Goal: Task Accomplishment & Management: Manage account settings

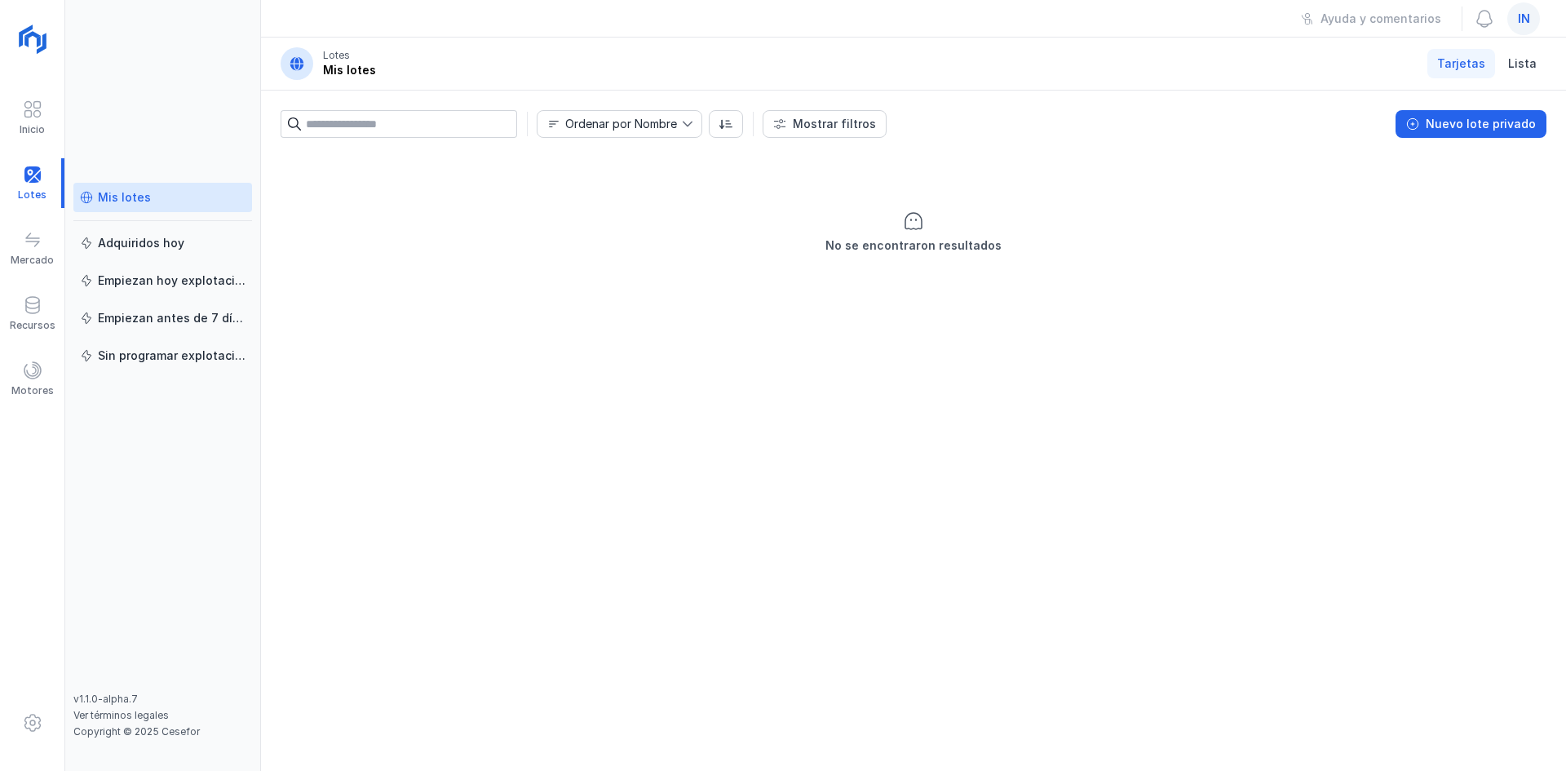
click at [1527, 20] on span "in" at bounding box center [1524, 19] width 12 height 16
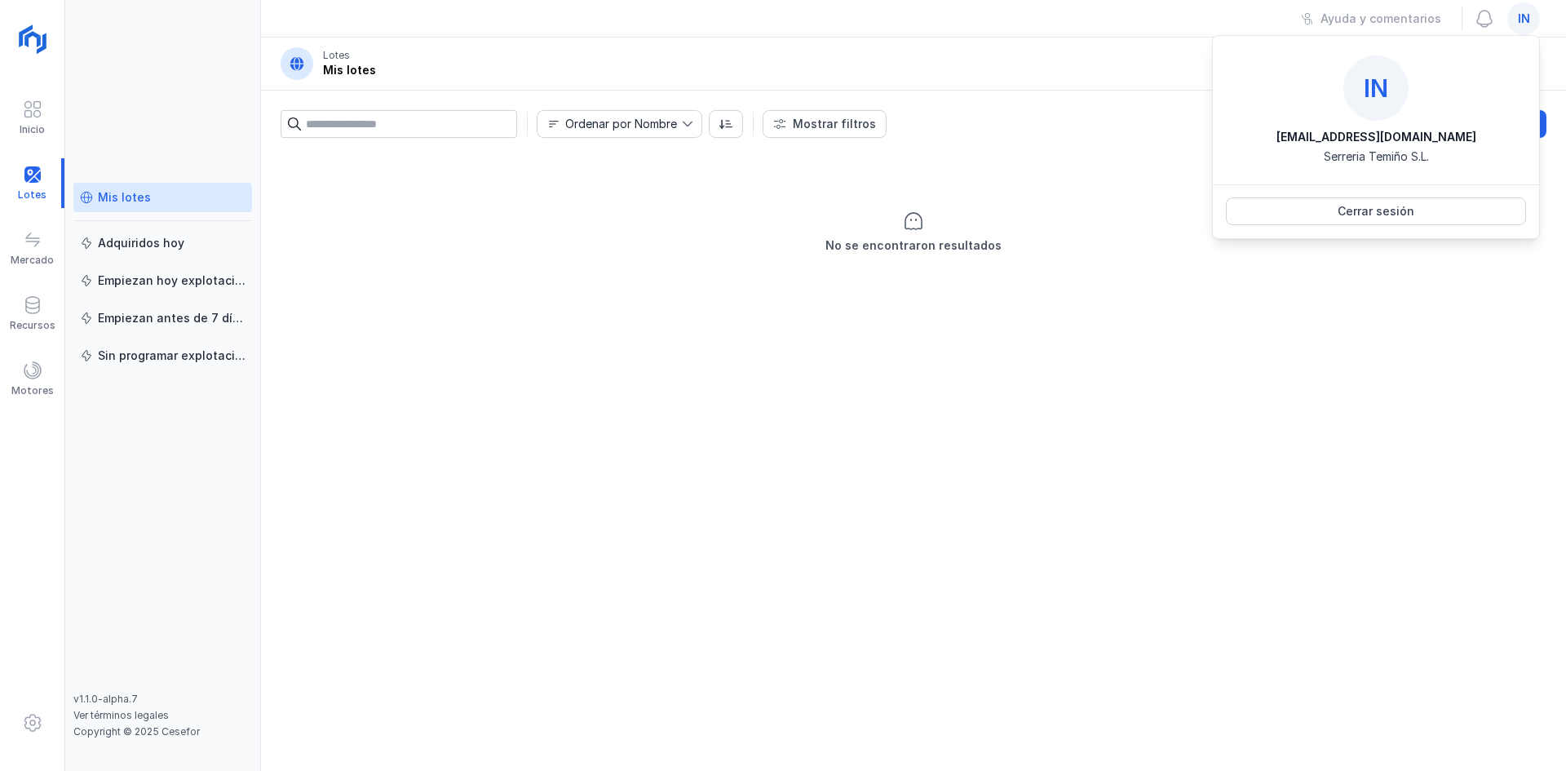
click at [1395, 196] on div "Cerrar sesión" at bounding box center [1376, 211] width 326 height 54
click at [1395, 208] on div "Cerrar sesión" at bounding box center [1376, 211] width 77 height 16
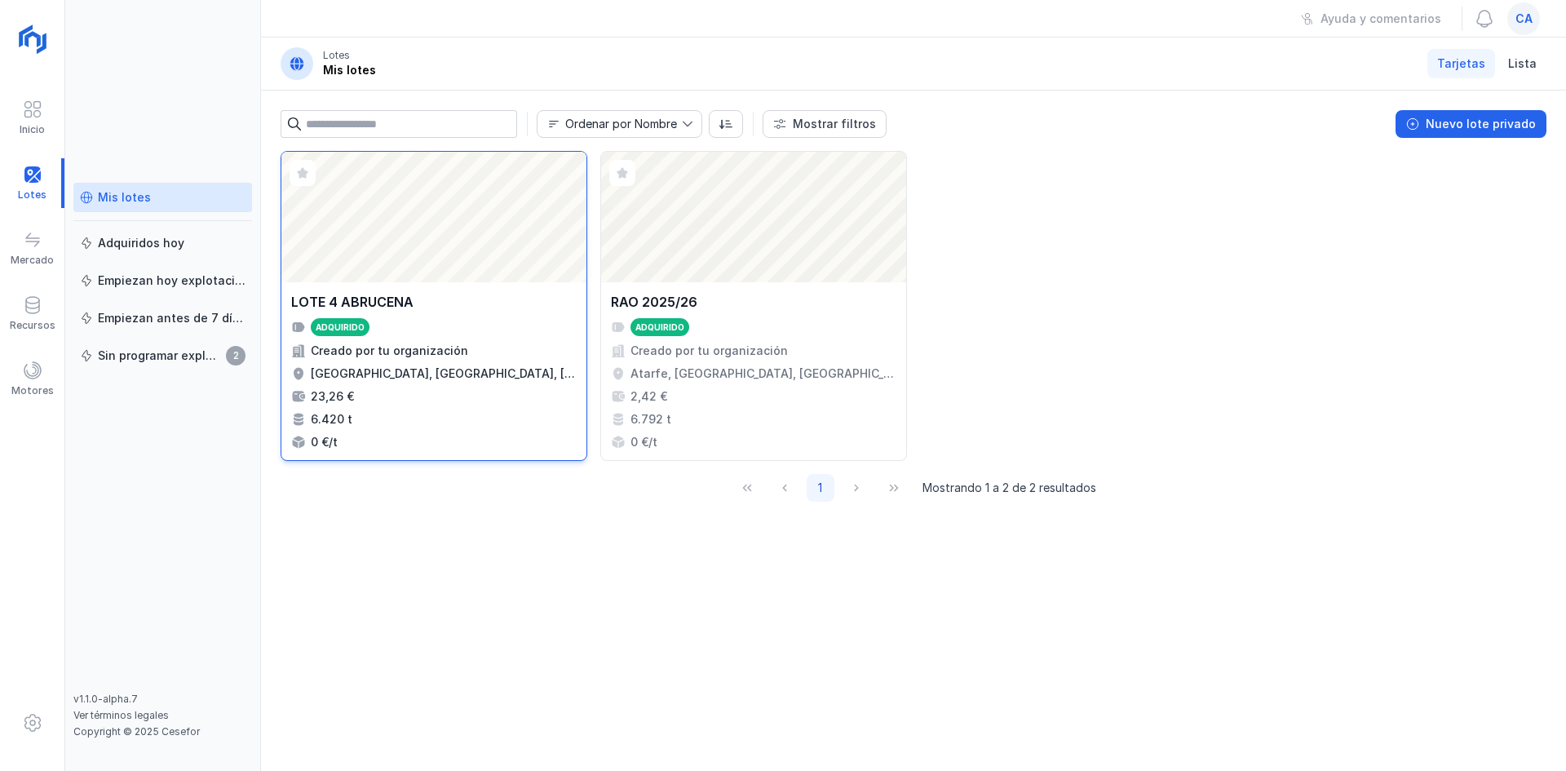
click at [522, 275] on div "Abrir lote" at bounding box center [433, 217] width 305 height 130
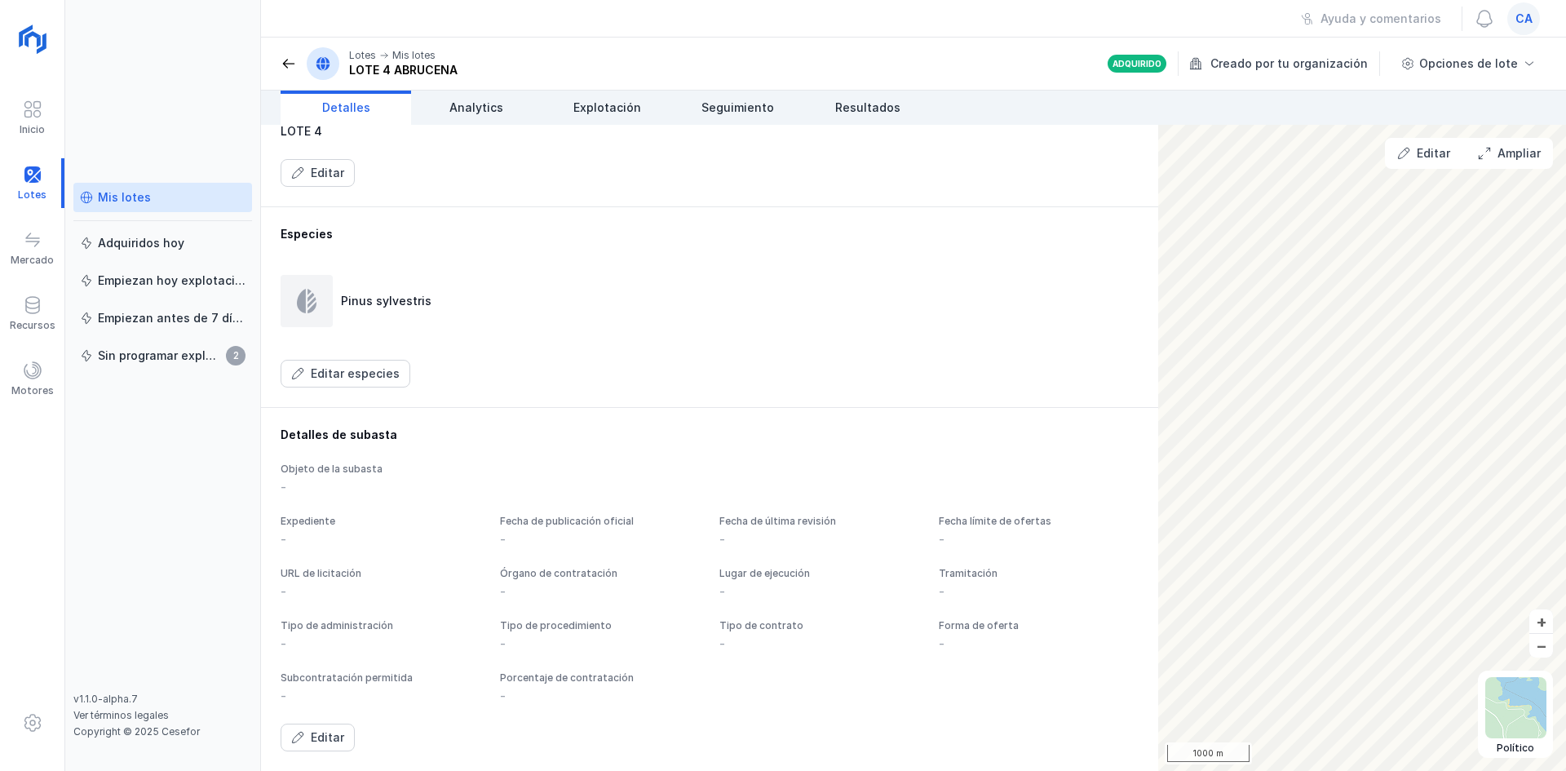
scroll to position [749, 0]
click at [591, 110] on span "Explotación" at bounding box center [607, 107] width 68 height 16
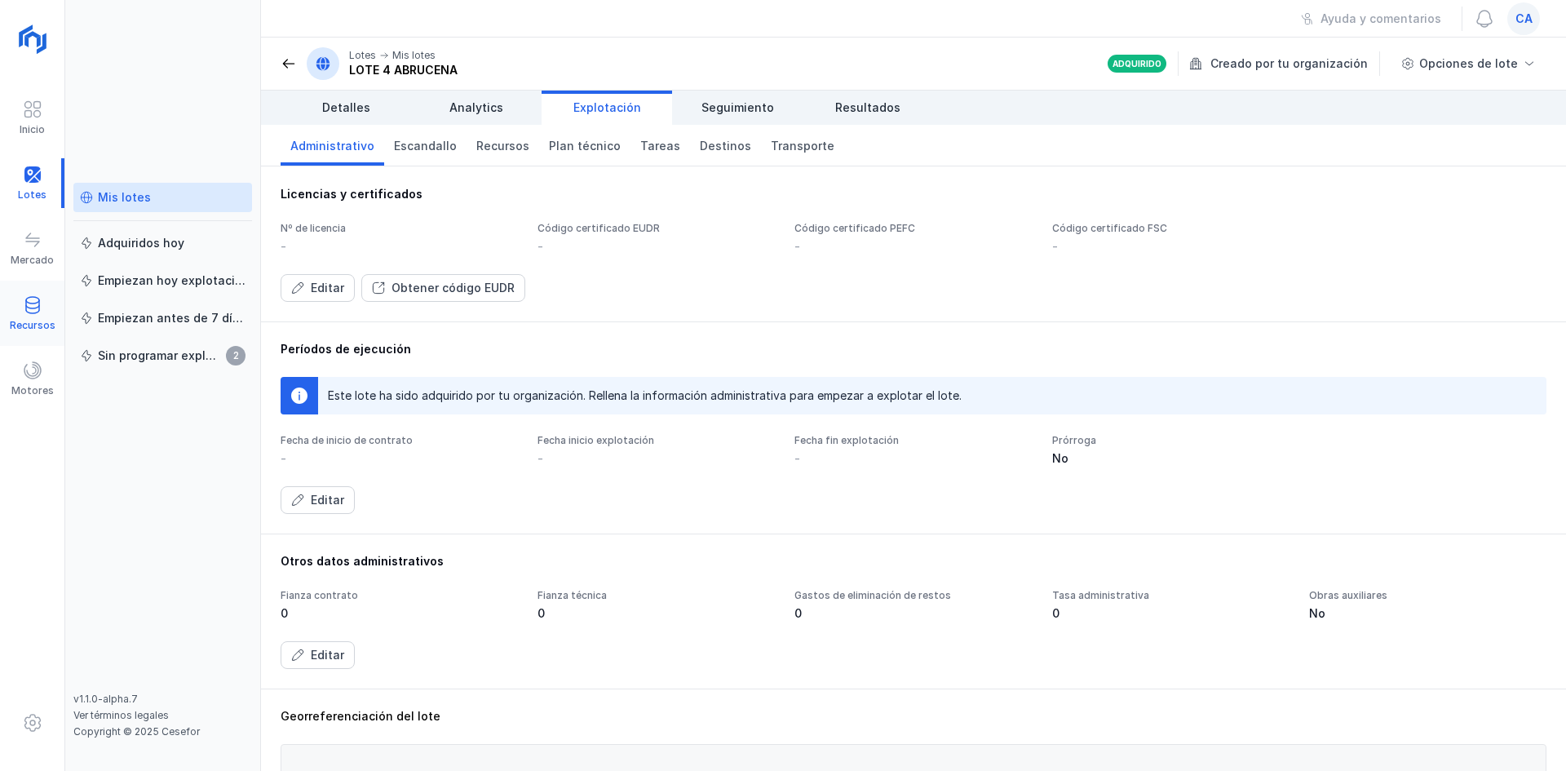
click at [41, 311] on span at bounding box center [33, 305] width 20 height 20
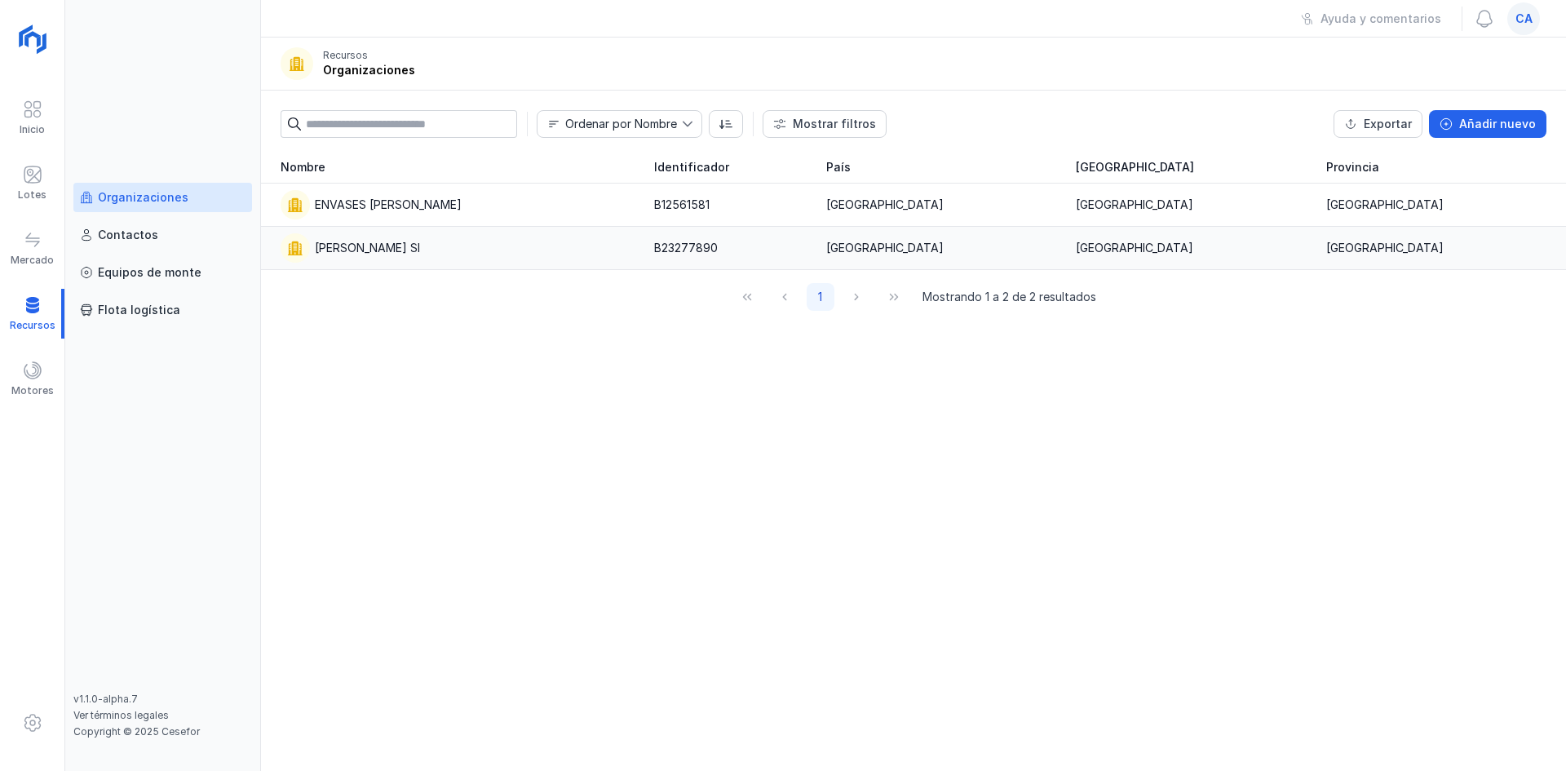
click at [347, 252] on div "Maderas Campos Sl" at bounding box center [367, 248] width 105 height 16
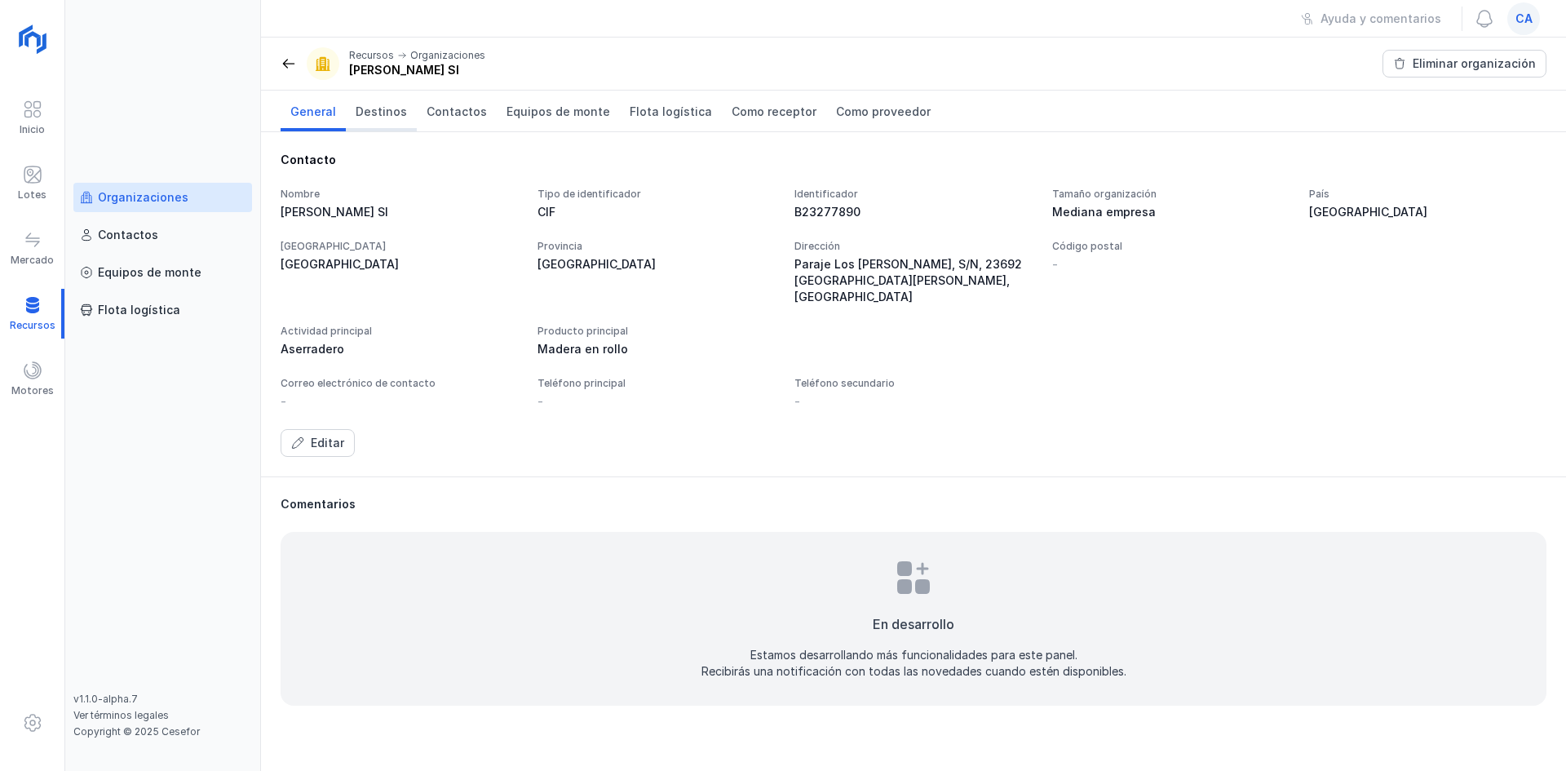
click at [376, 103] on link "Destinos" at bounding box center [381, 111] width 71 height 41
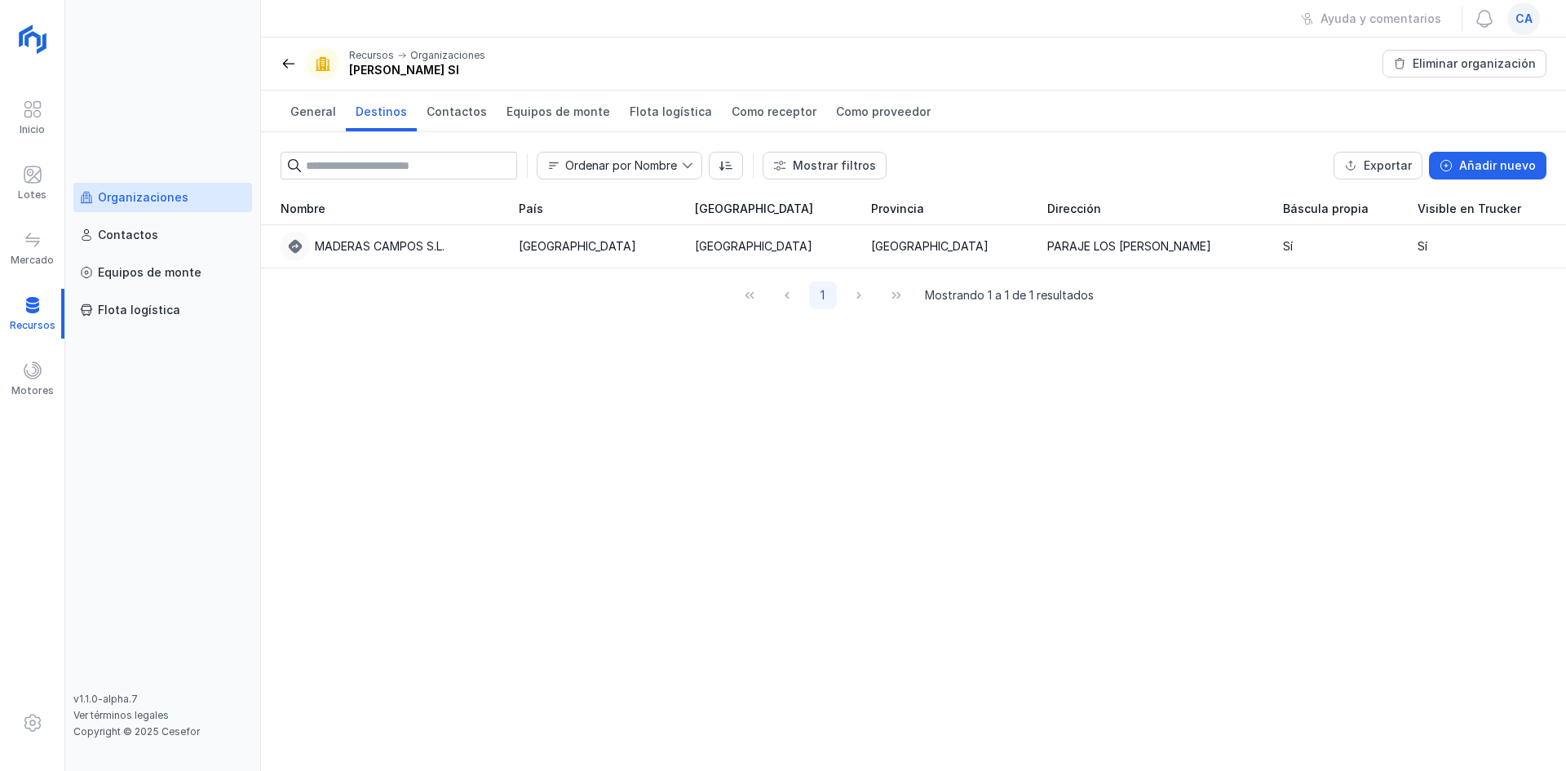
click at [1529, 20] on span "ca" at bounding box center [1523, 19] width 17 height 16
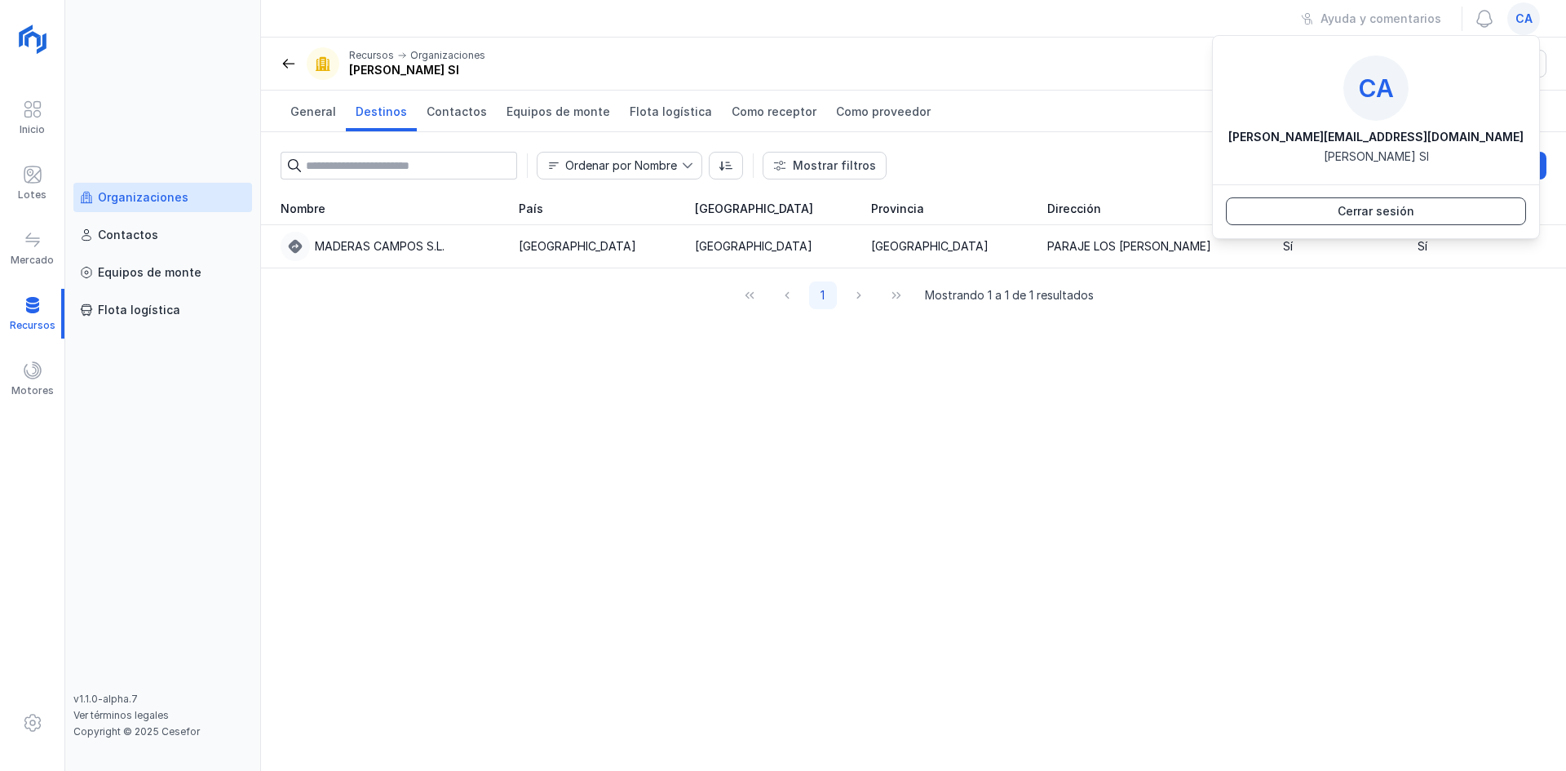
click at [1397, 211] on div "Cerrar sesión" at bounding box center [1376, 211] width 77 height 16
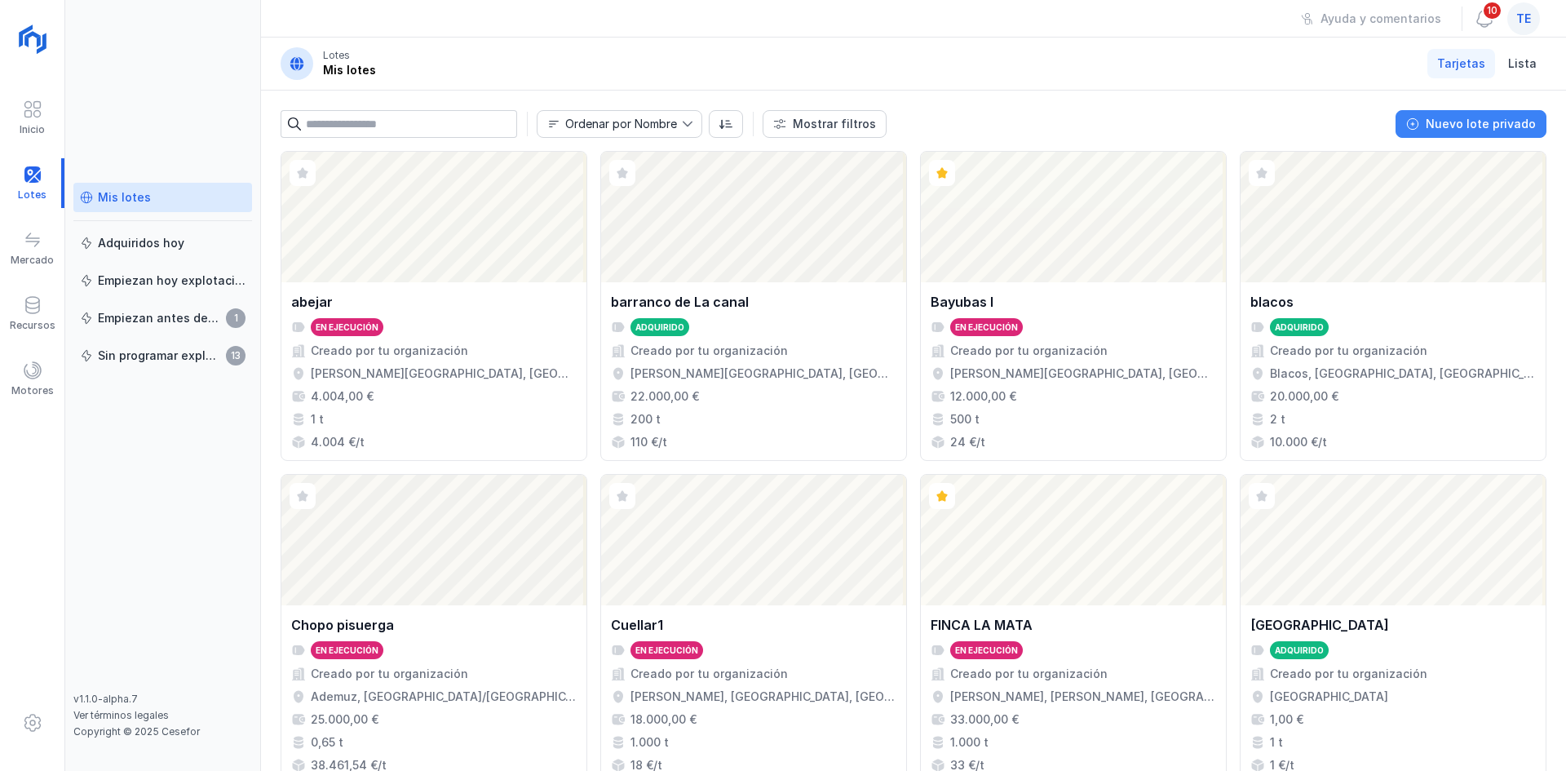
click at [1455, 112] on button "Nuevo lote privado" at bounding box center [1470, 124] width 151 height 28
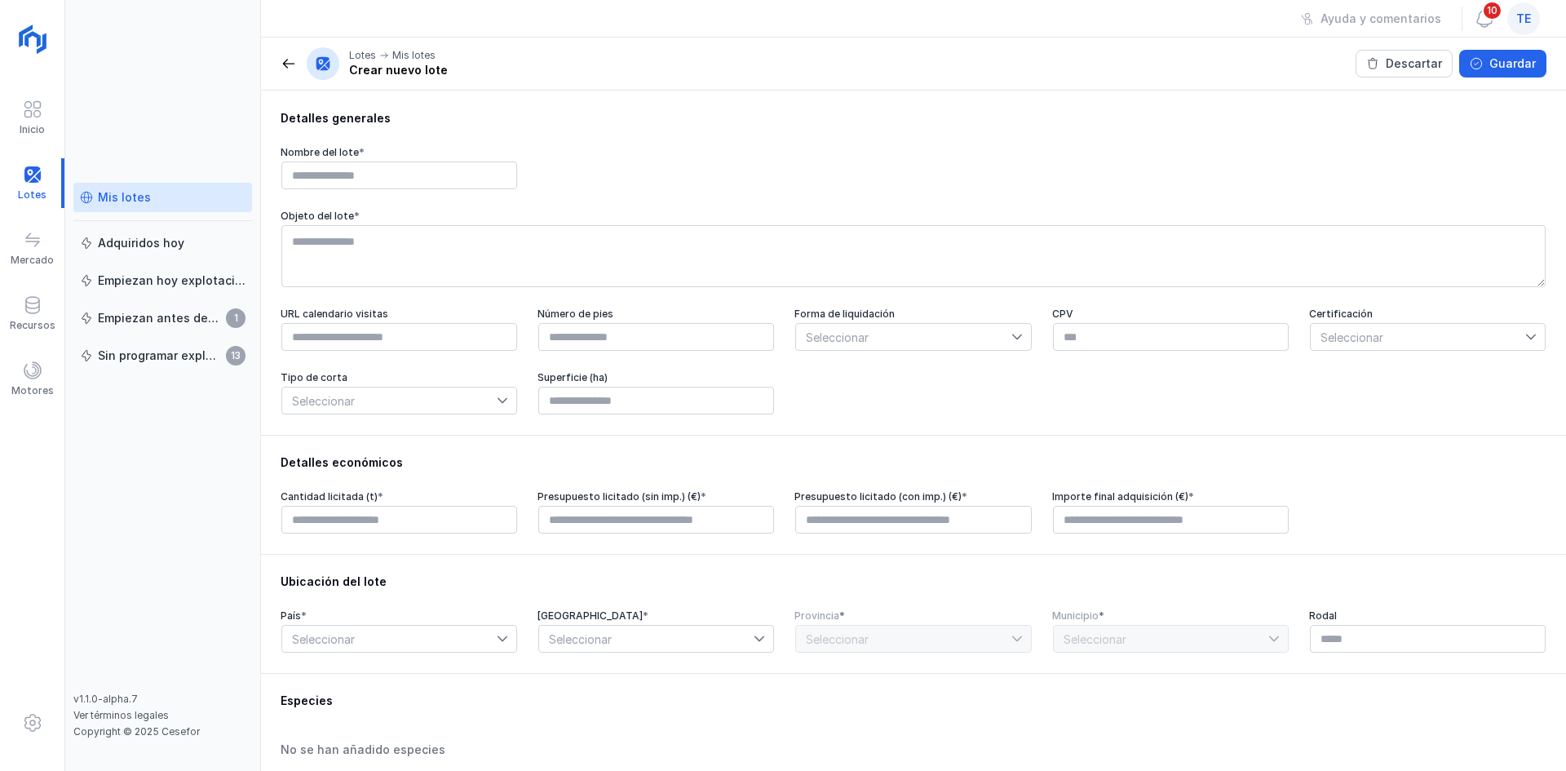
click at [297, 66] on div "Lotes Mis lotes Crear nuevo lote" at bounding box center [364, 63] width 167 height 33
click at [287, 57] on span at bounding box center [289, 63] width 16 height 16
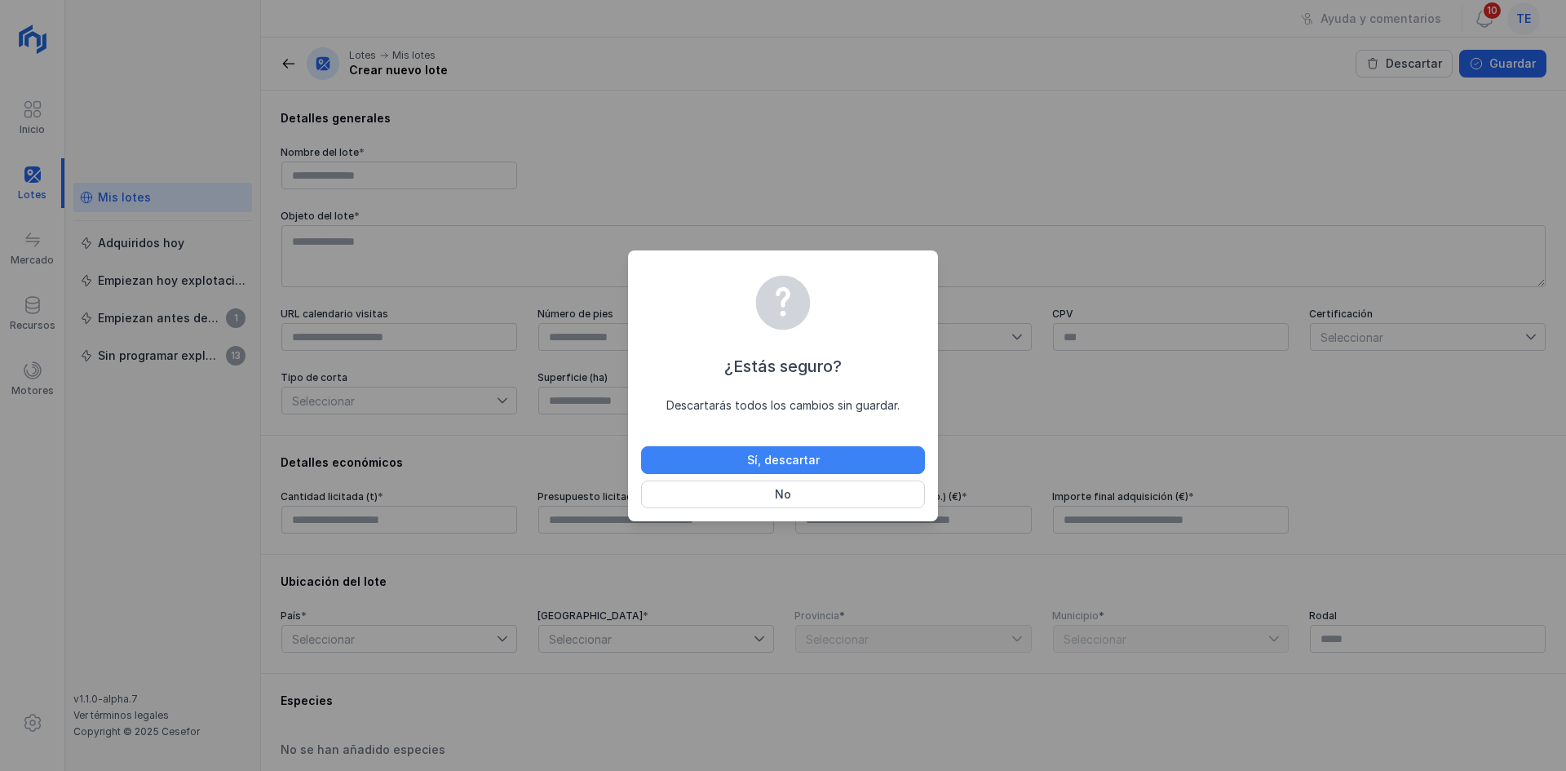
click at [871, 462] on button "Sí, descartar" at bounding box center [783, 460] width 284 height 28
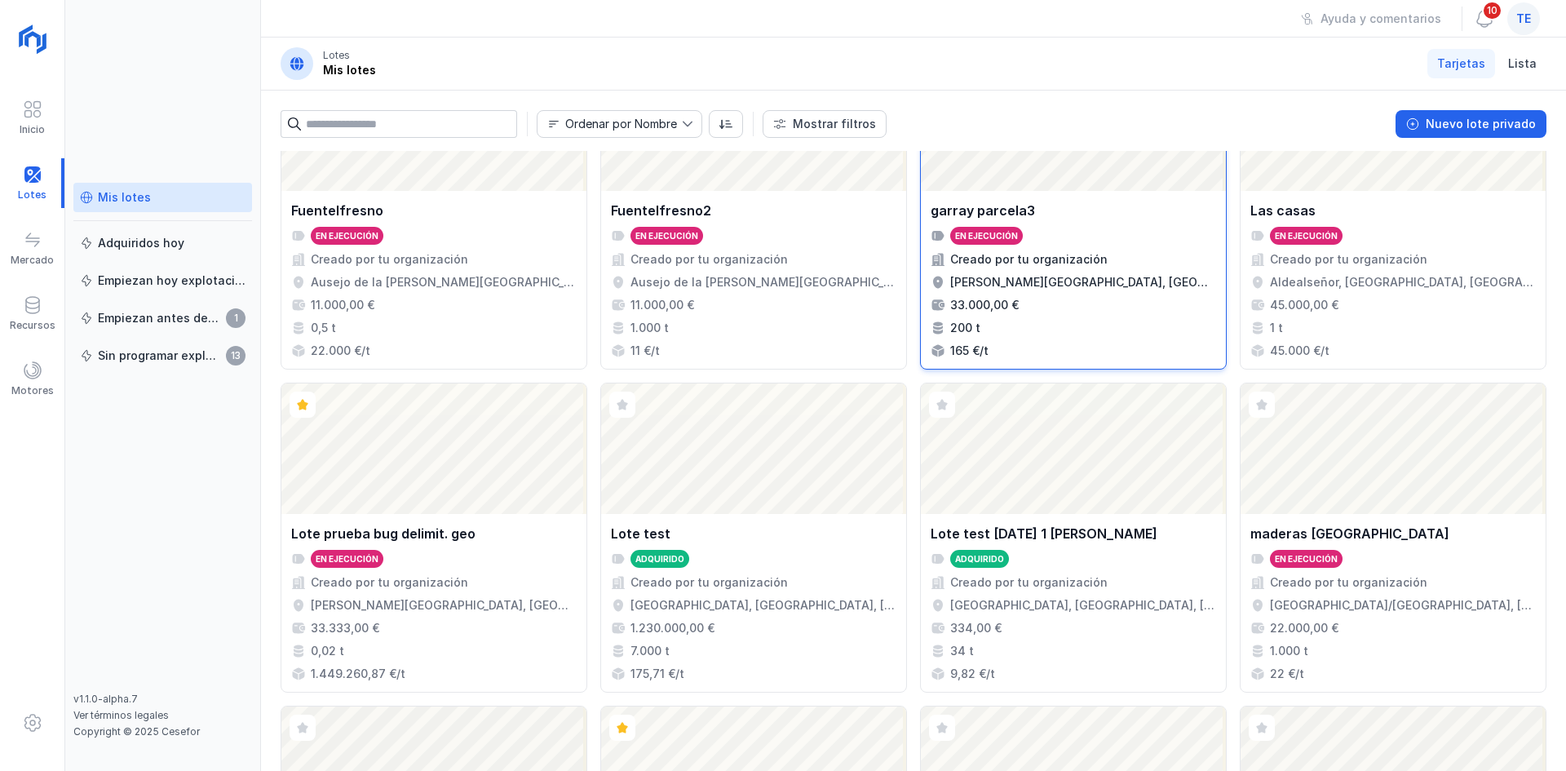
scroll to position [652, 0]
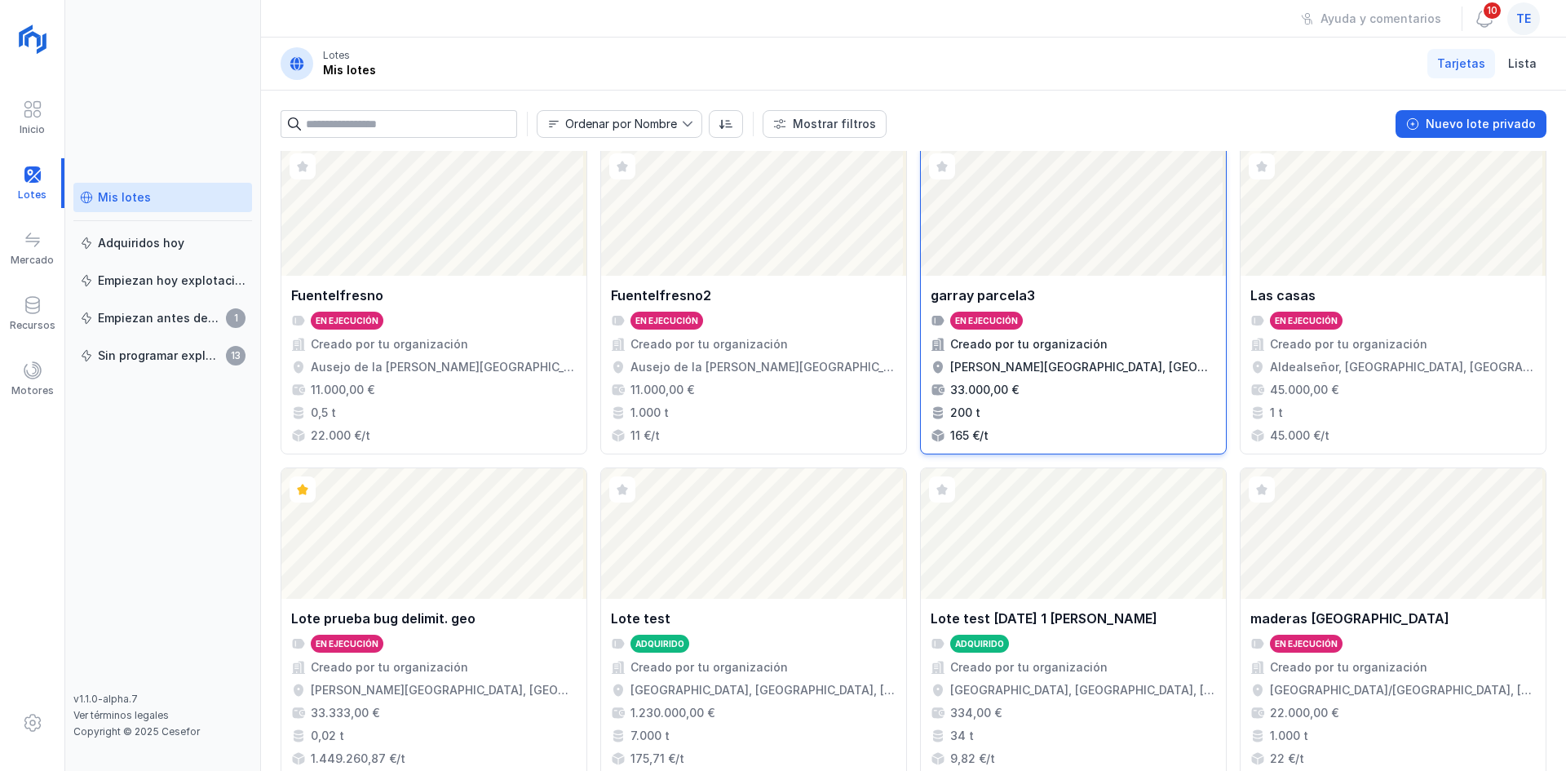
click at [1013, 277] on div "garray parcela3 En ejecución Creado por tu organización Garray, Soria, Castilla…" at bounding box center [1073, 365] width 305 height 178
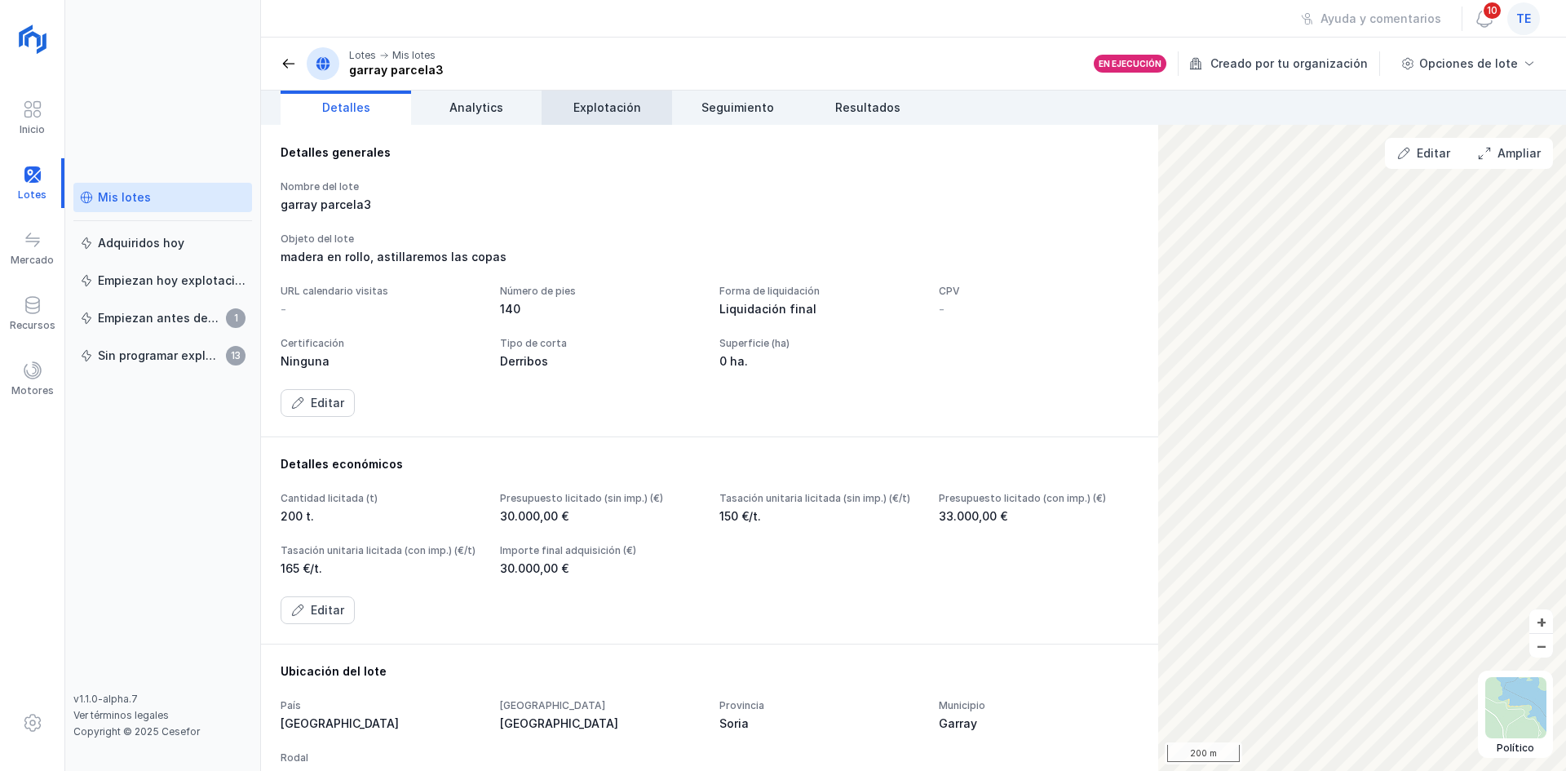
click at [612, 118] on link "Explotación" at bounding box center [607, 108] width 130 height 34
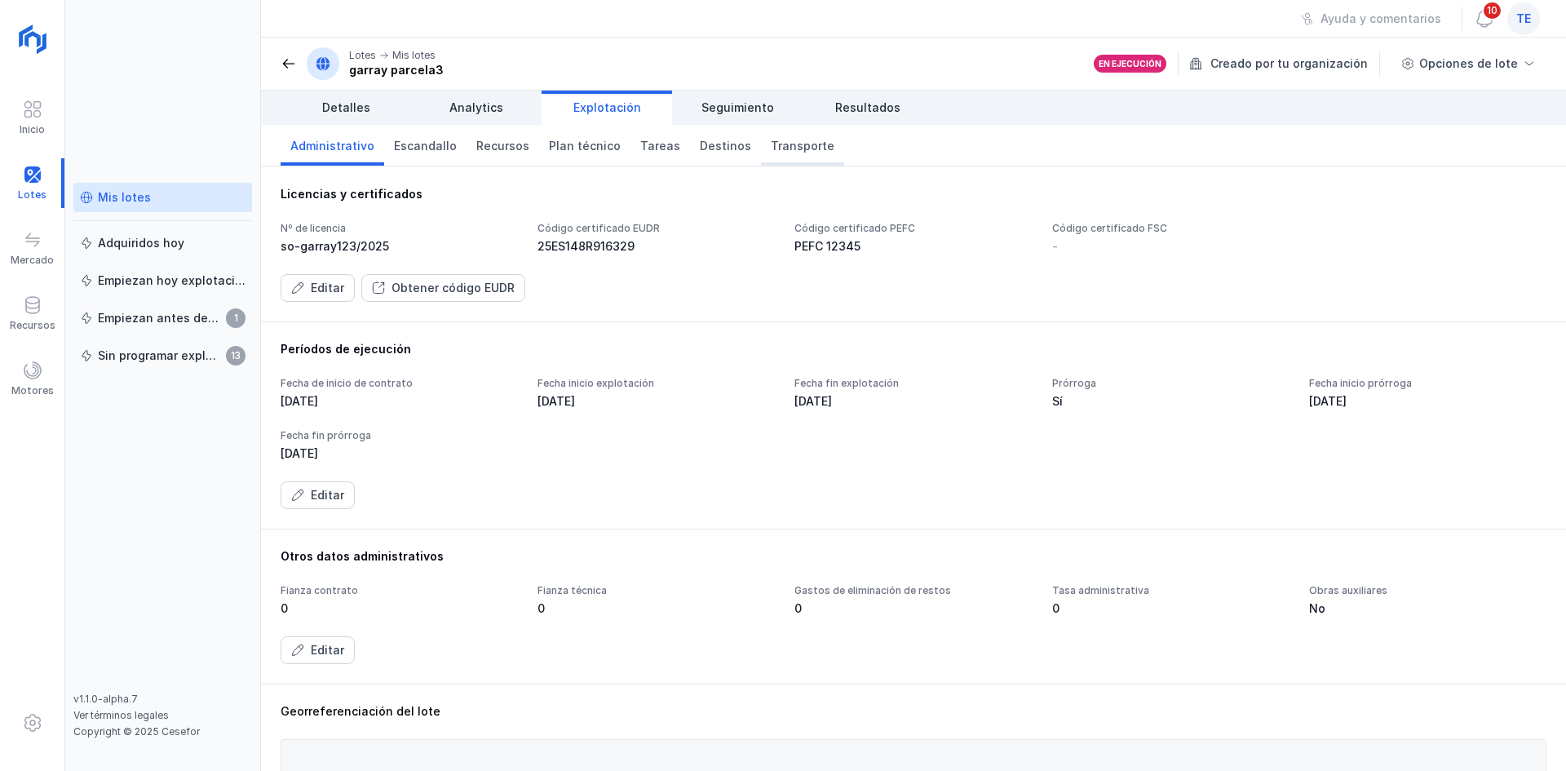
click at [776, 157] on link "Transporte" at bounding box center [802, 145] width 83 height 41
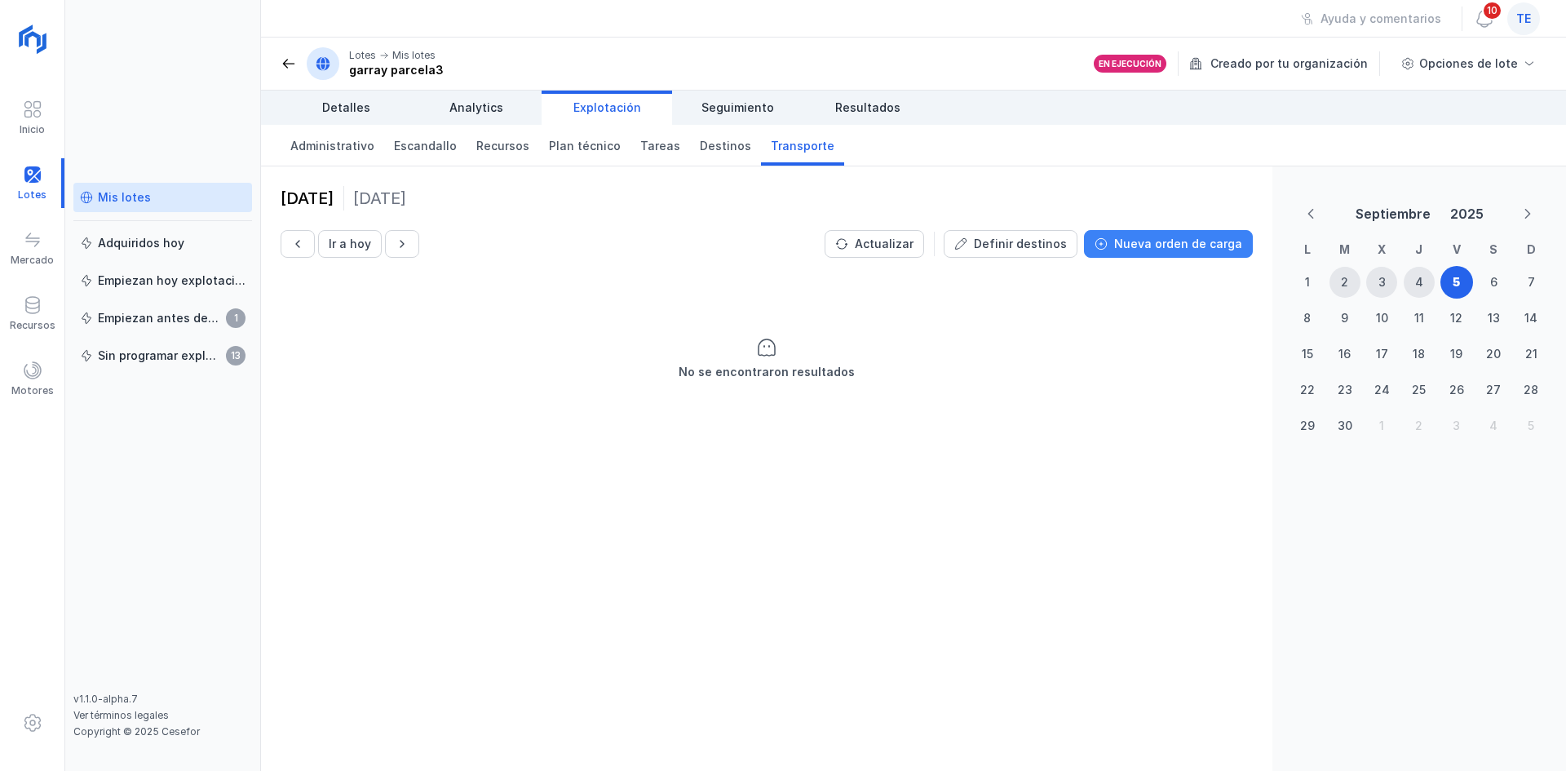
click at [1214, 250] on div "Nueva orden de carga" at bounding box center [1178, 244] width 128 height 16
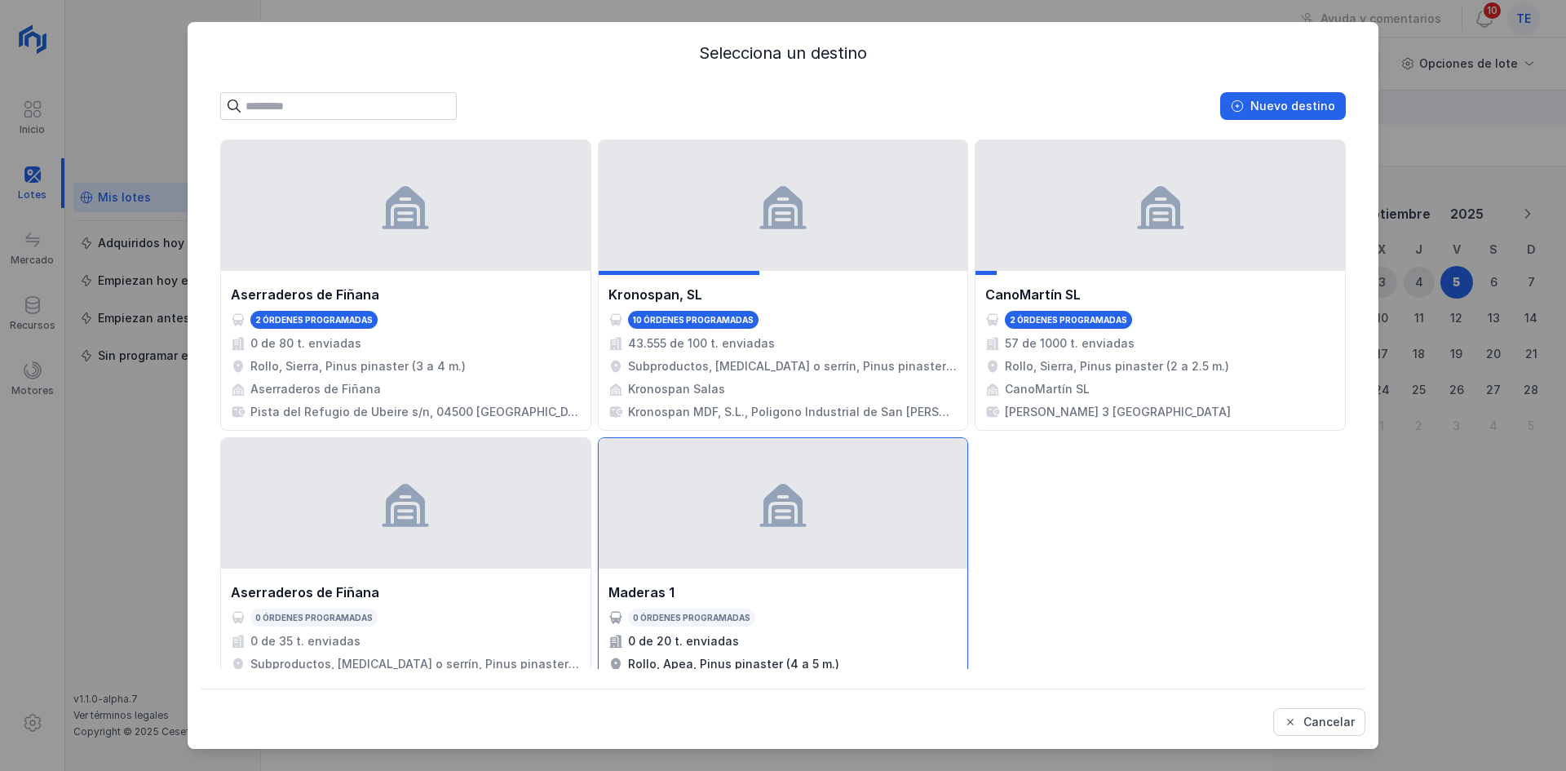
scroll to position [148, 0]
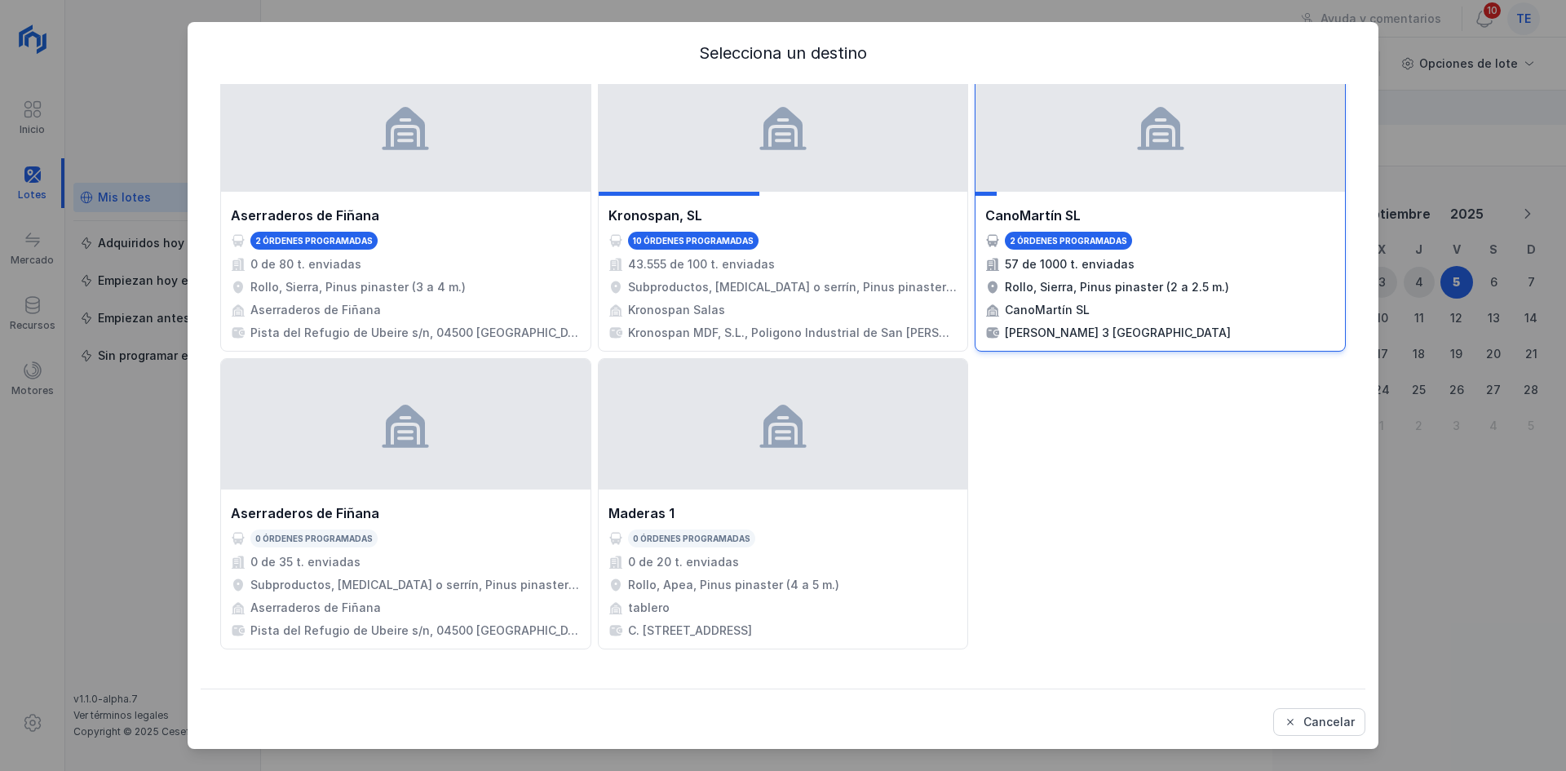
click at [1148, 223] on div "CanoMartín SL" at bounding box center [1160, 216] width 350 height 20
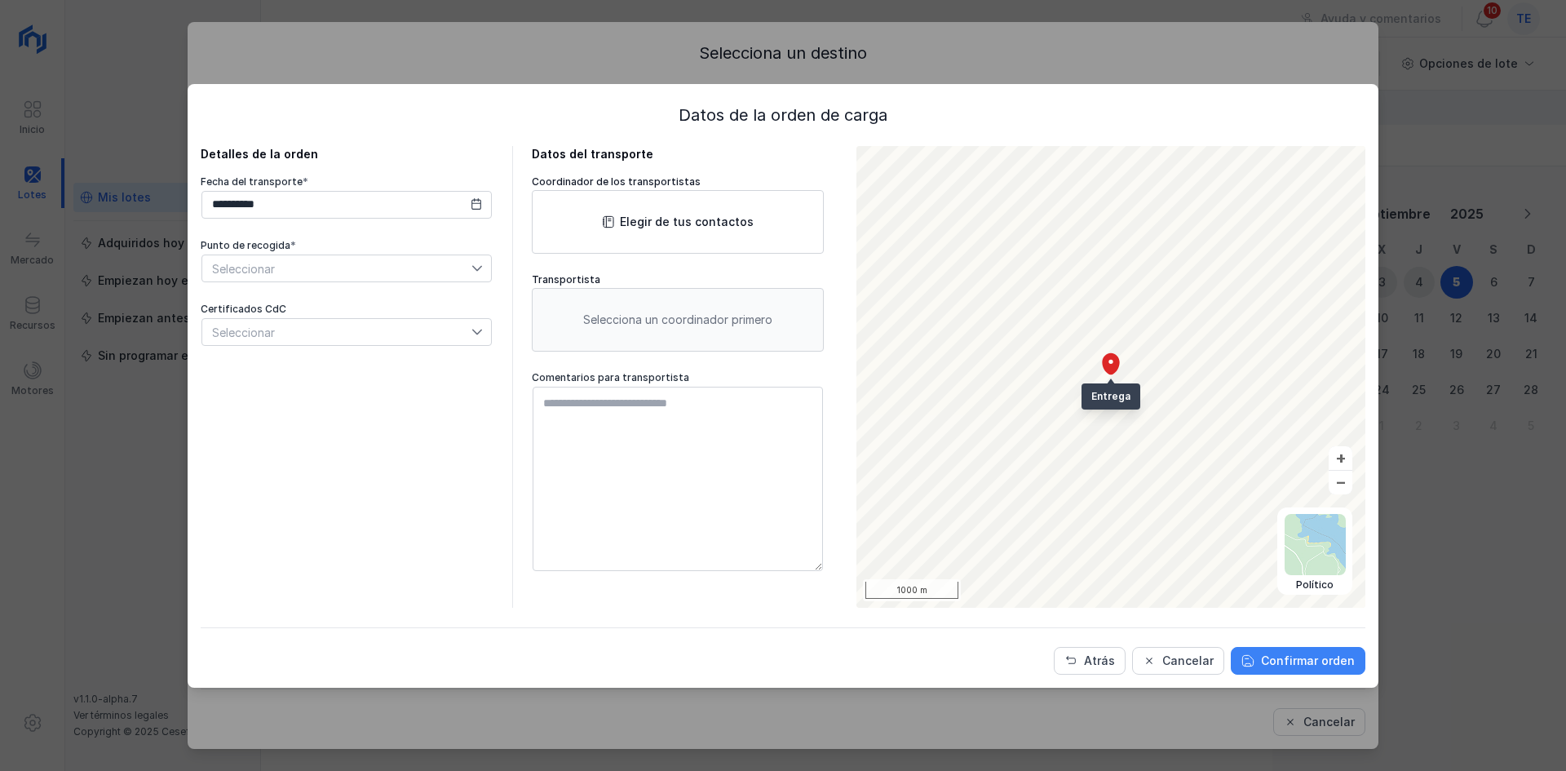
click at [1271, 658] on div "Confirmar orden" at bounding box center [1308, 660] width 94 height 16
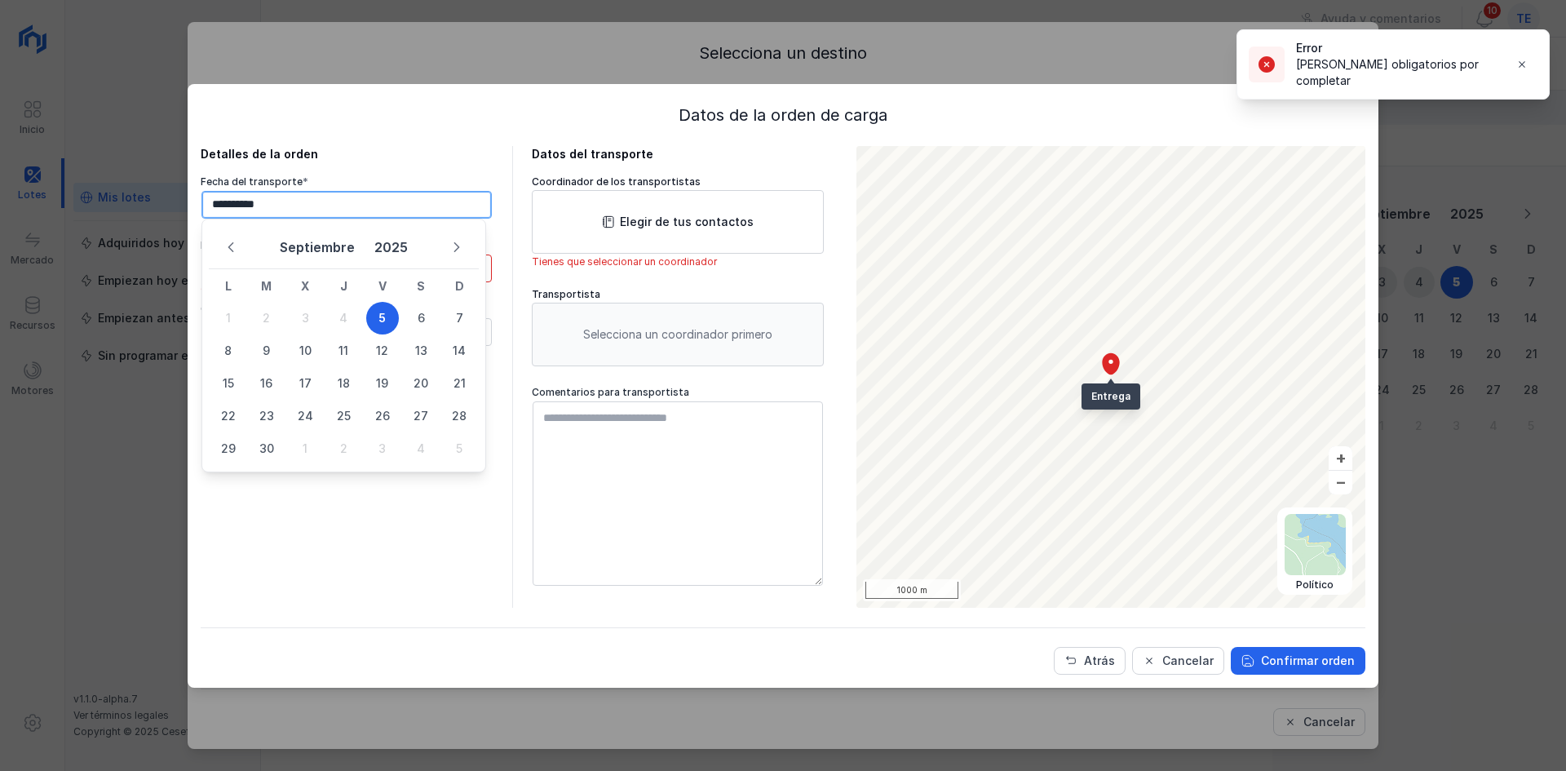
click at [318, 210] on input "**********" at bounding box center [346, 205] width 290 height 28
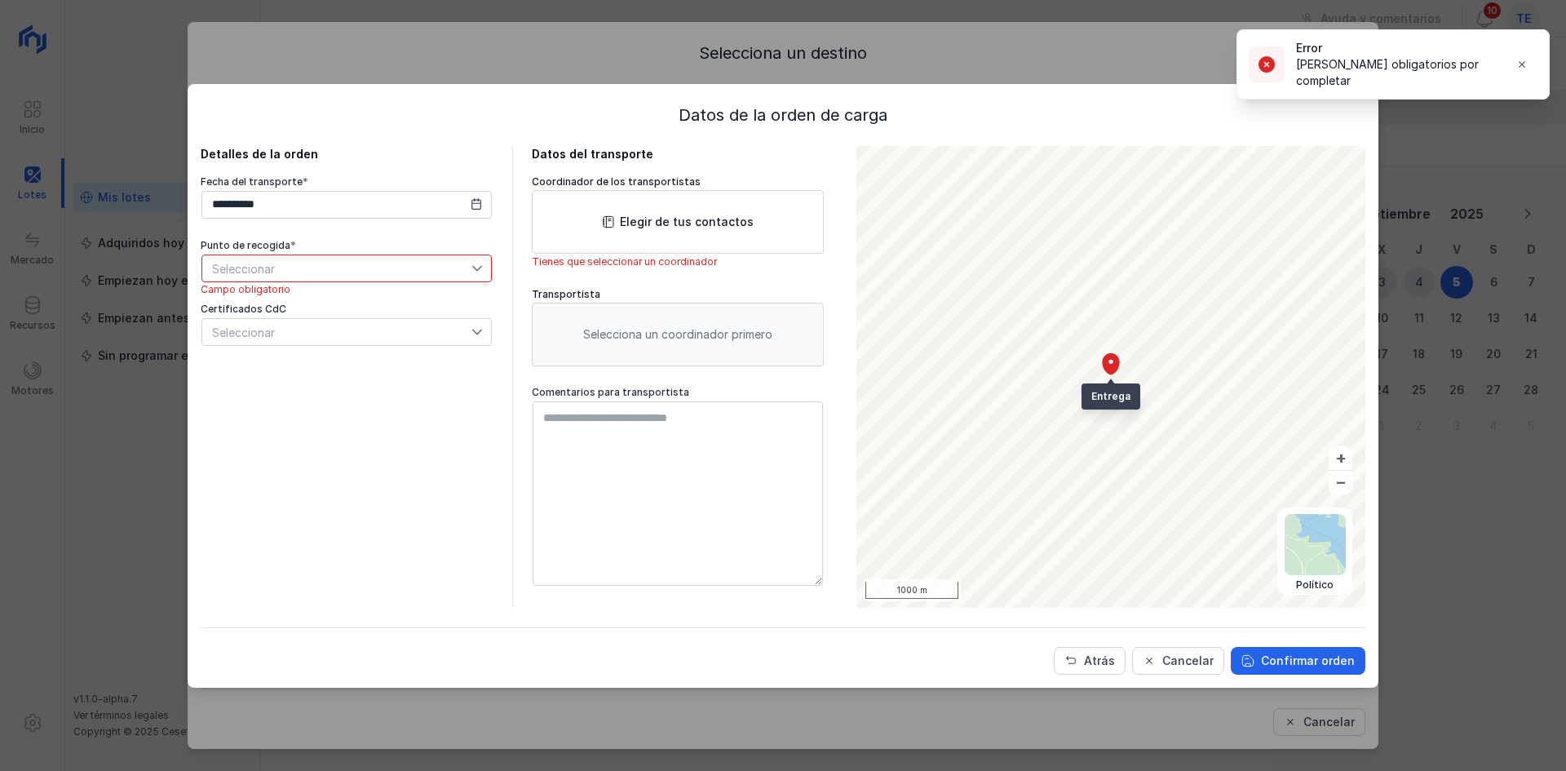
click at [301, 476] on div "**********" at bounding box center [347, 377] width 292 height 462
click at [321, 272] on span "Seleccionar" at bounding box center [336, 268] width 269 height 26
click at [339, 341] on li "caragadero 2" at bounding box center [343, 328] width 285 height 31
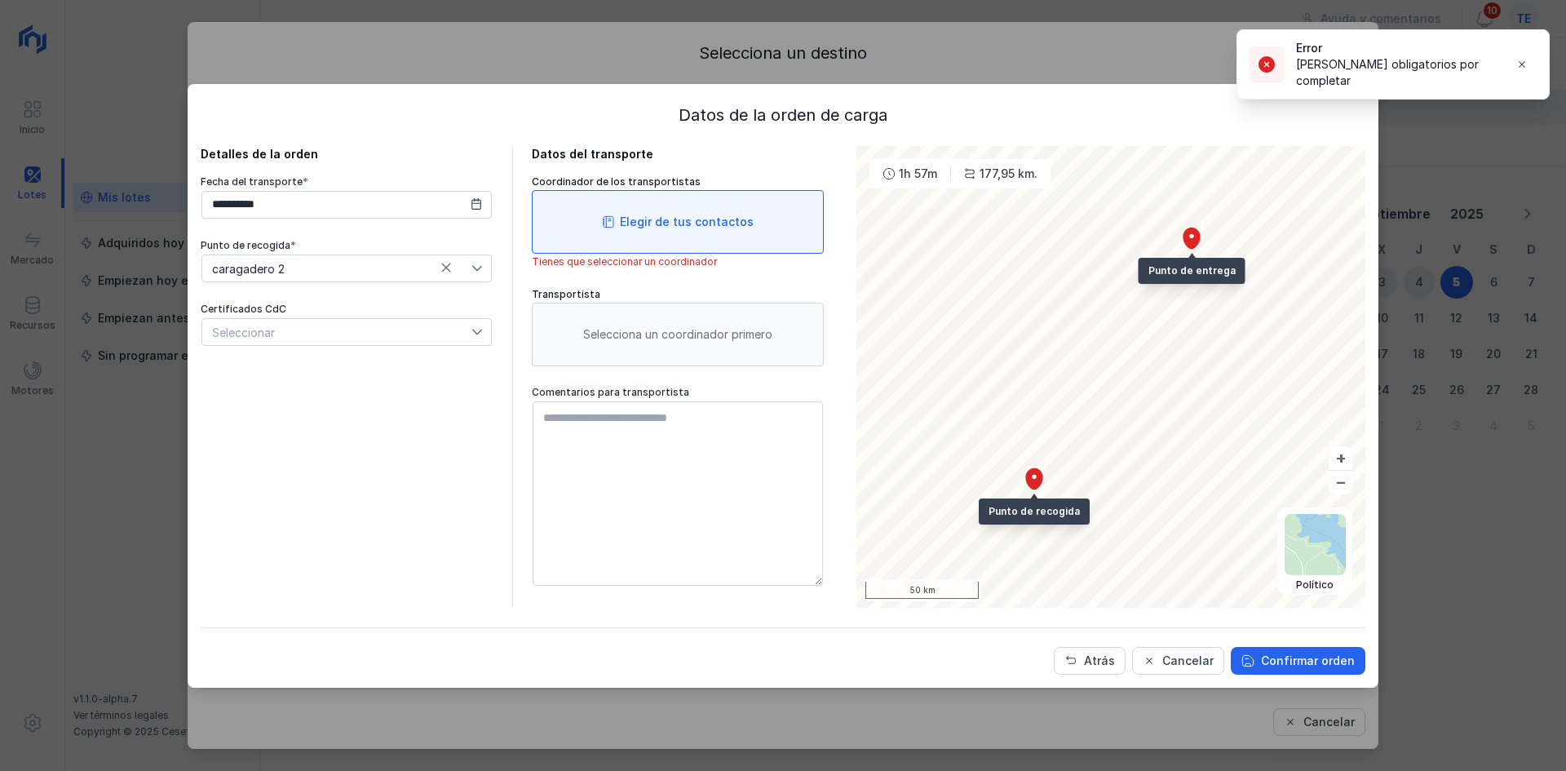
click at [568, 219] on div "Elegir de tus contactos" at bounding box center [678, 222] width 292 height 64
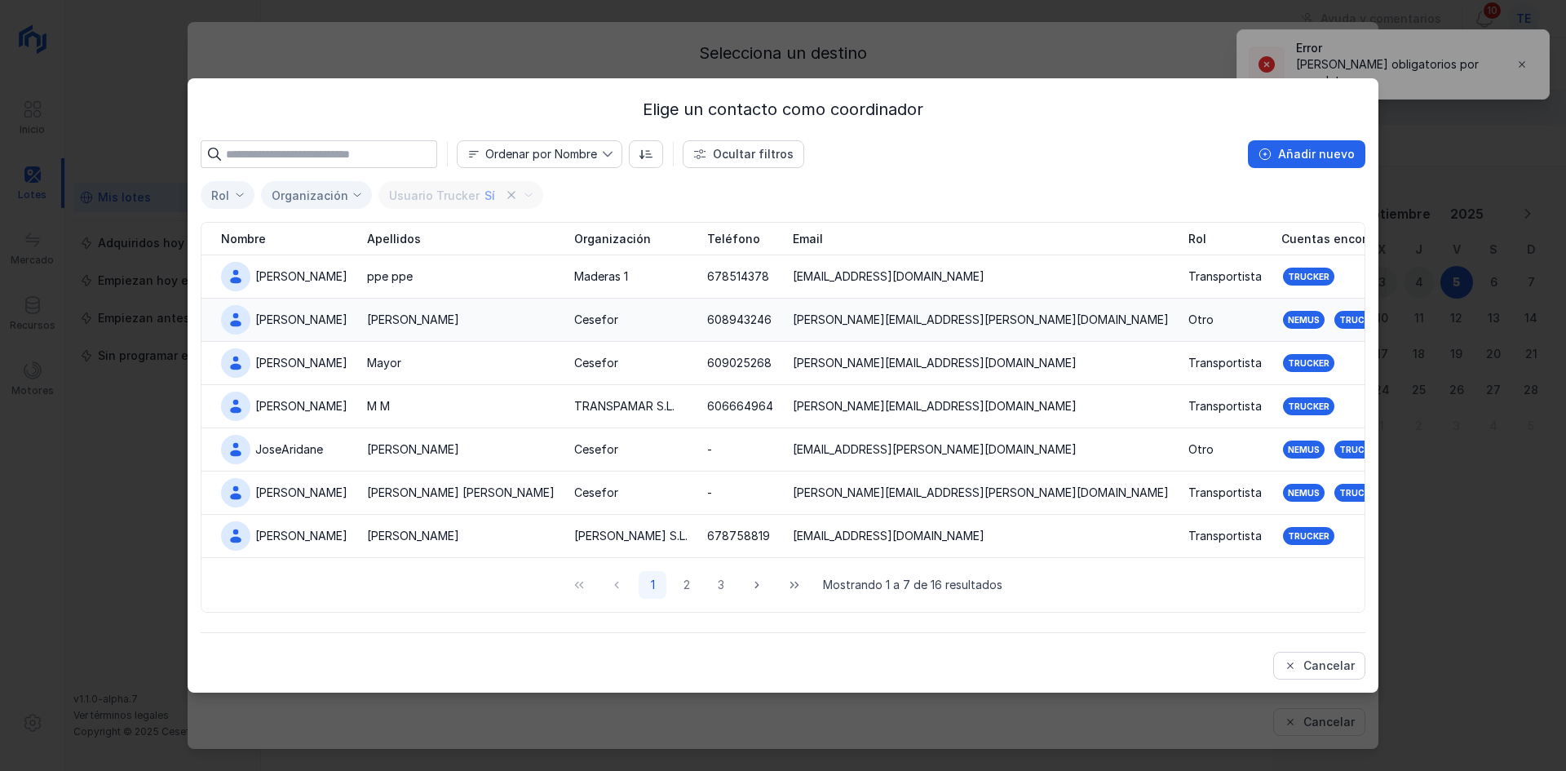
click at [396, 326] on div "Cano" at bounding box center [413, 320] width 92 height 16
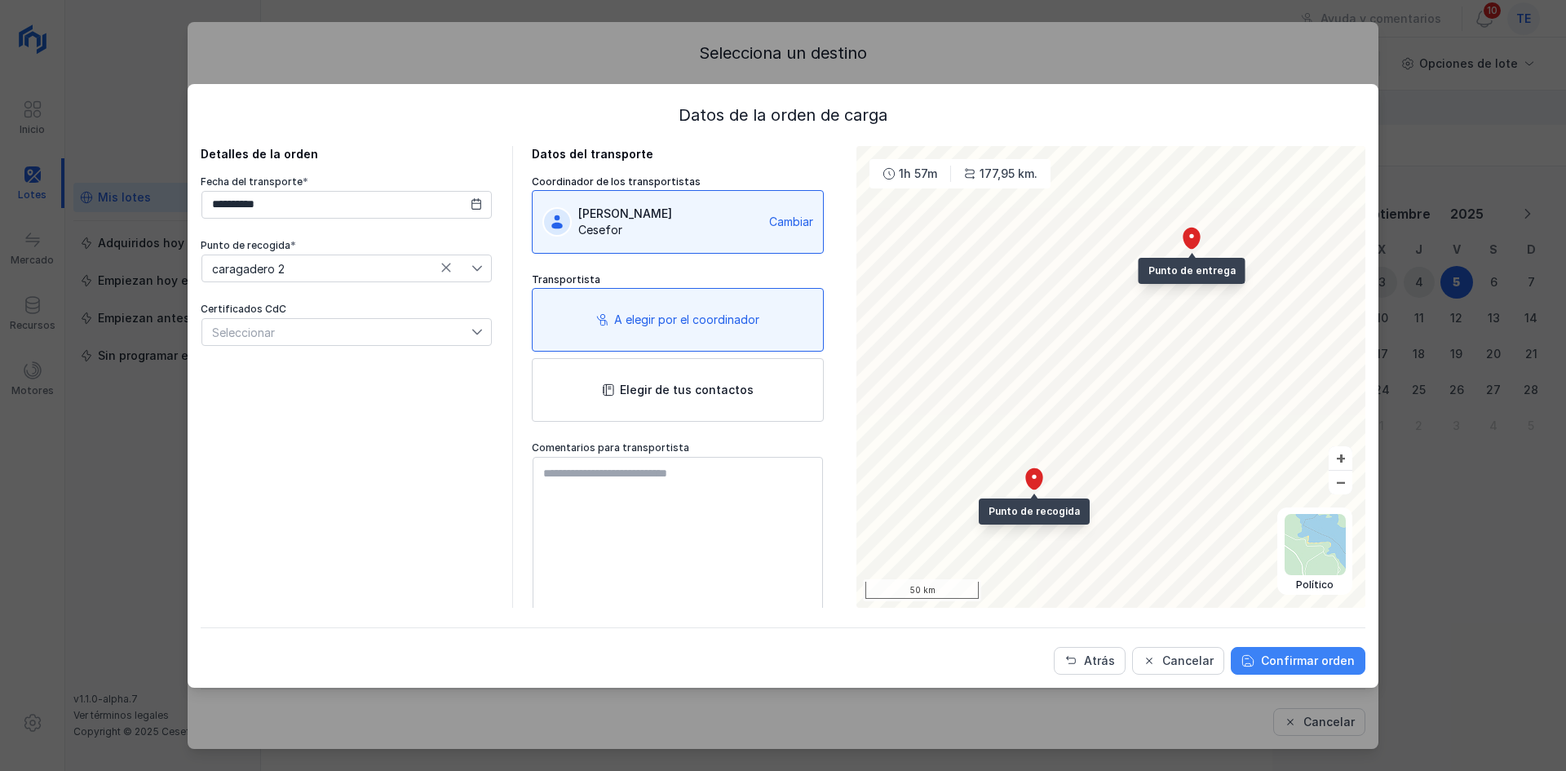
click at [1280, 657] on div "Confirmar orden" at bounding box center [1308, 660] width 94 height 16
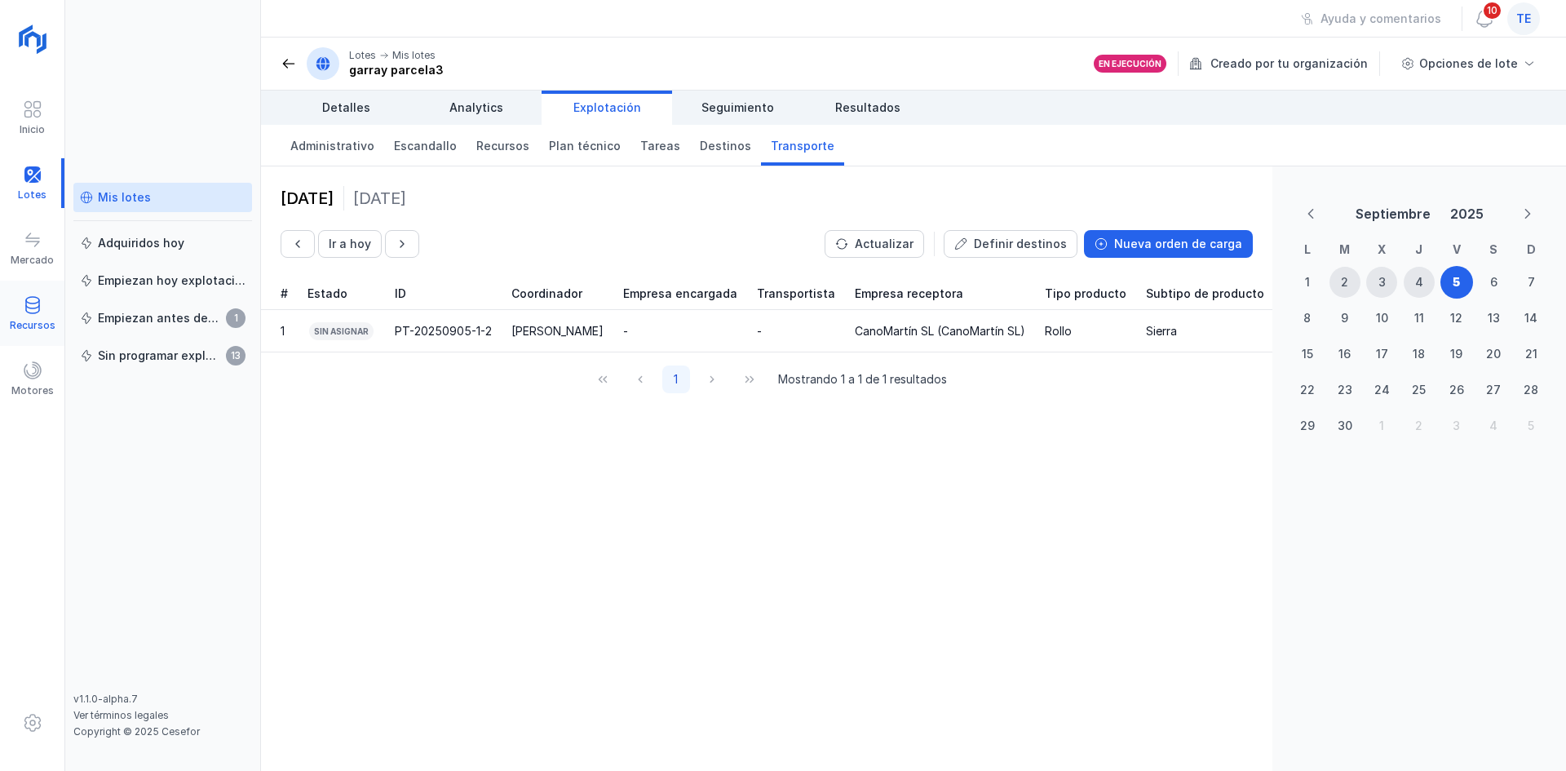
click at [57, 303] on div "Recursos" at bounding box center [32, 314] width 64 height 50
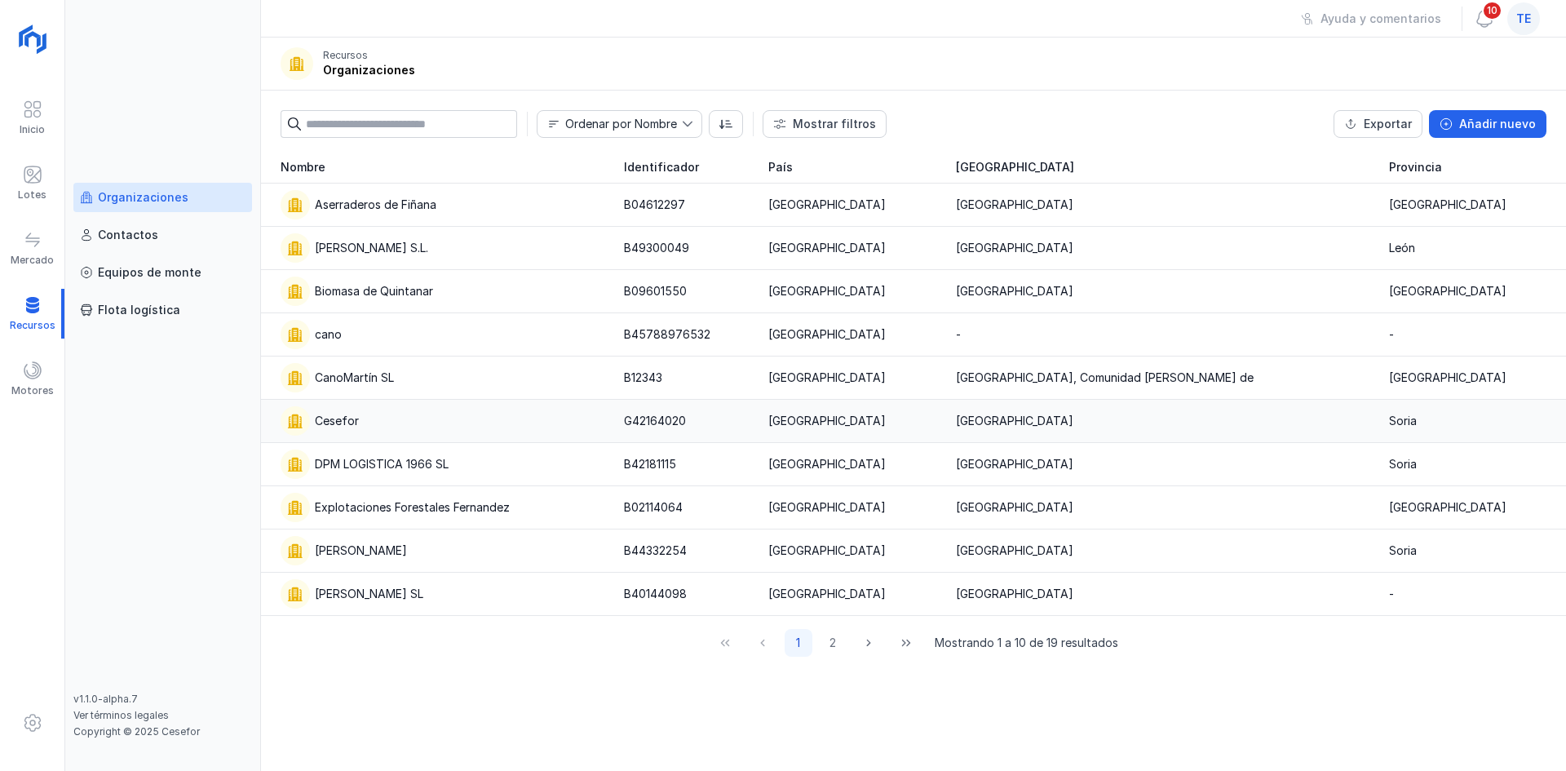
click at [449, 418] on div "Cesefor" at bounding box center [443, 420] width 324 height 29
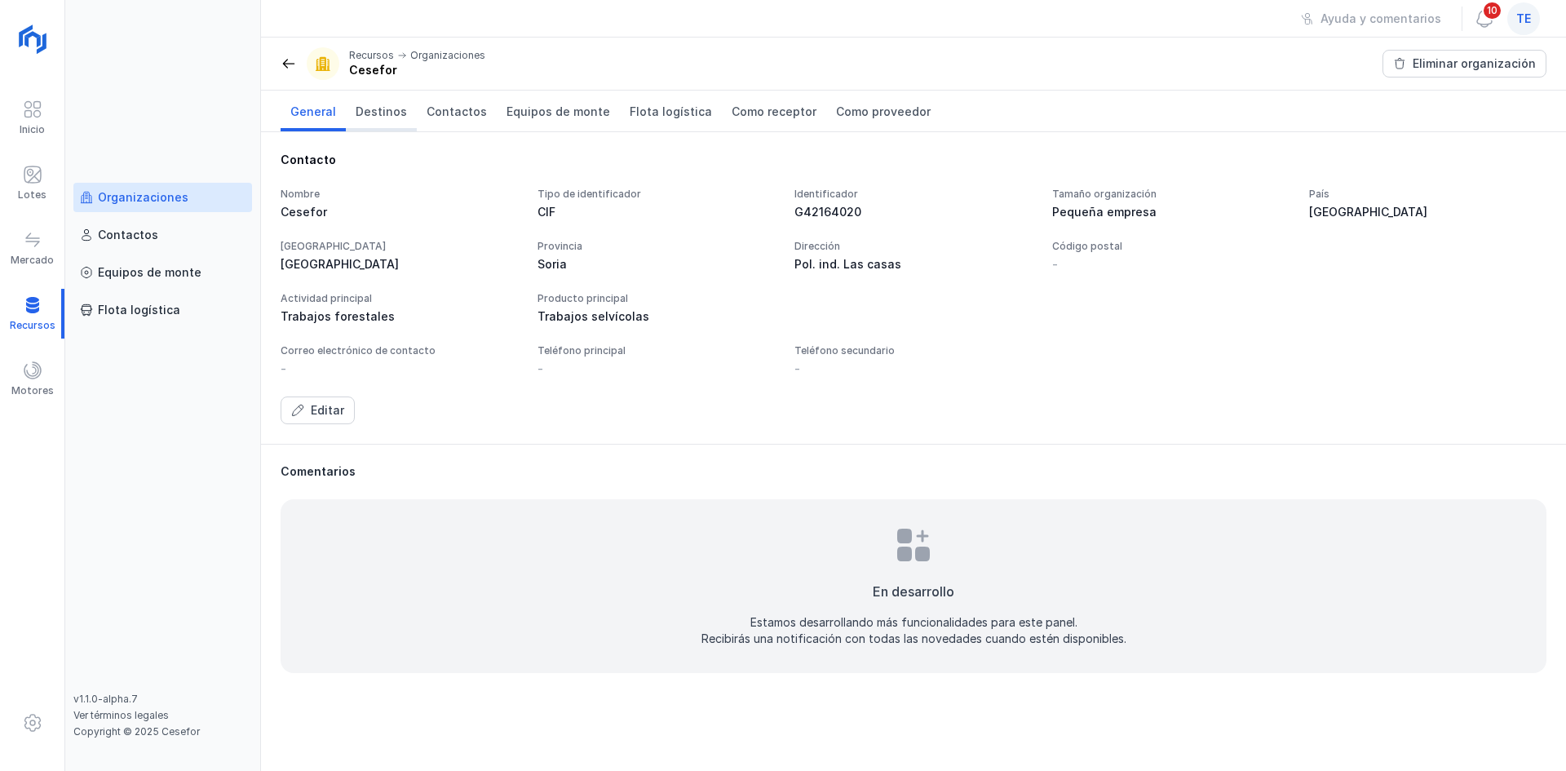
click at [401, 113] on link "Destinos" at bounding box center [381, 111] width 71 height 41
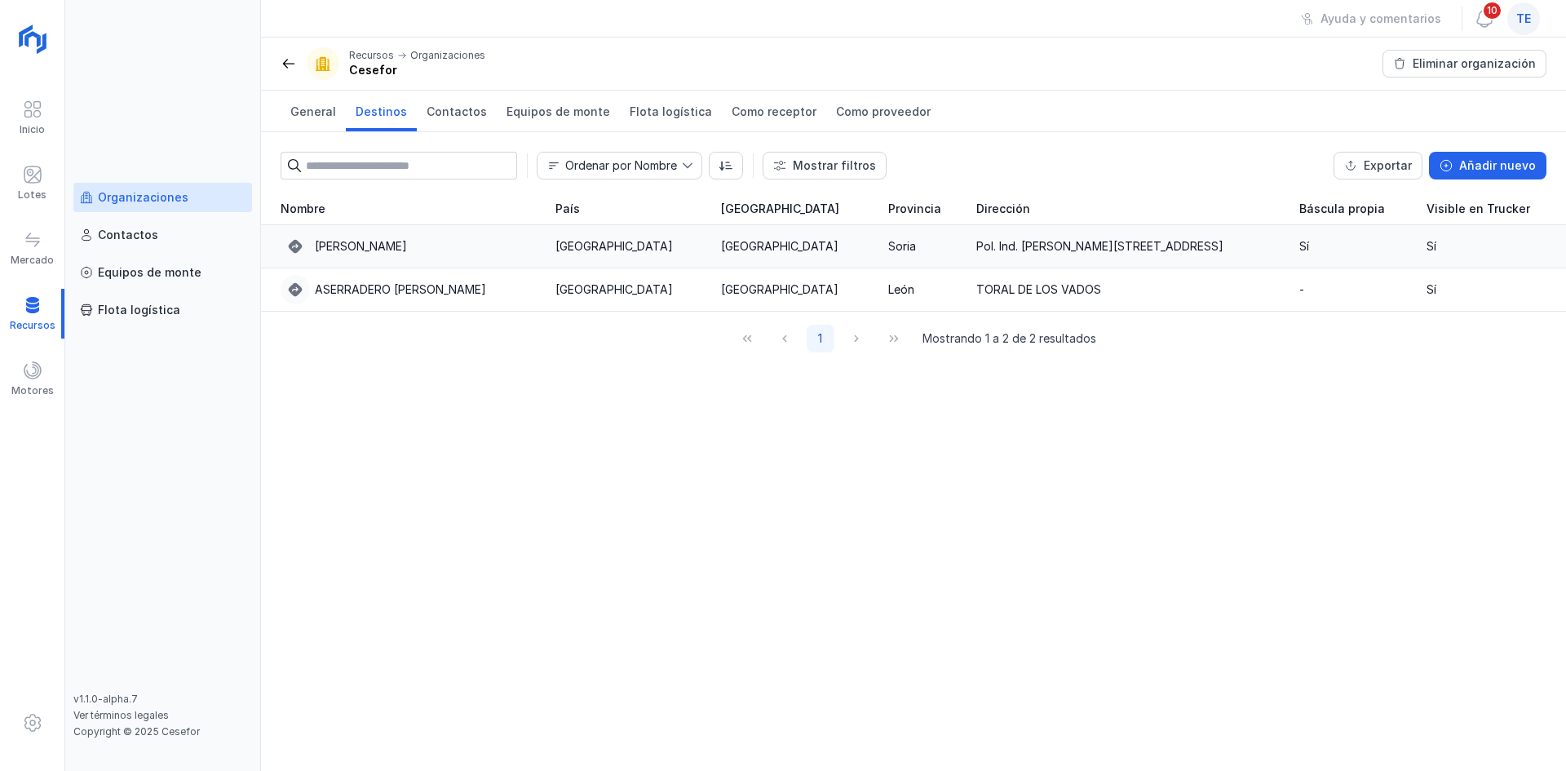
drag, startPoint x: 823, startPoint y: 238, endPoint x: 887, endPoint y: 263, distance: 68.2
click at [900, 258] on td "Soria" at bounding box center [922, 246] width 88 height 43
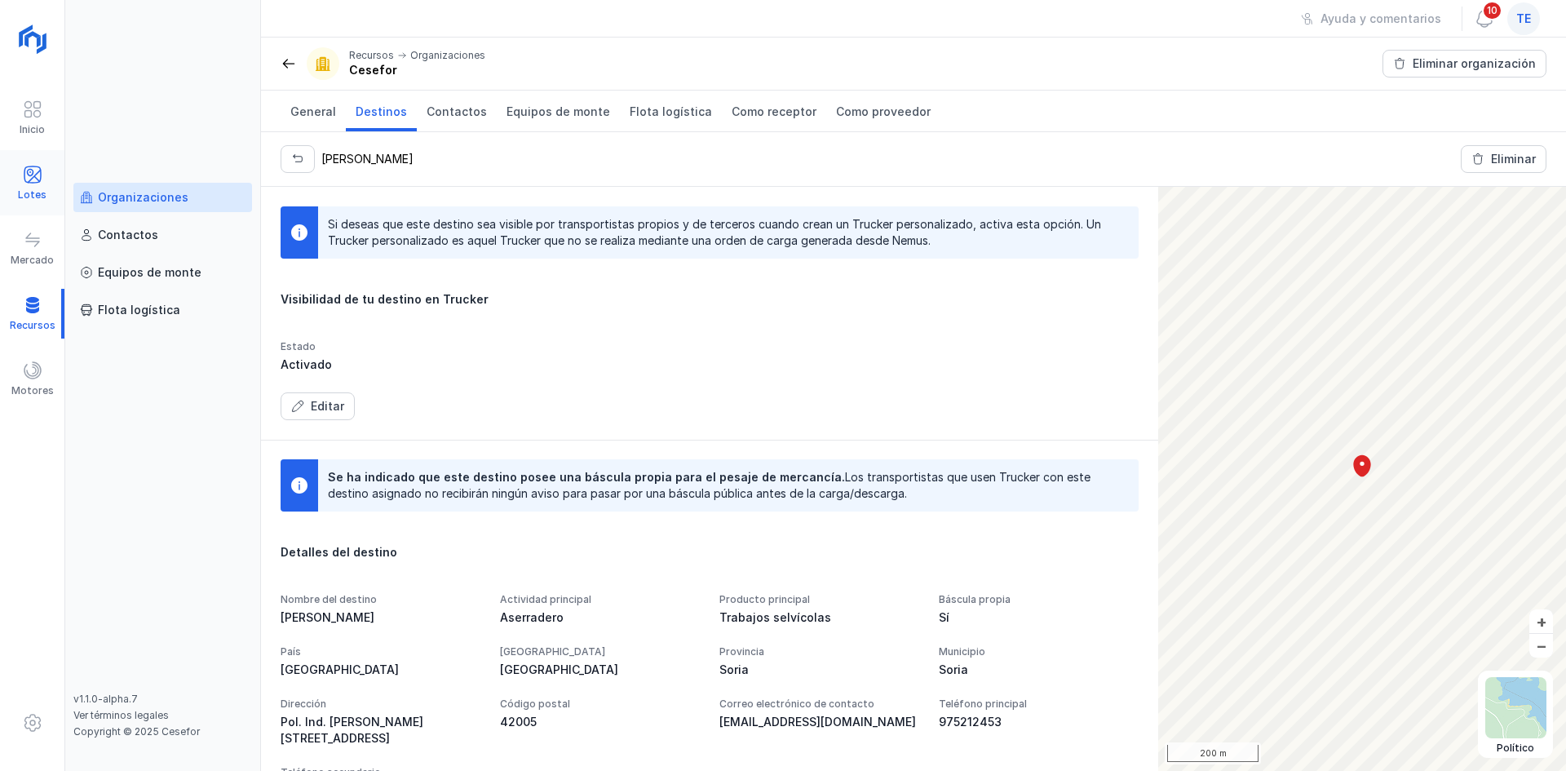
click at [23, 188] on div "Lotes" at bounding box center [32, 194] width 29 height 13
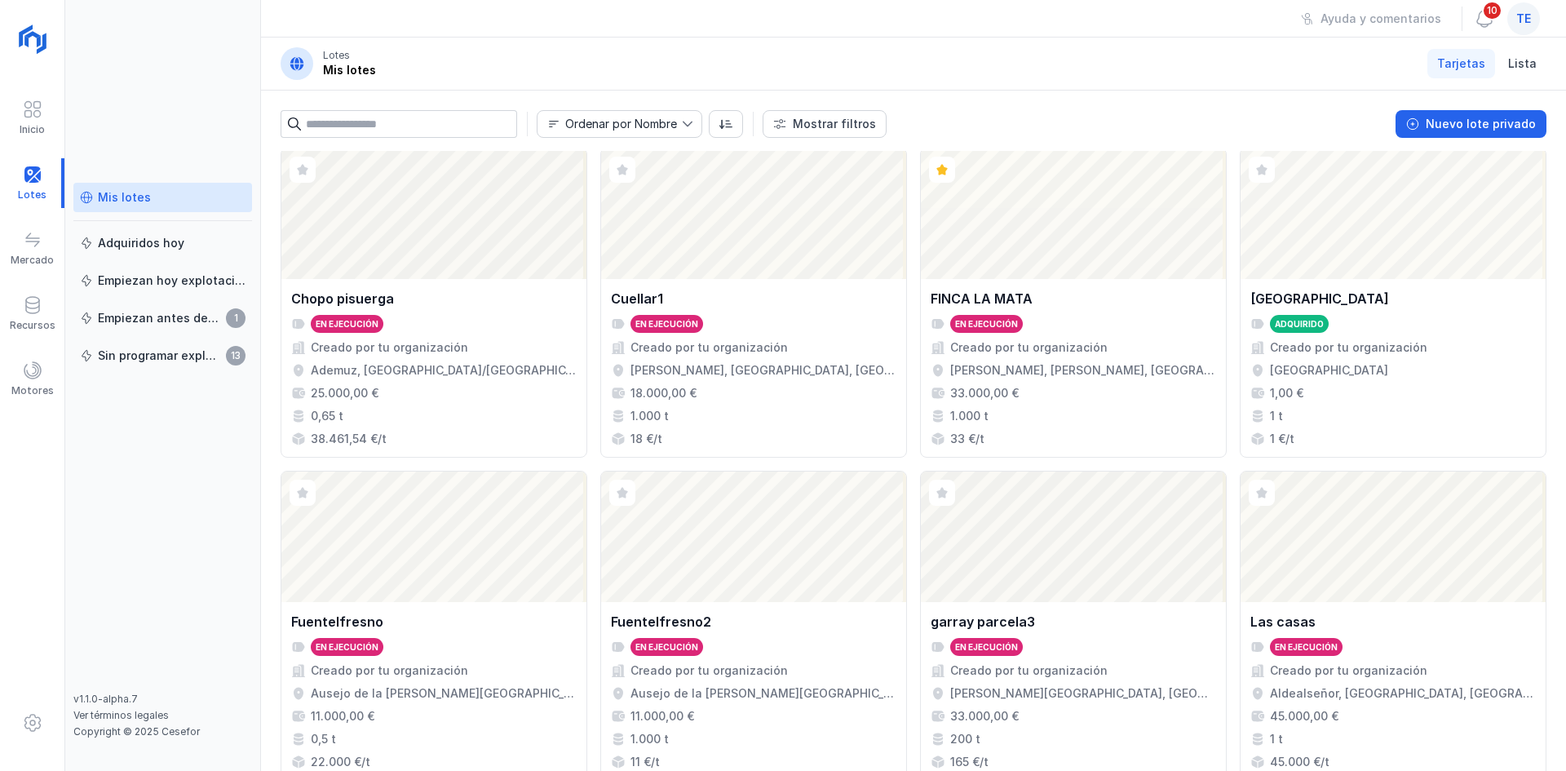
scroll to position [571, 0]
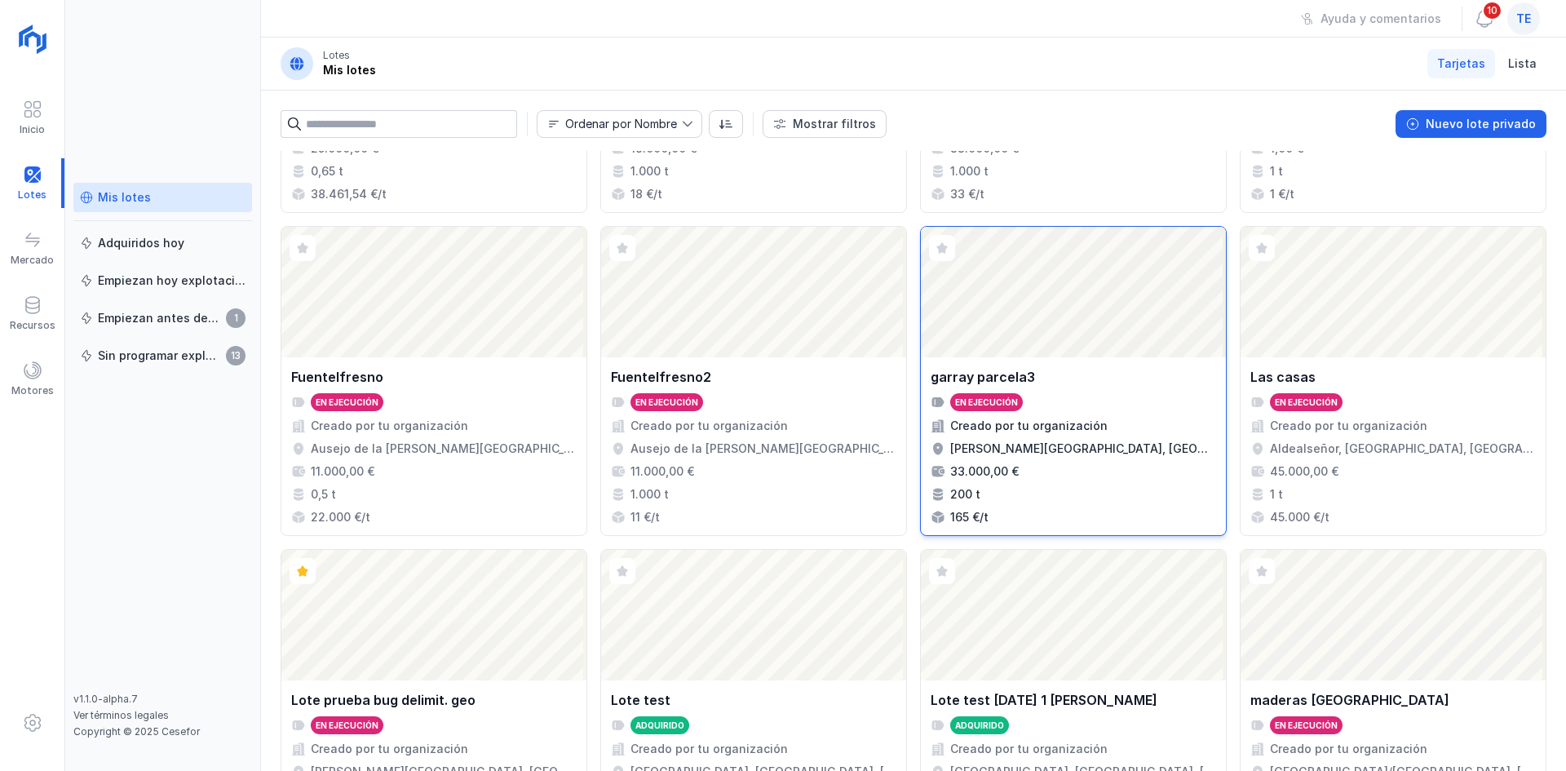
click at [1075, 379] on div "garray parcela3" at bounding box center [1073, 377] width 285 height 20
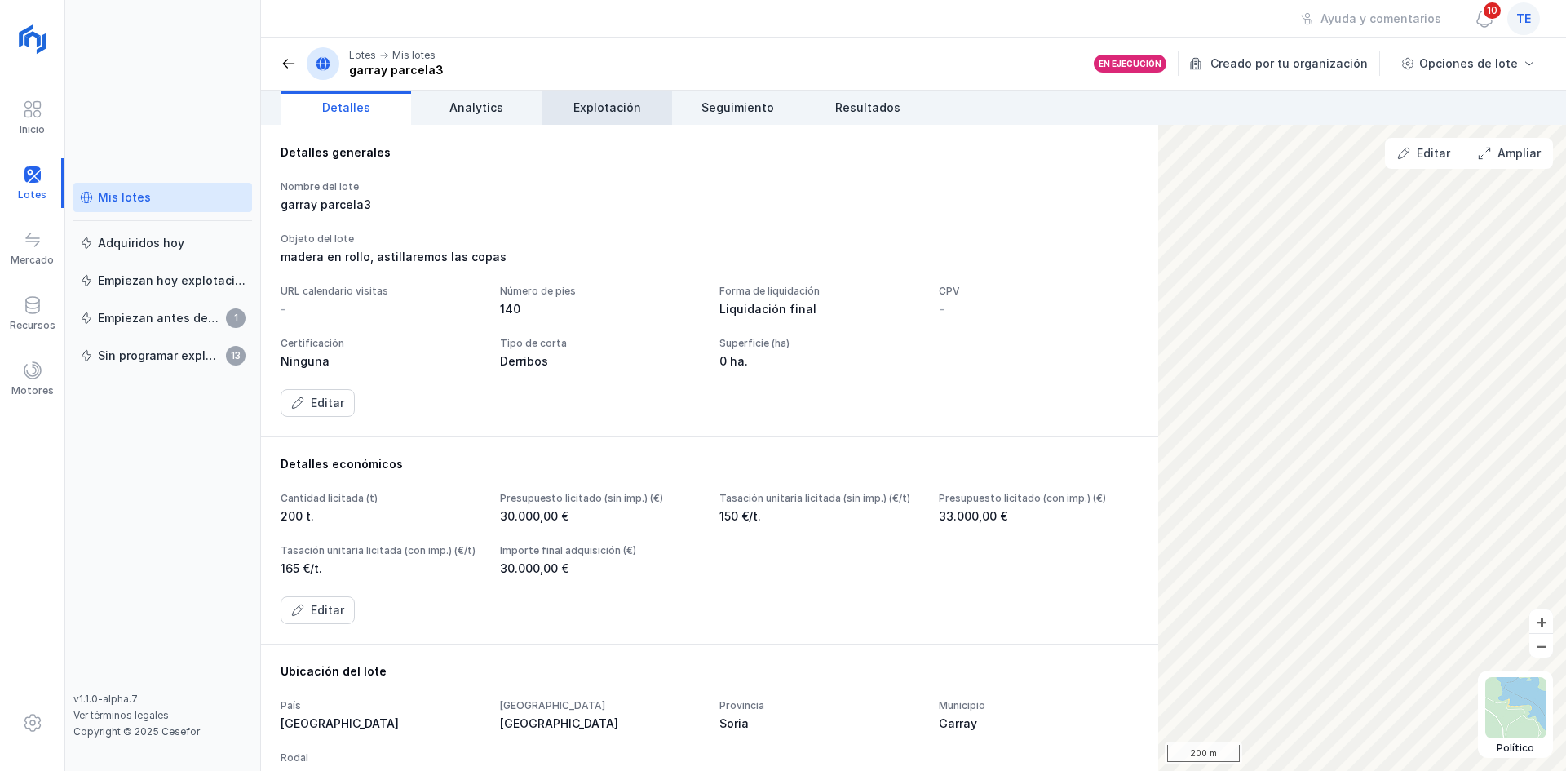
click at [628, 94] on link "Explotación" at bounding box center [607, 108] width 130 height 34
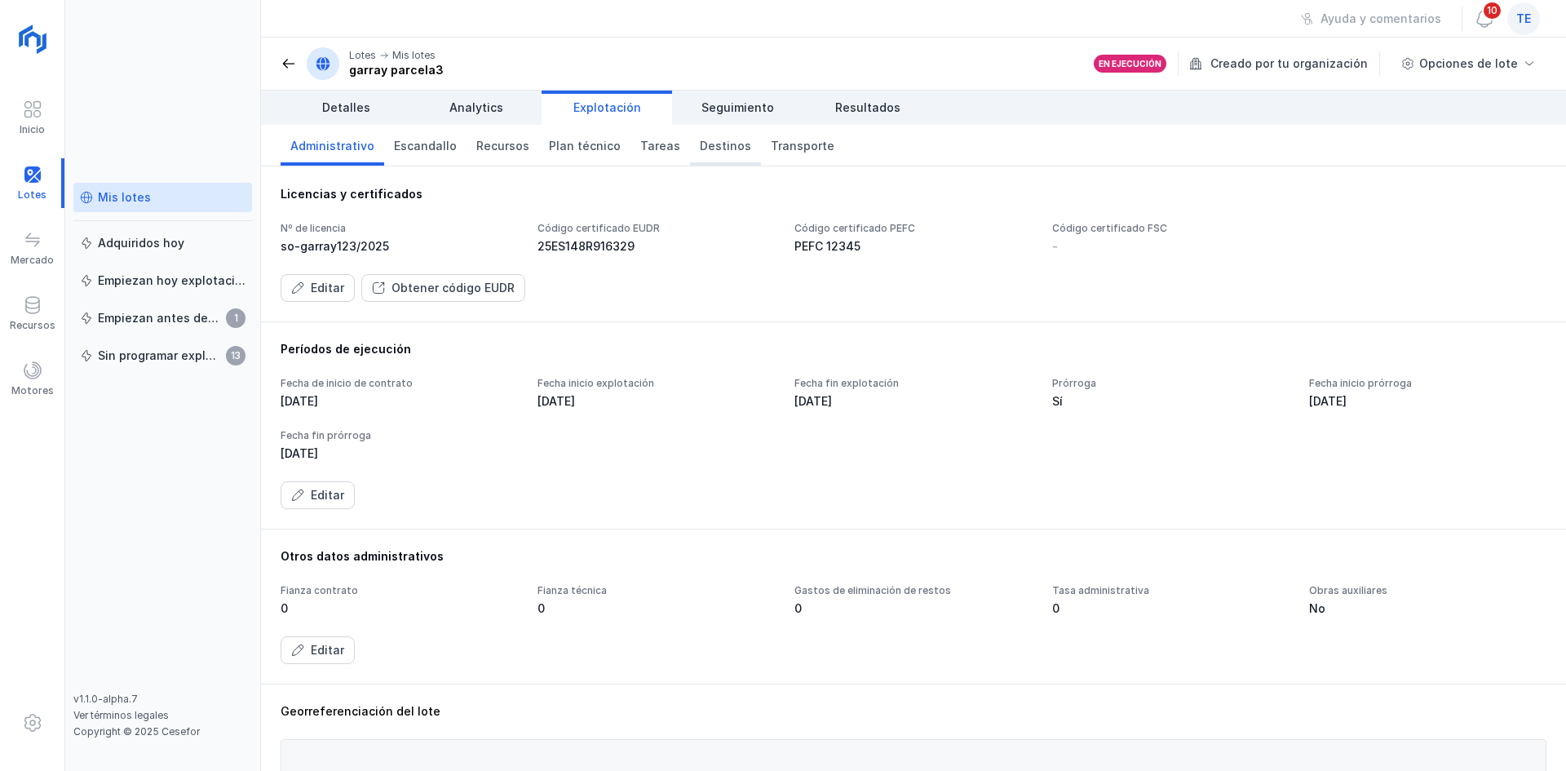
click at [720, 153] on span "Destinos" at bounding box center [725, 146] width 51 height 16
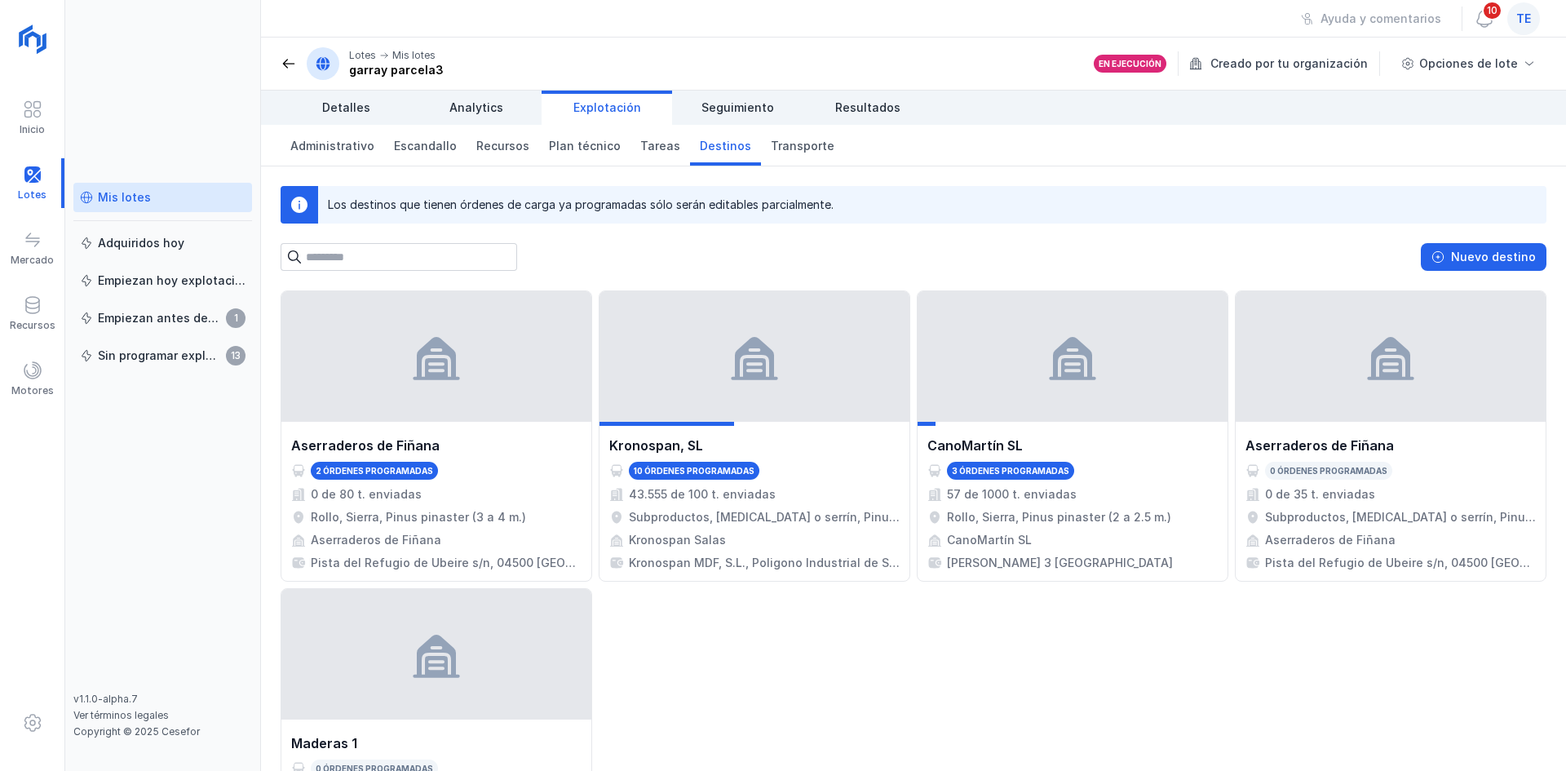
drag, startPoint x: 313, startPoint y: 511, endPoint x: 1158, endPoint y: 616, distance: 851.5
click at [1153, 616] on div "Aserraderos de Fiñana 2 órdenes programadas 0 de 80 t. enviadas Rollo, Sierra, …" at bounding box center [914, 584] width 1266 height 589
click at [700, 148] on span "Destinos" at bounding box center [725, 146] width 51 height 16
click at [732, 105] on span "Seguimiento" at bounding box center [737, 107] width 73 height 16
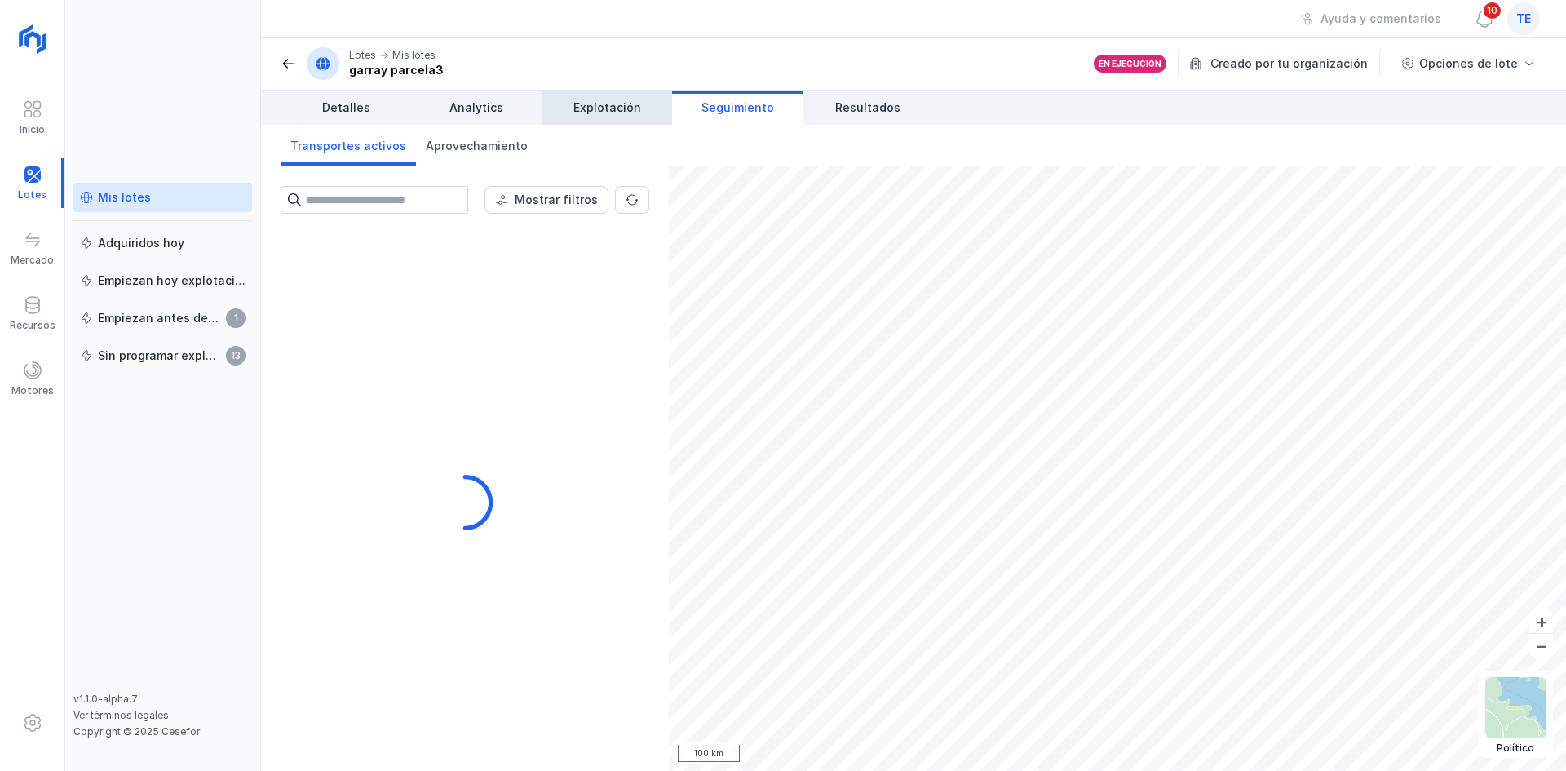
click at [651, 92] on link "Explotación" at bounding box center [607, 108] width 130 height 34
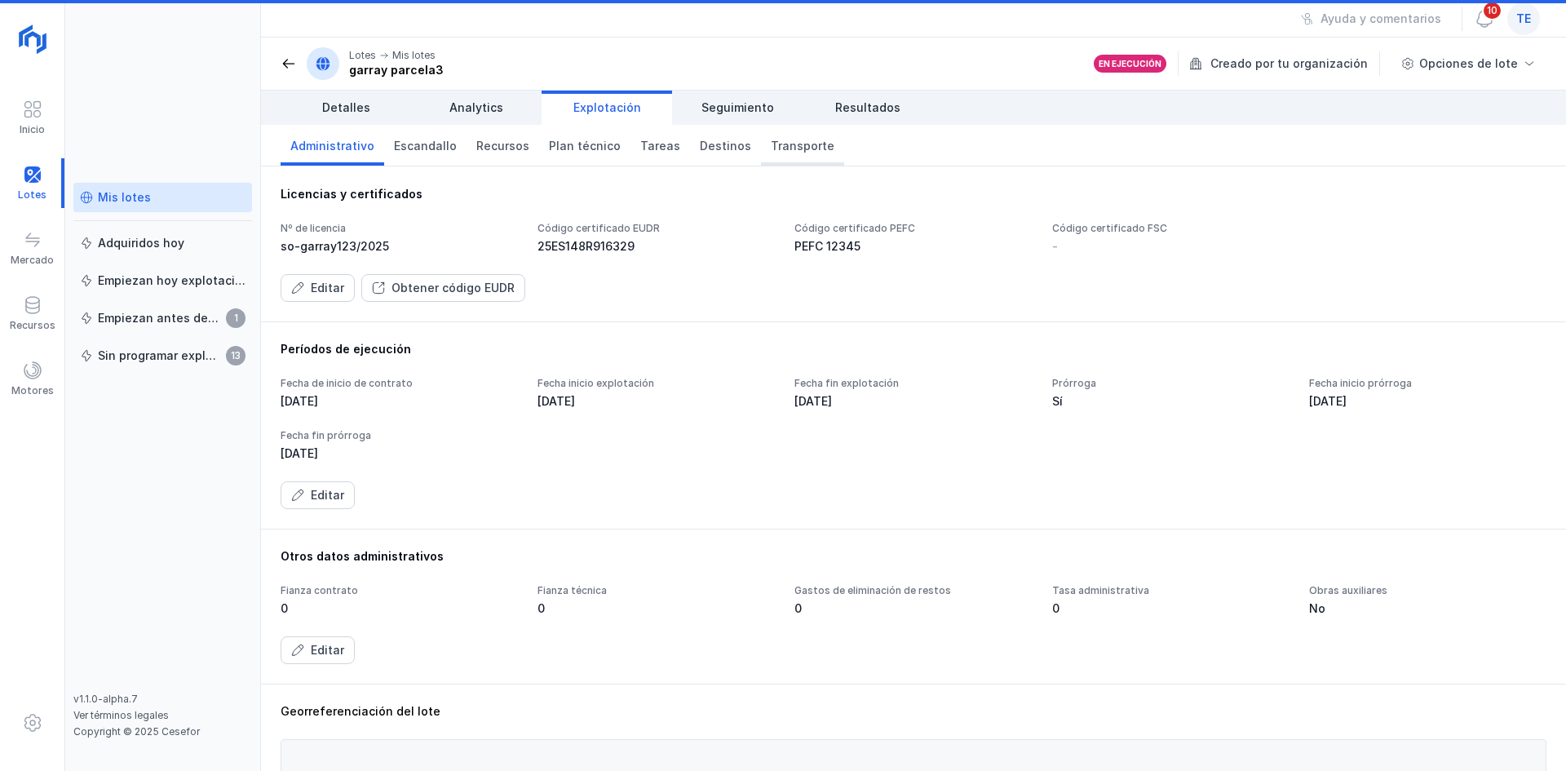
click at [761, 135] on link "Transporte" at bounding box center [802, 145] width 83 height 41
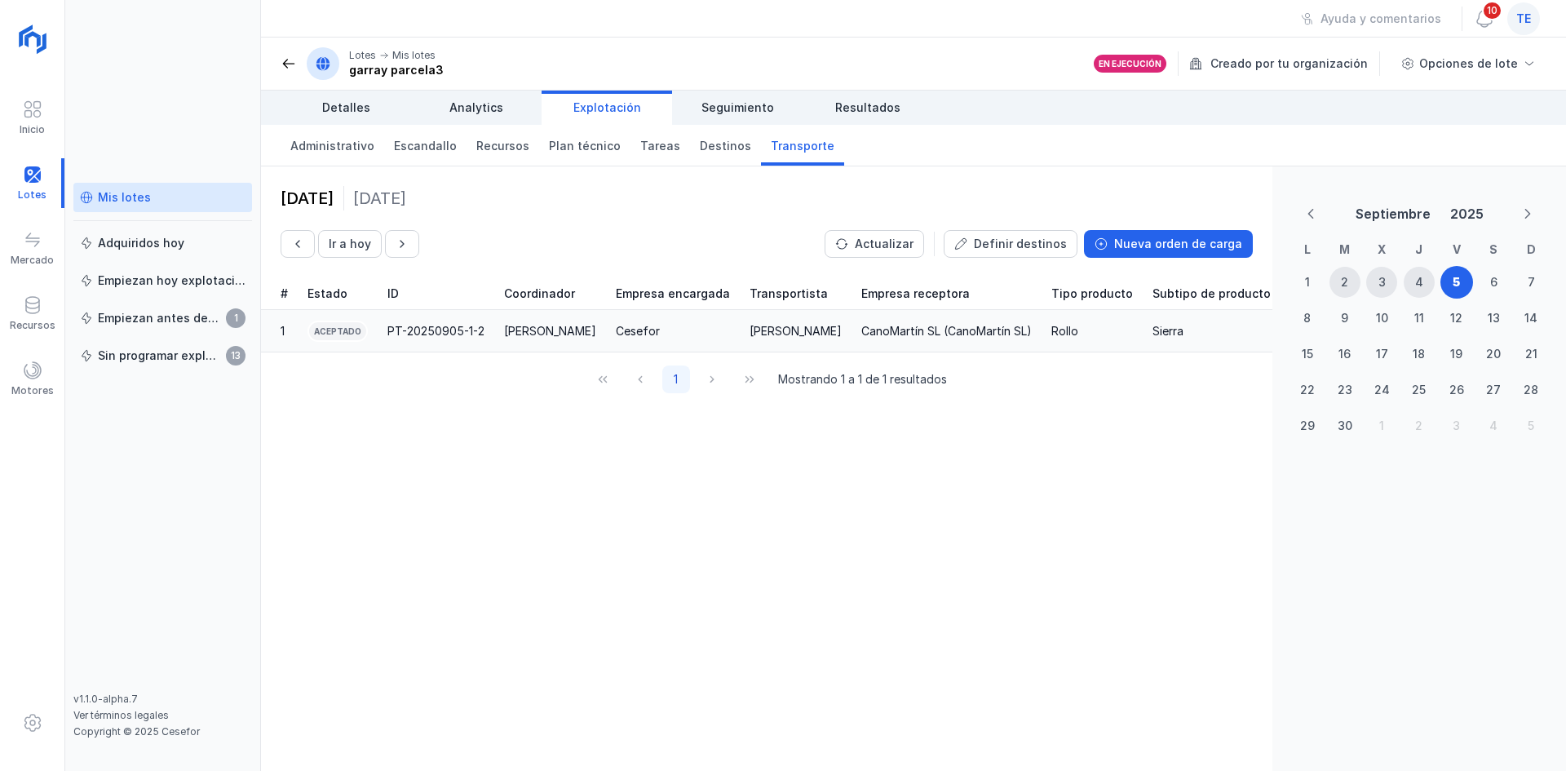
click at [710, 317] on td "Cesefor" at bounding box center [673, 331] width 134 height 42
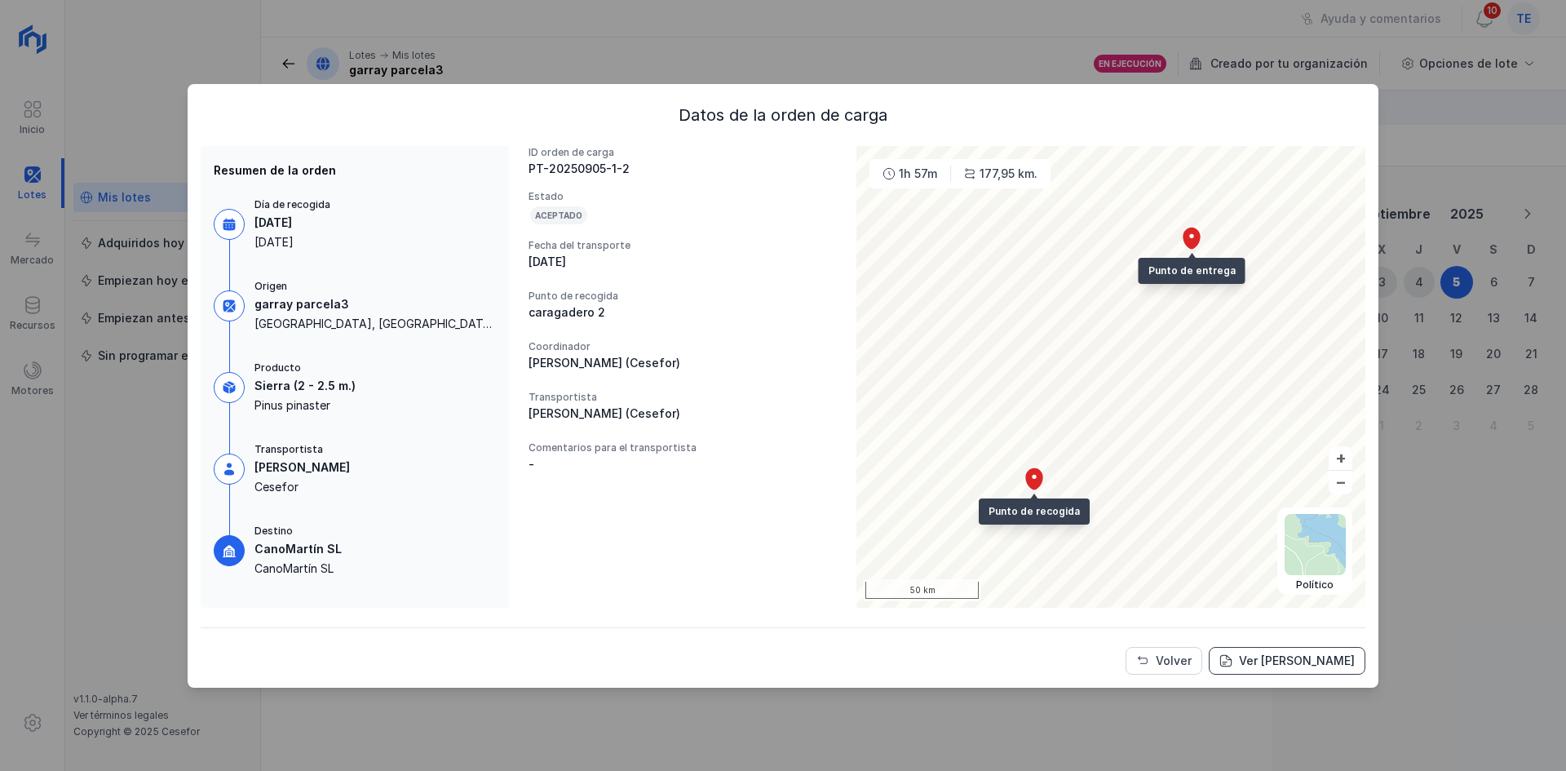
click at [1302, 664] on div "Ver carta de portes" at bounding box center [1297, 660] width 116 height 16
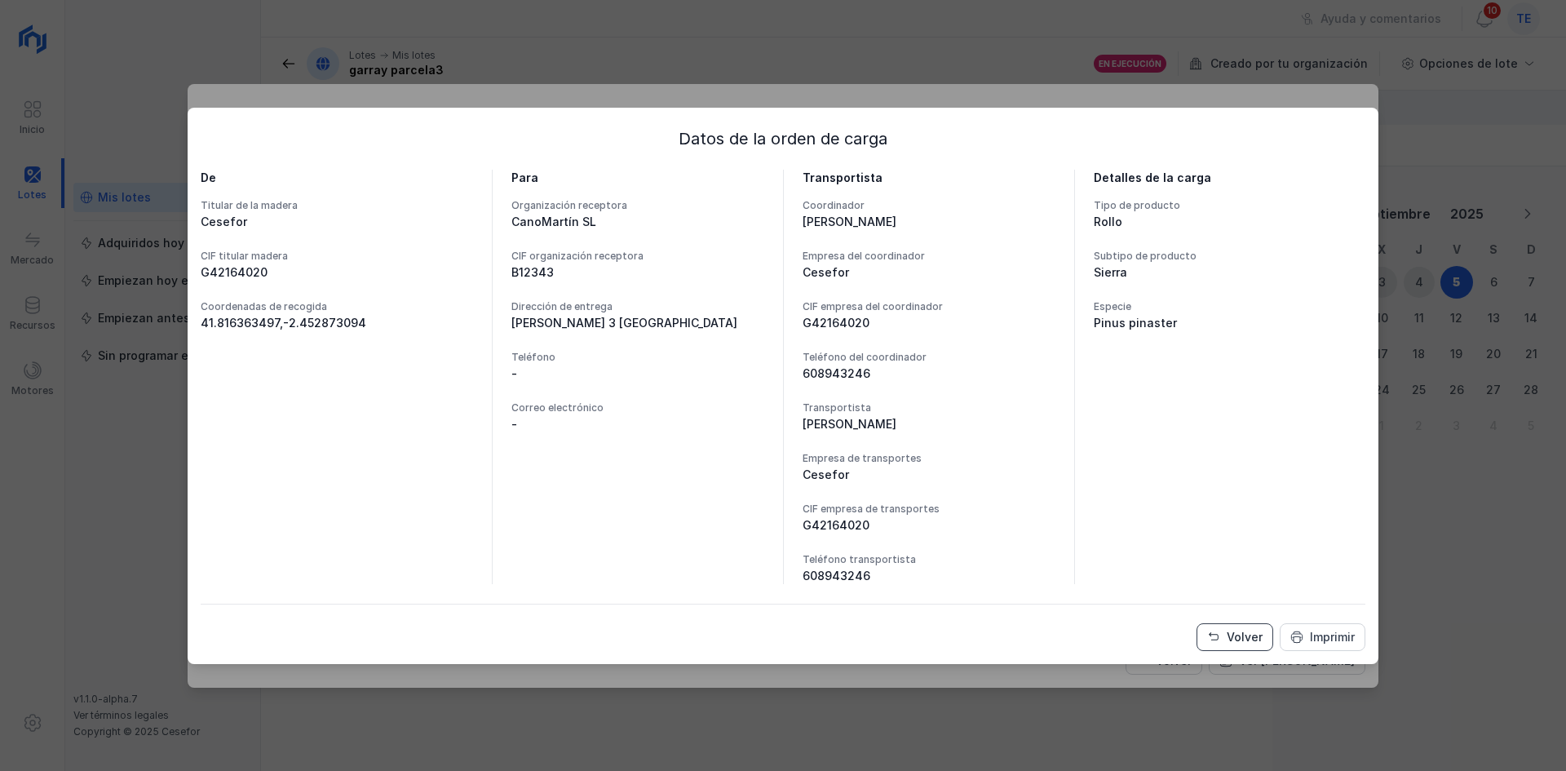
click at [1239, 640] on div "Volver" at bounding box center [1245, 637] width 36 height 16
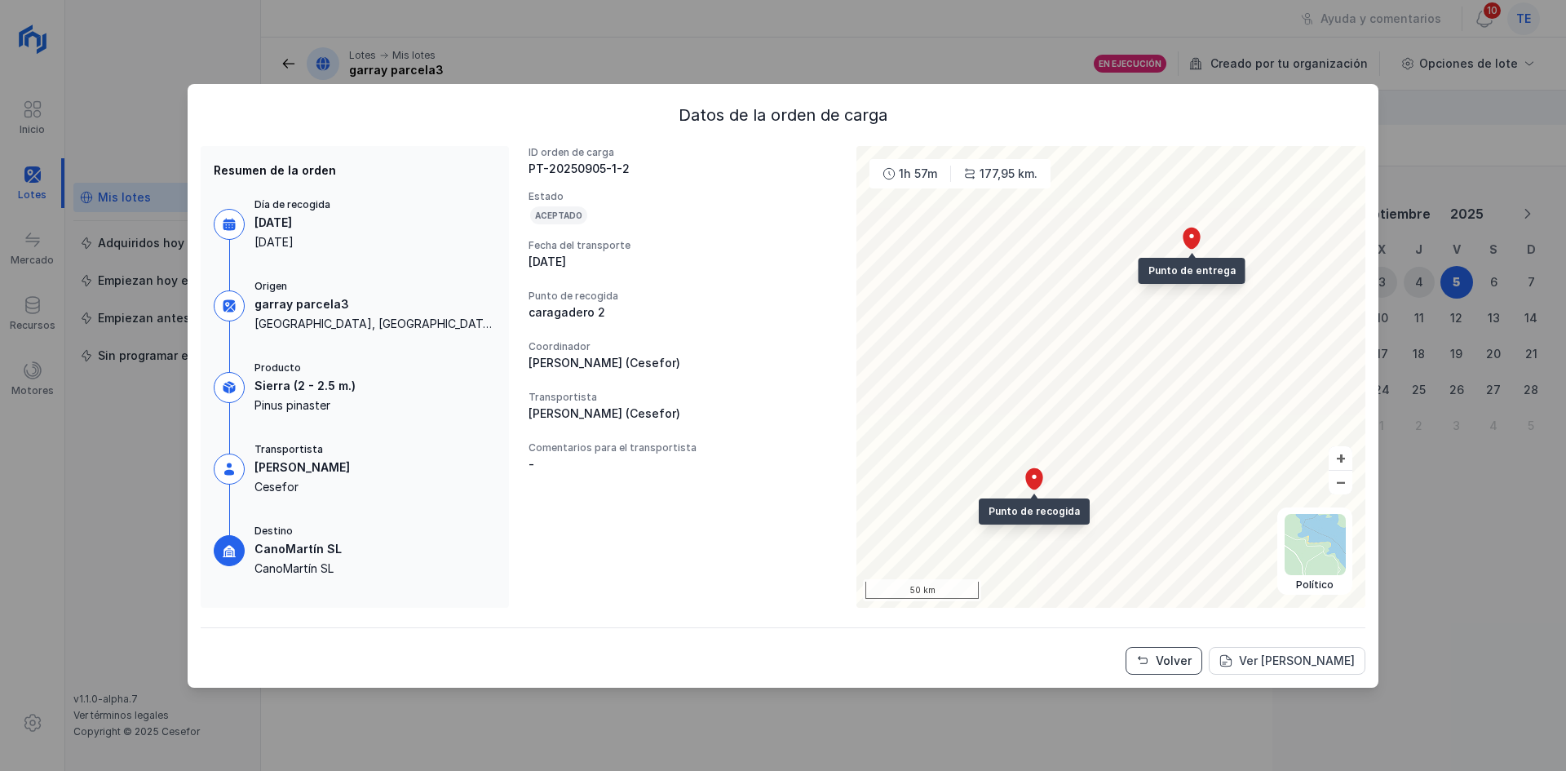
click at [1187, 657] on div "Volver" at bounding box center [1174, 660] width 36 height 16
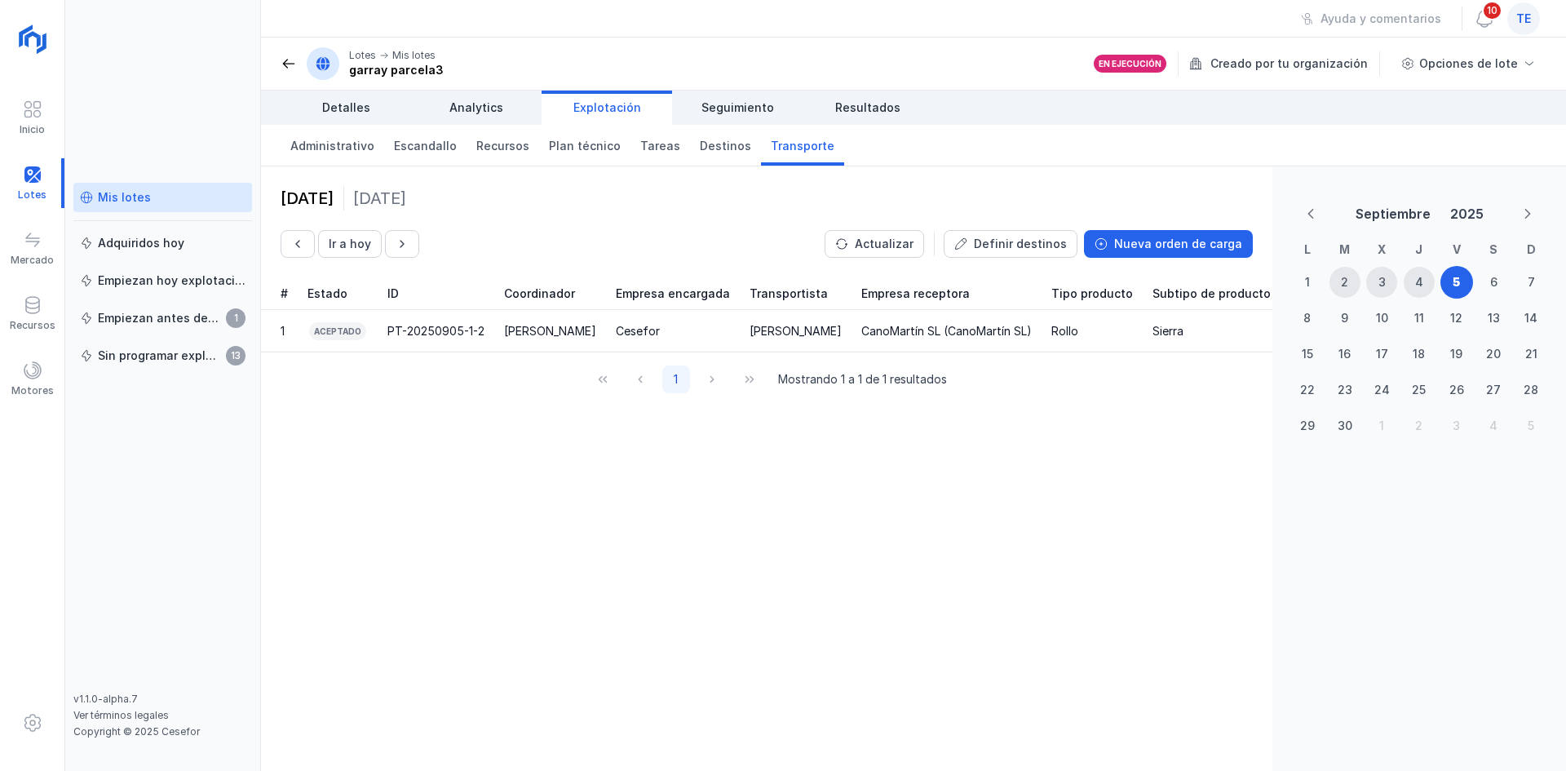
click at [1117, 258] on div "5 septiembre 2025 Viernes Ir a hoy Actualizar Definir destinos Nueva orden de c…" at bounding box center [766, 221] width 1011 height 111
click at [1133, 246] on div "Nueva orden de carga" at bounding box center [1178, 244] width 128 height 16
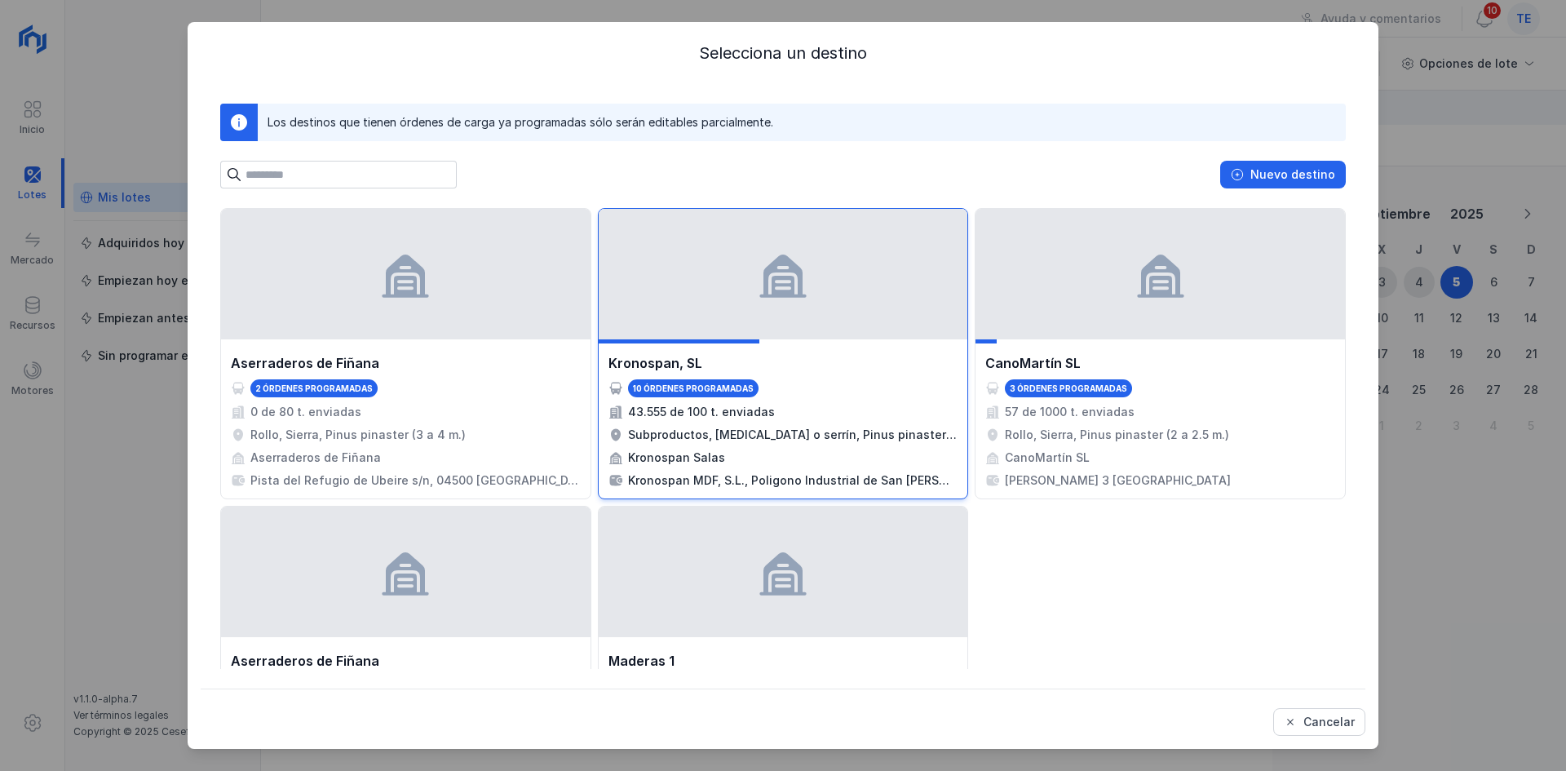
click at [784, 360] on div "Kronospan, SL" at bounding box center [783, 363] width 350 height 20
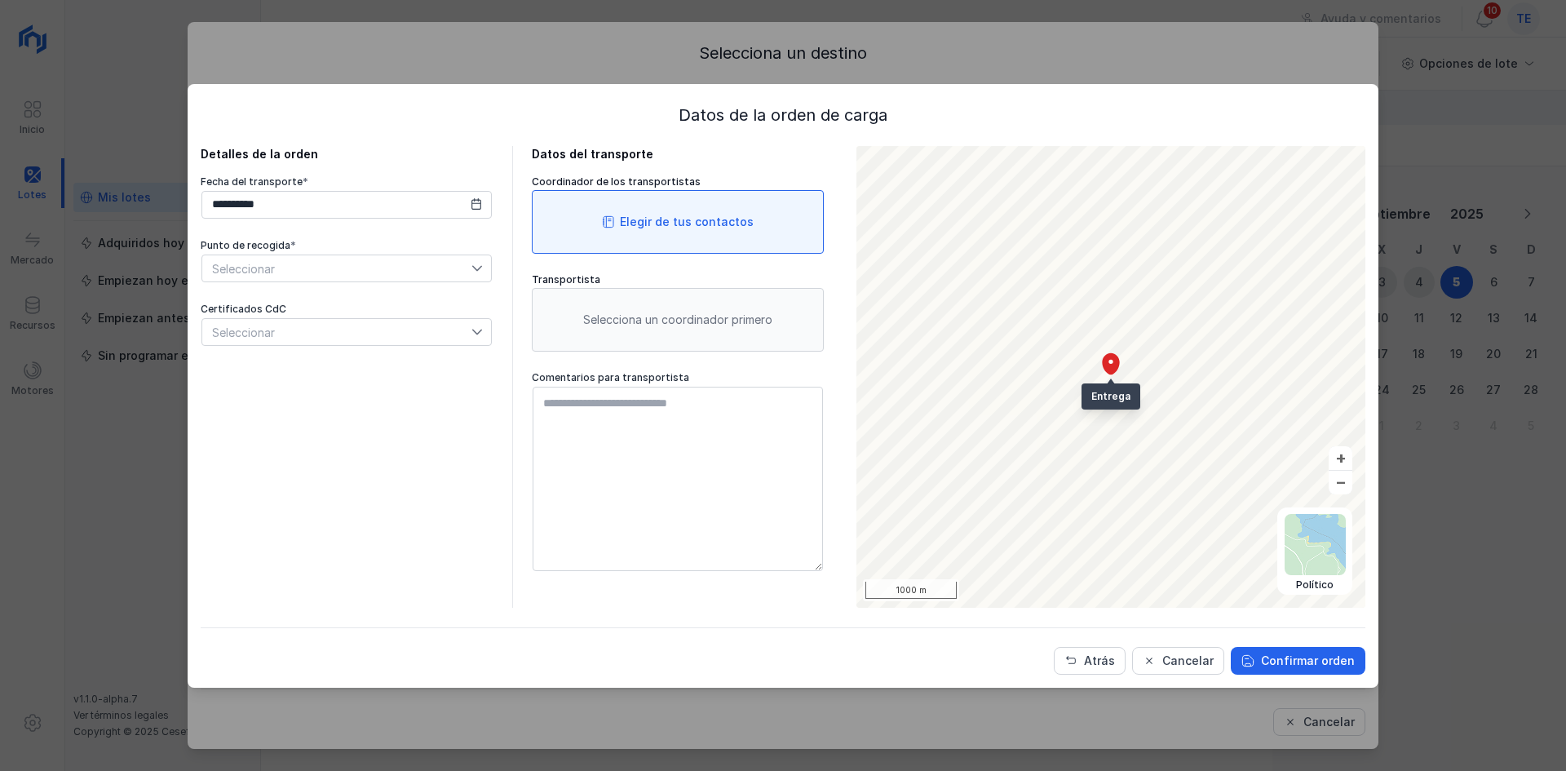
click at [712, 238] on div "Elegir de tus contactos" at bounding box center [678, 222] width 292 height 64
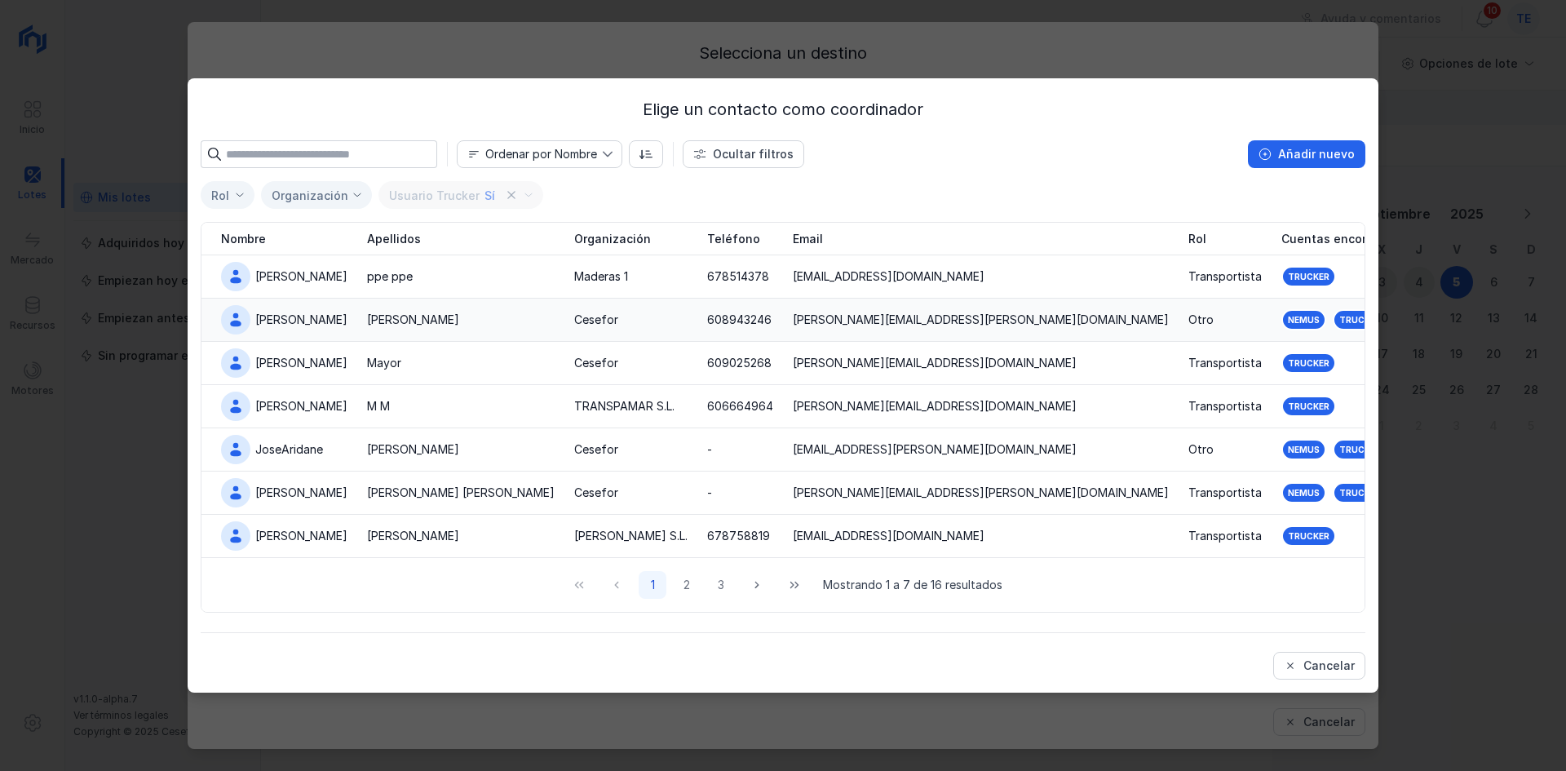
click at [453, 308] on td "Cano" at bounding box center [460, 319] width 207 height 43
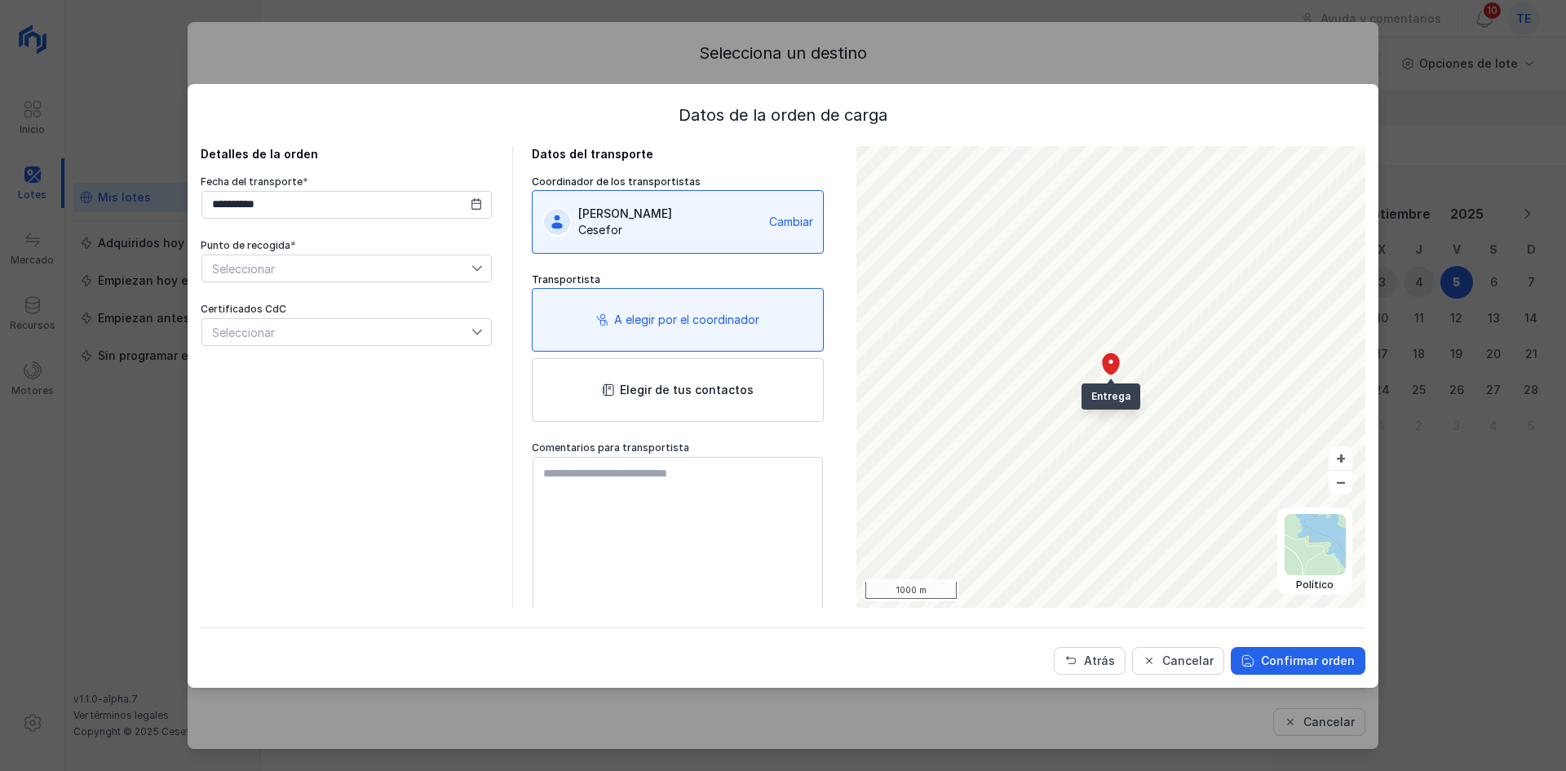
click at [453, 308] on tbody "Adela ppe ppe Maderas 1 678514378 atrassierra@cesefor.com Transportista Trucker…" at bounding box center [803, 401] width 912 height 227
click at [704, 497] on textarea at bounding box center [678, 549] width 290 height 184
type textarea "**********"
click at [392, 265] on span "Seleccionar" at bounding box center [336, 268] width 269 height 26
click at [400, 266] on span "Seleccionar" at bounding box center [336, 268] width 269 height 26
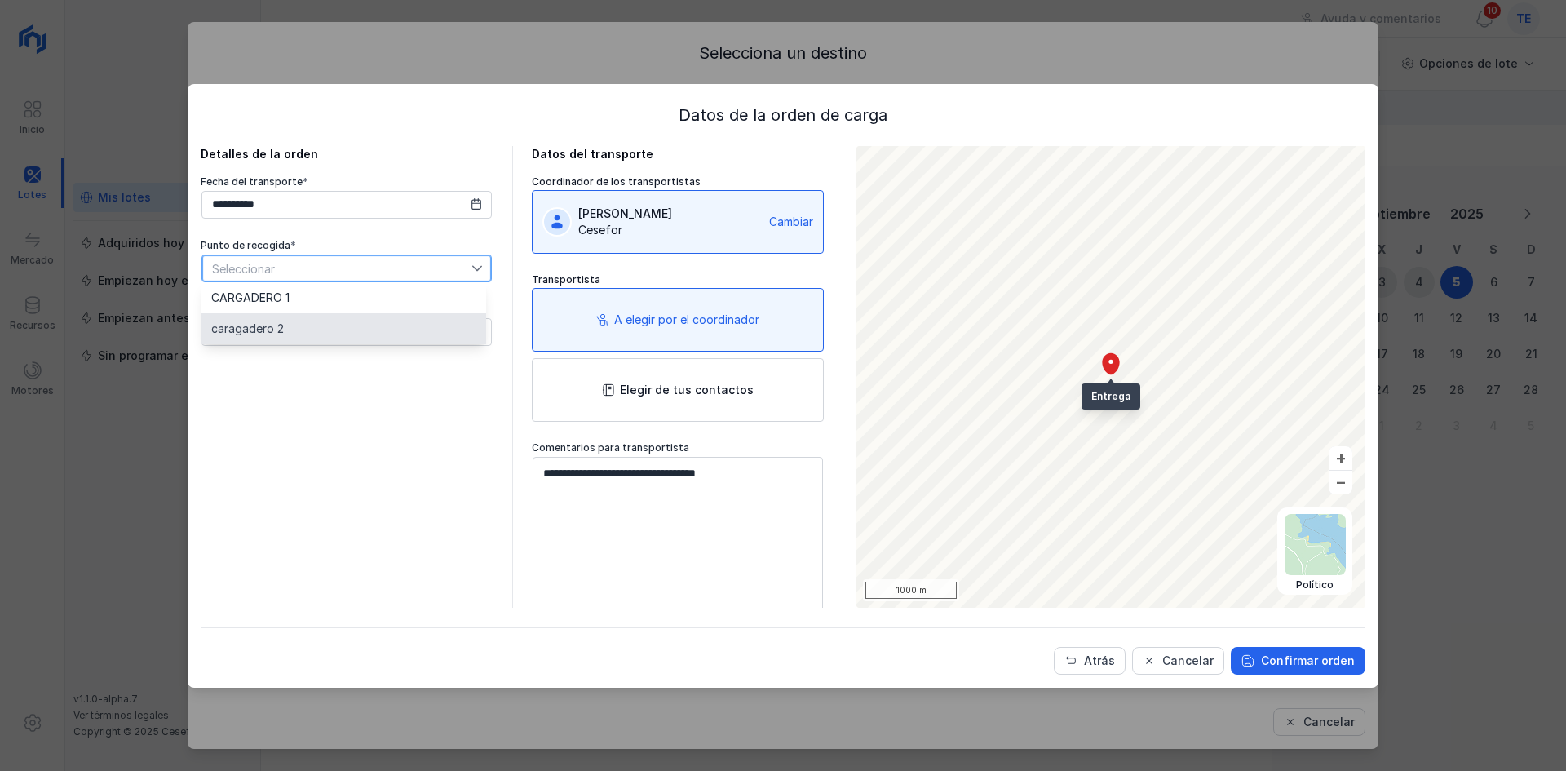
click at [383, 329] on li "caragadero 2" at bounding box center [343, 328] width 285 height 31
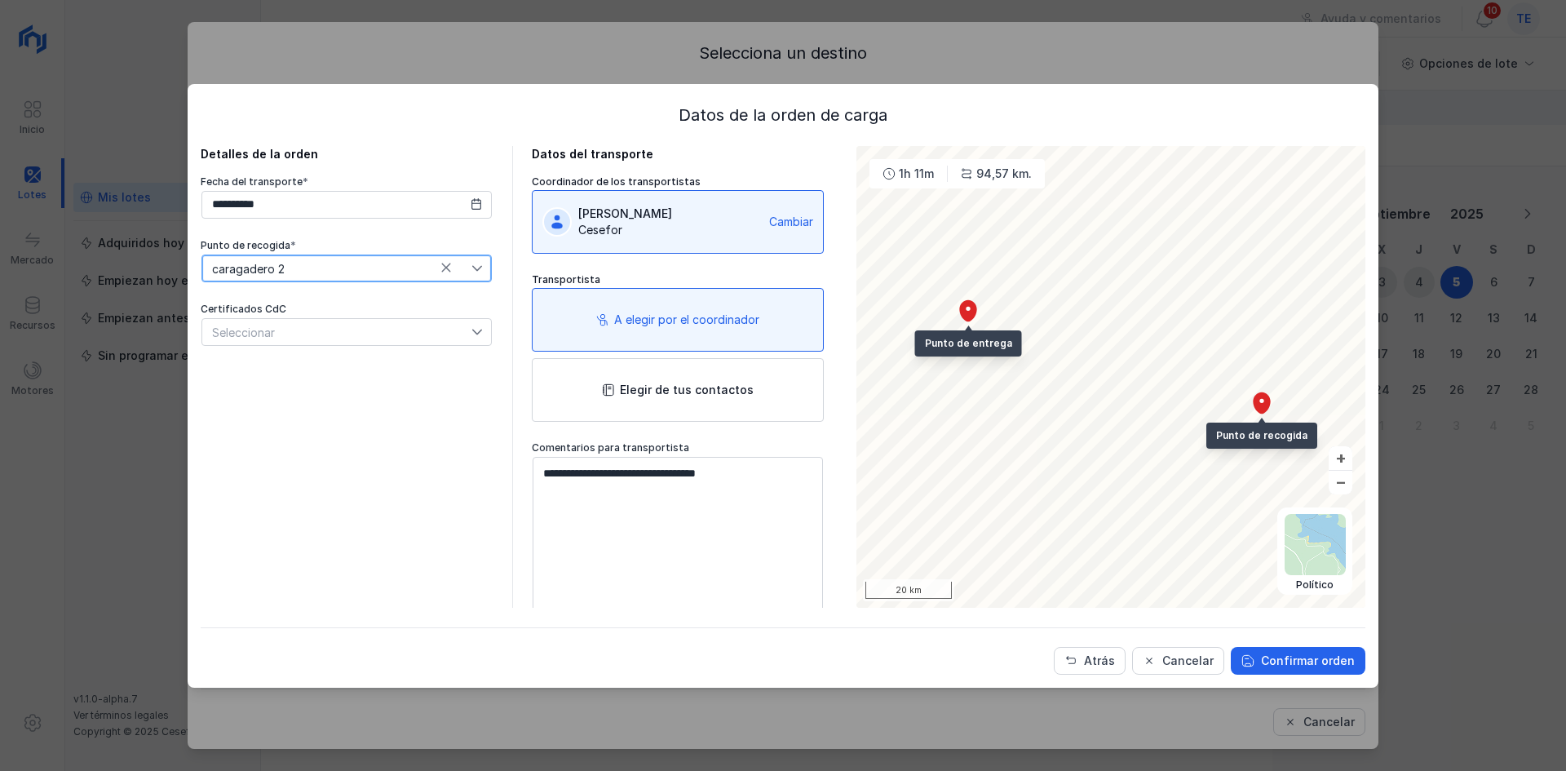
click at [1293, 643] on div "Atrás Cancelar Confirmar orden" at bounding box center [783, 650] width 1165 height 47
click at [1295, 660] on div "Confirmar orden" at bounding box center [1308, 660] width 94 height 16
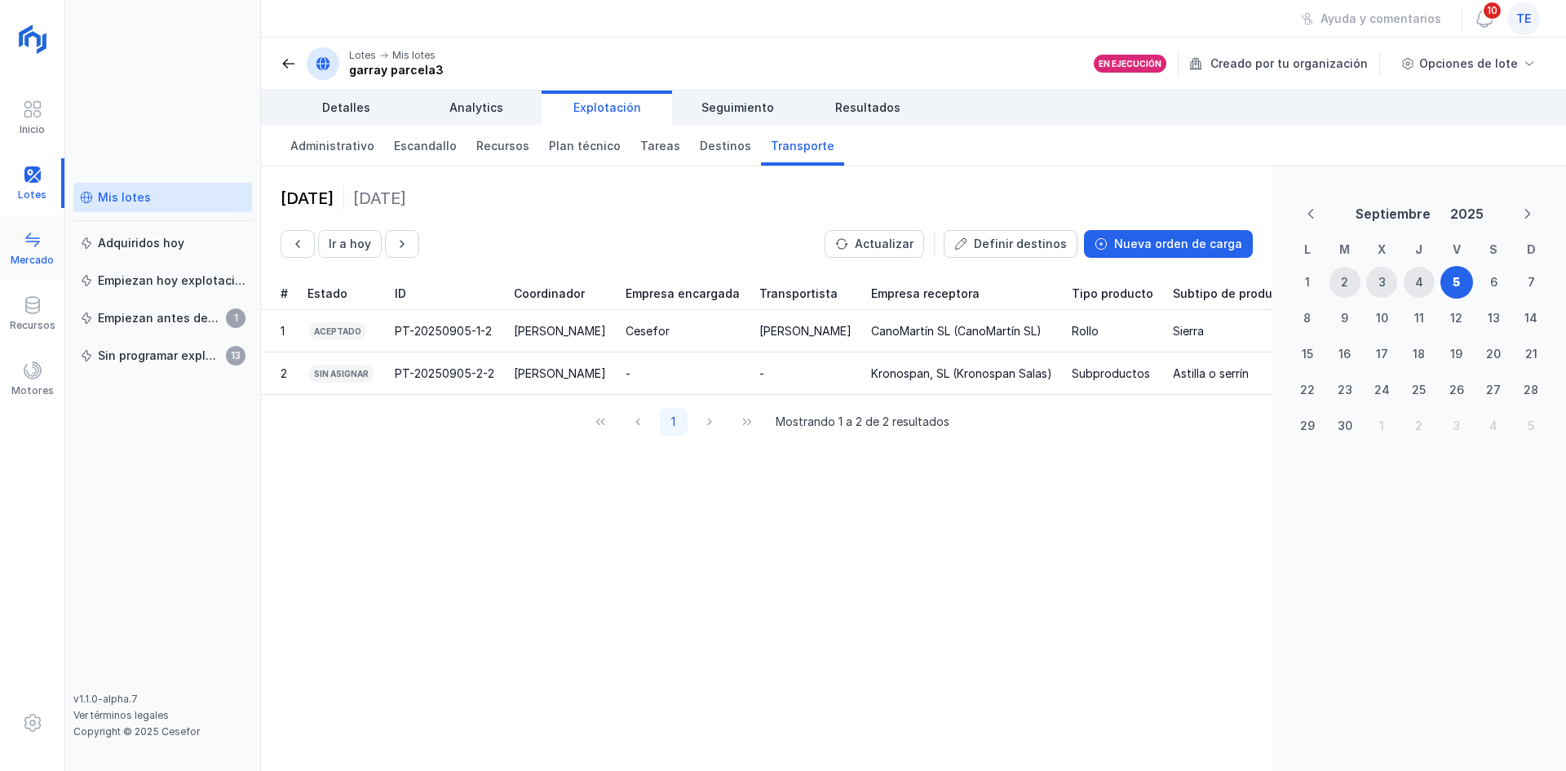
click at [51, 259] on div "Mercado" at bounding box center [32, 260] width 43 height 13
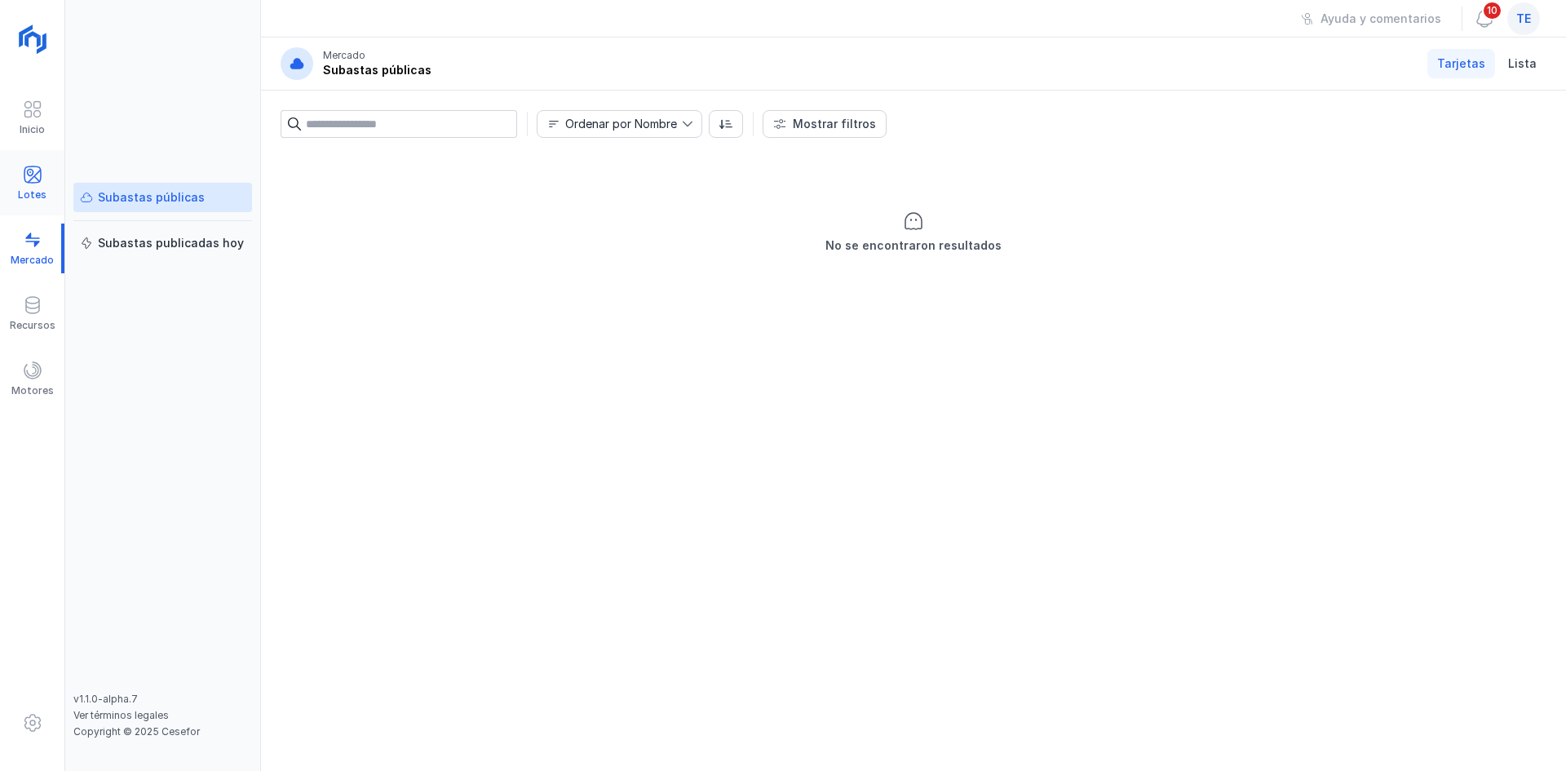
click at [32, 181] on span at bounding box center [33, 175] width 20 height 20
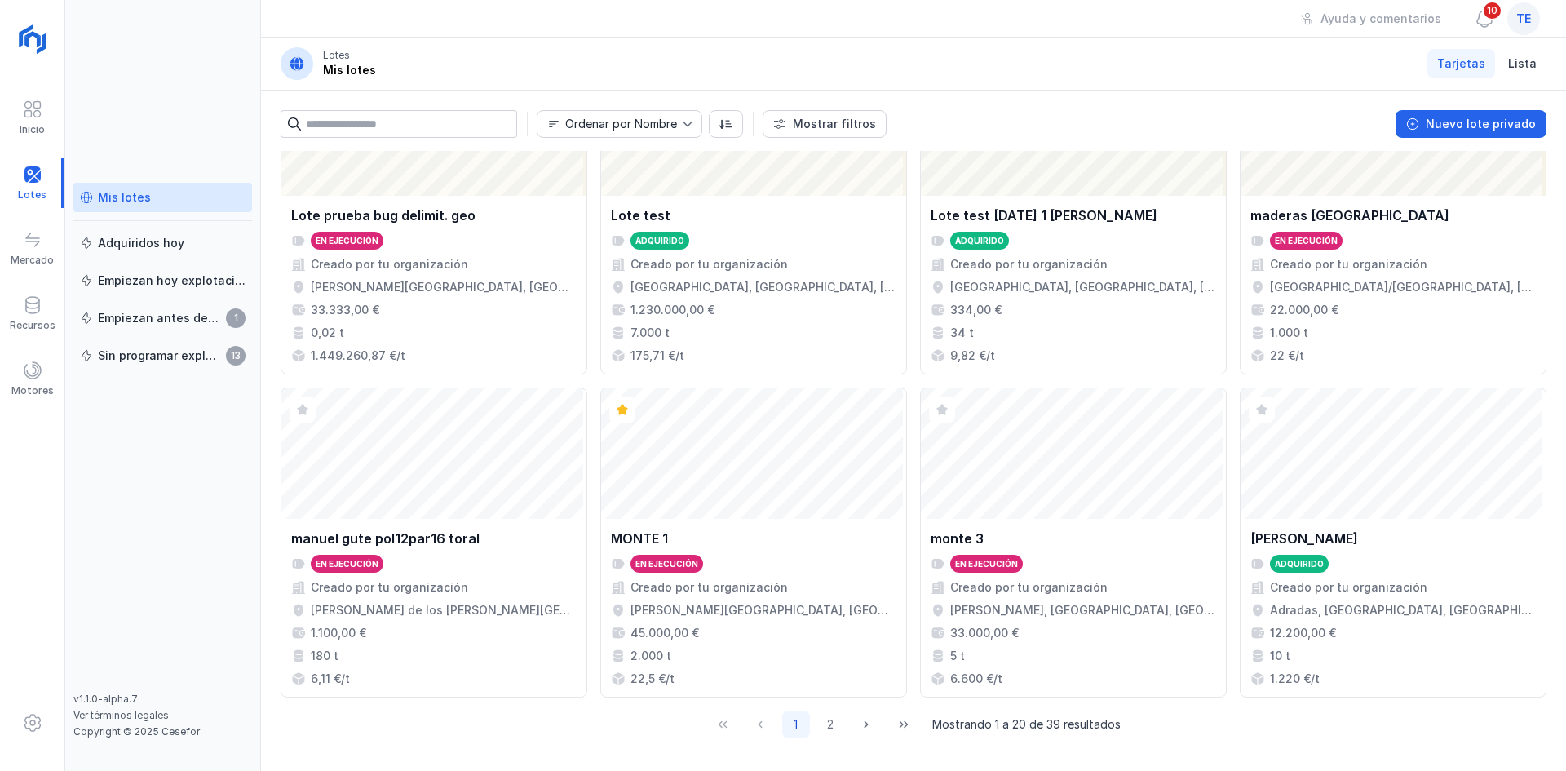
scroll to position [1055, 0]
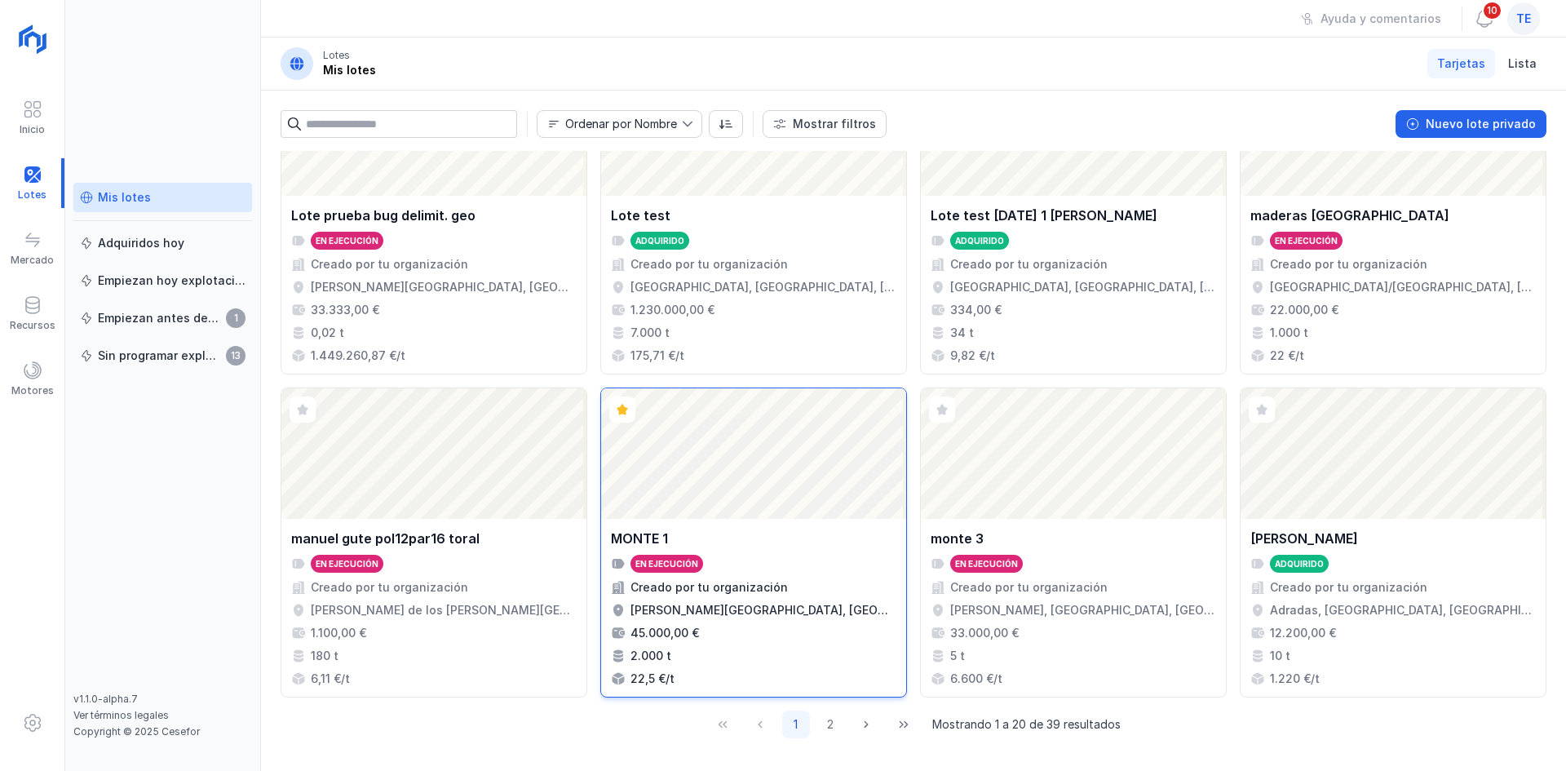
click at [681, 482] on div "Abrir lote" at bounding box center [753, 453] width 305 height 130
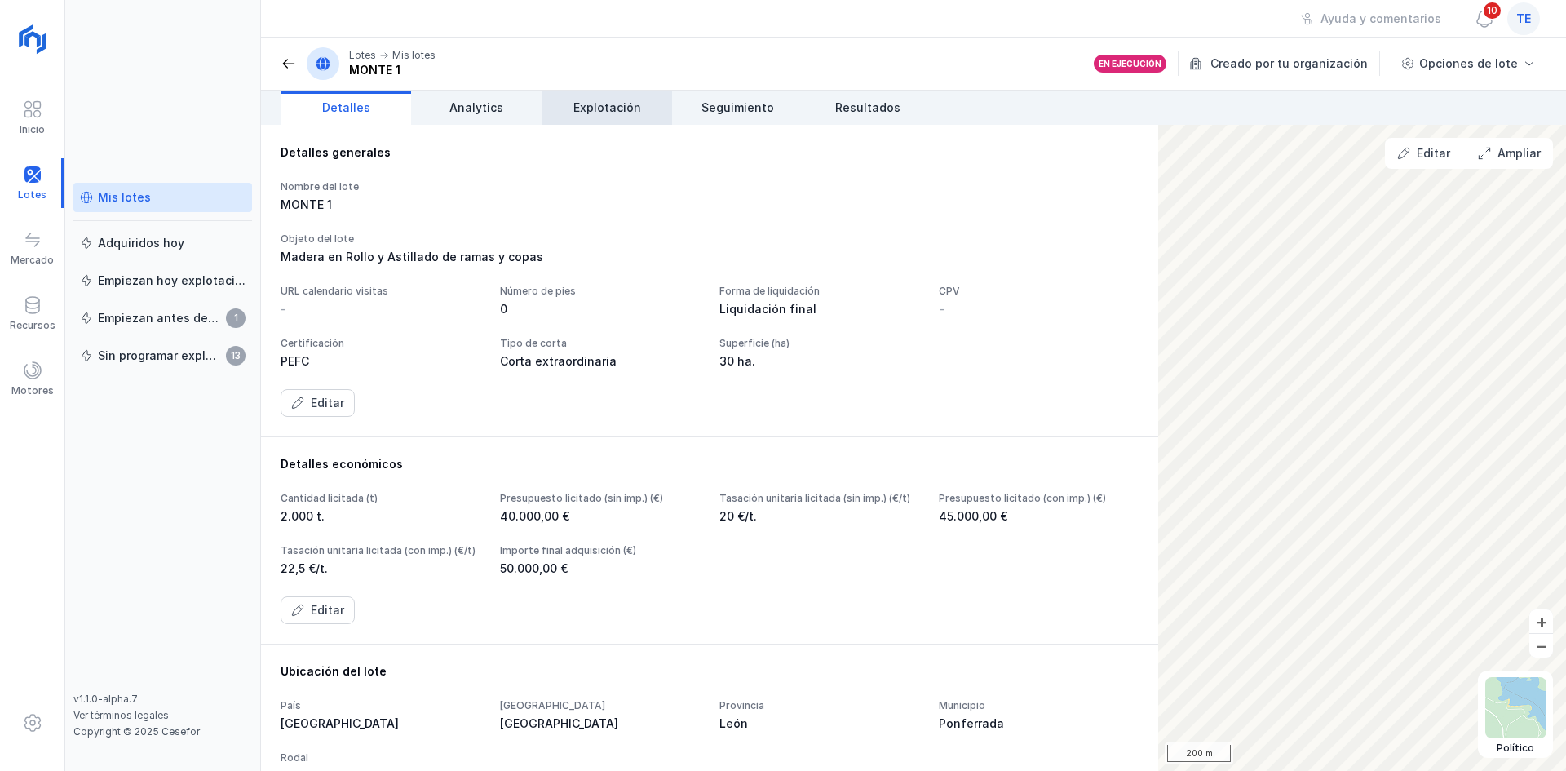
click at [643, 115] on link "Explotación" at bounding box center [607, 108] width 130 height 34
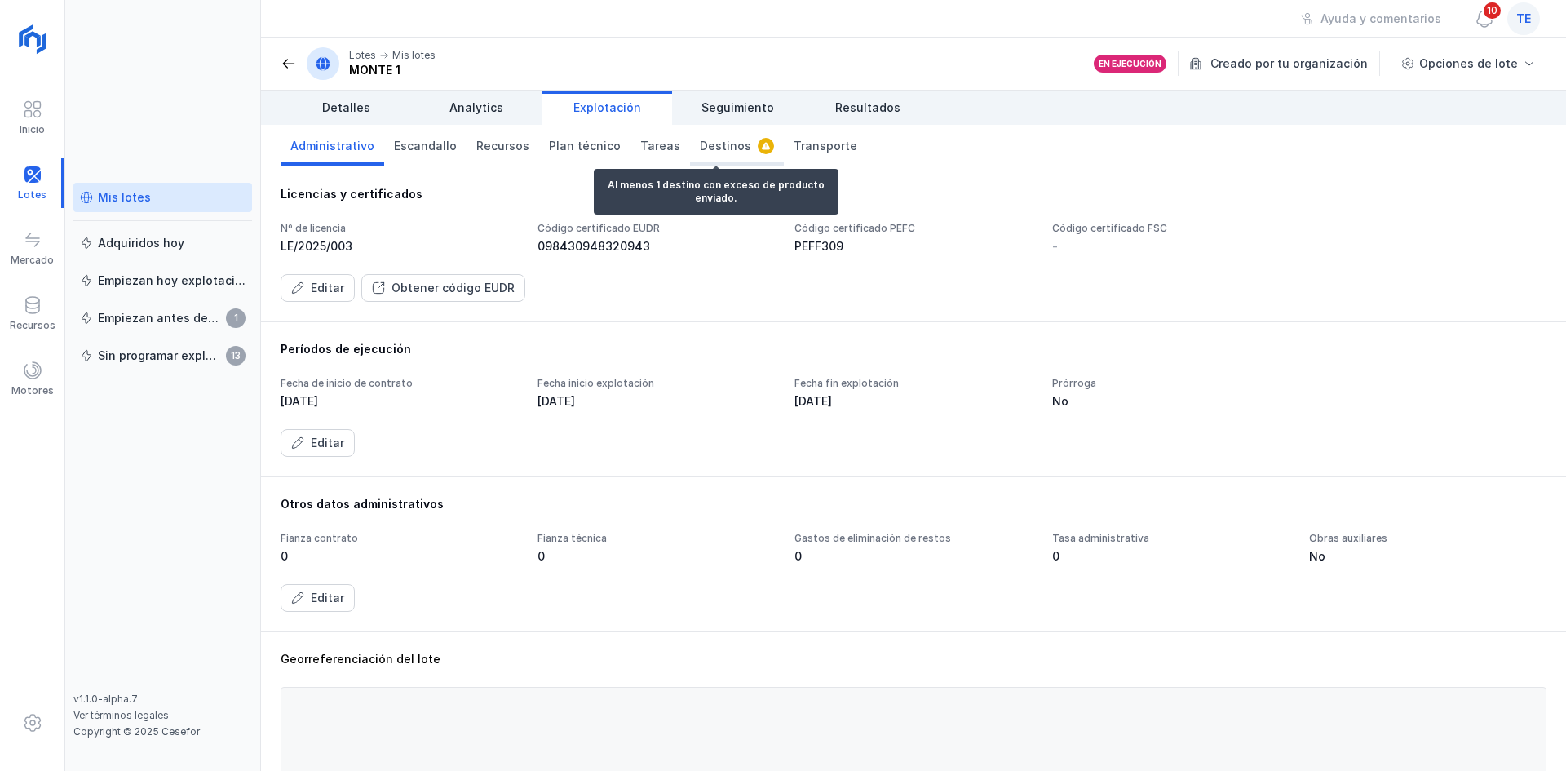
click at [712, 153] on span "Destinos" at bounding box center [725, 146] width 51 height 16
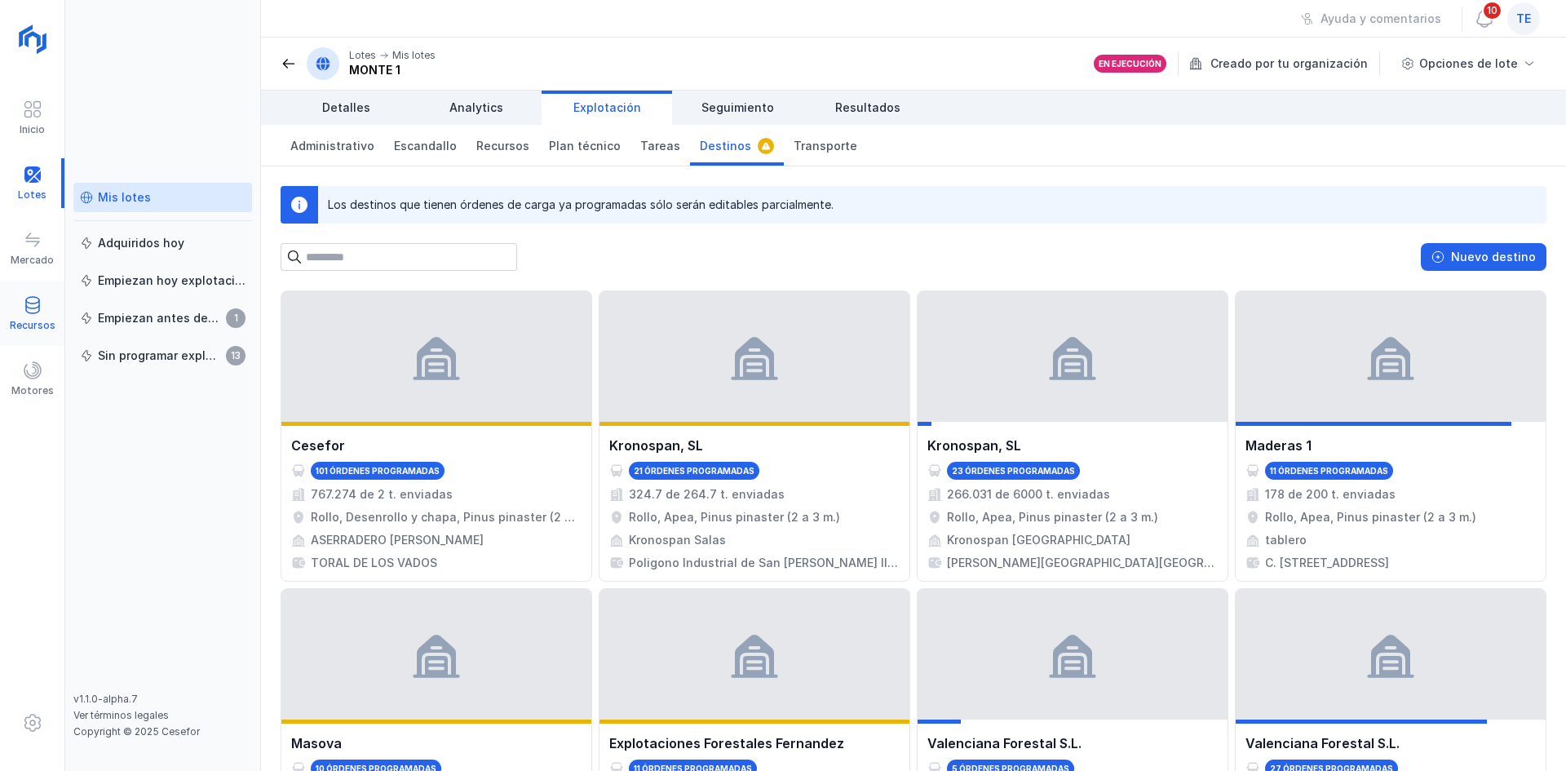
click at [18, 298] on div "Recursos" at bounding box center [32, 314] width 64 height 50
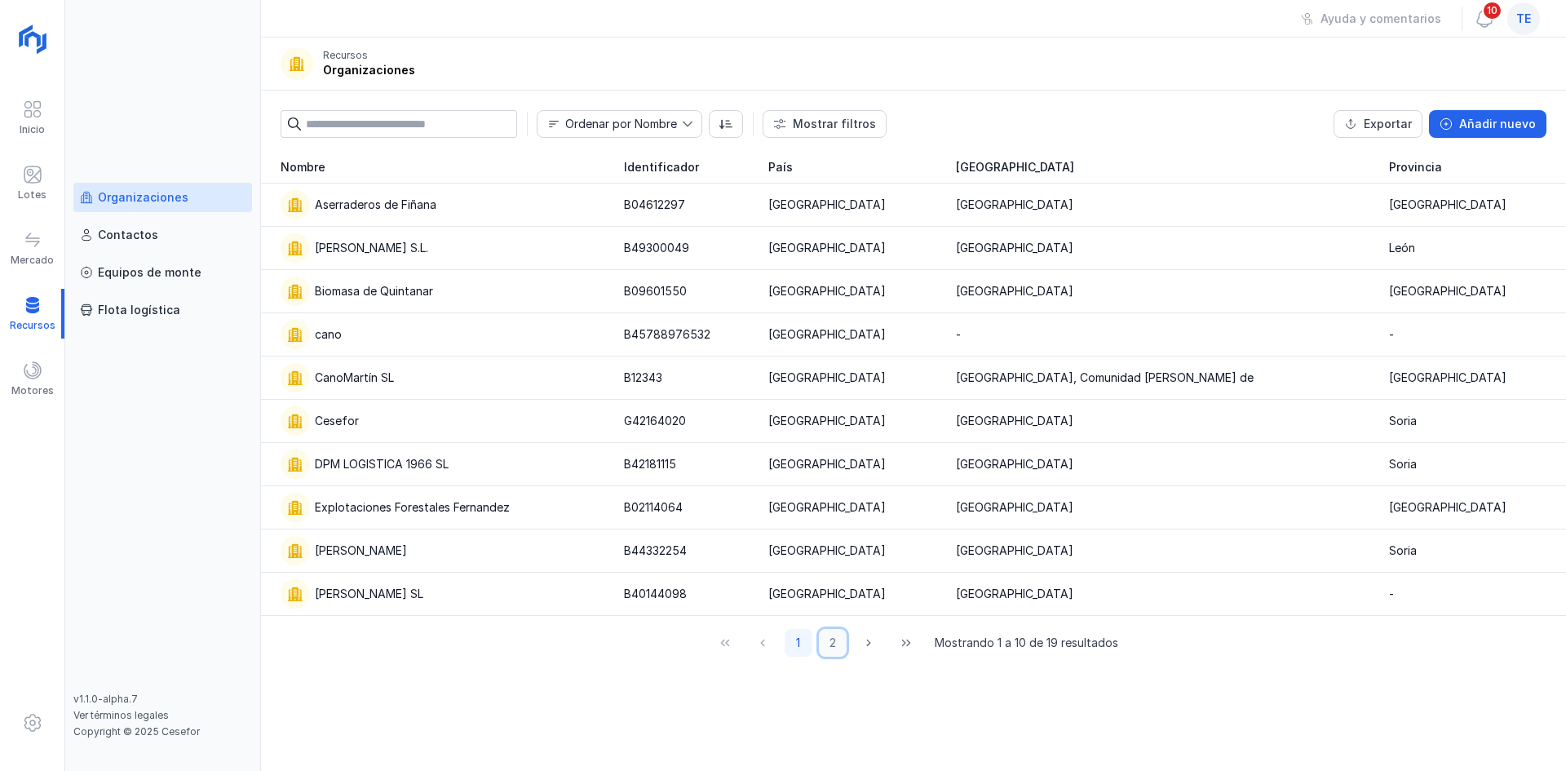
click at [843, 640] on button "2" at bounding box center [833, 643] width 28 height 28
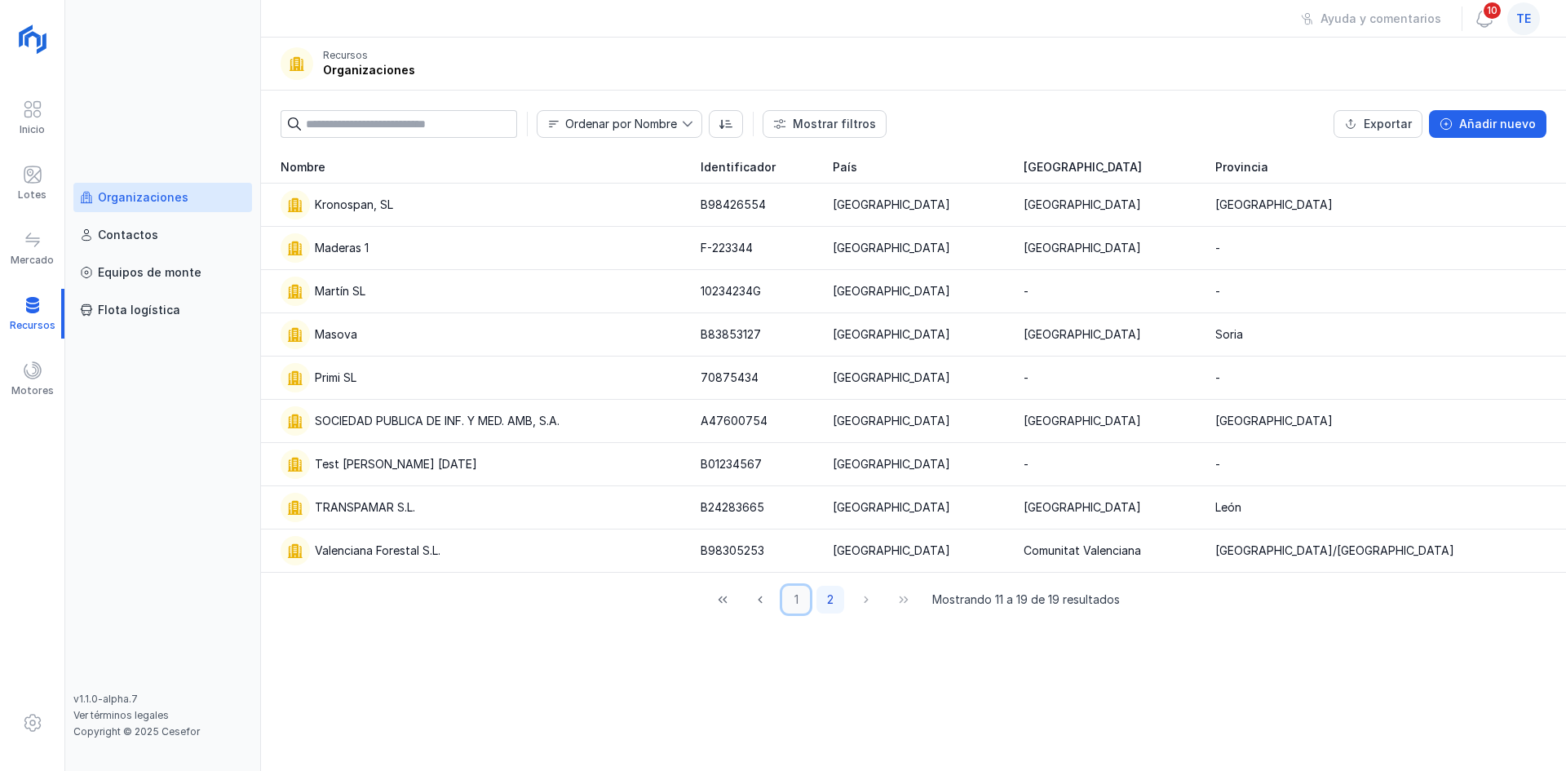
click at [794, 604] on button "1" at bounding box center [796, 600] width 28 height 28
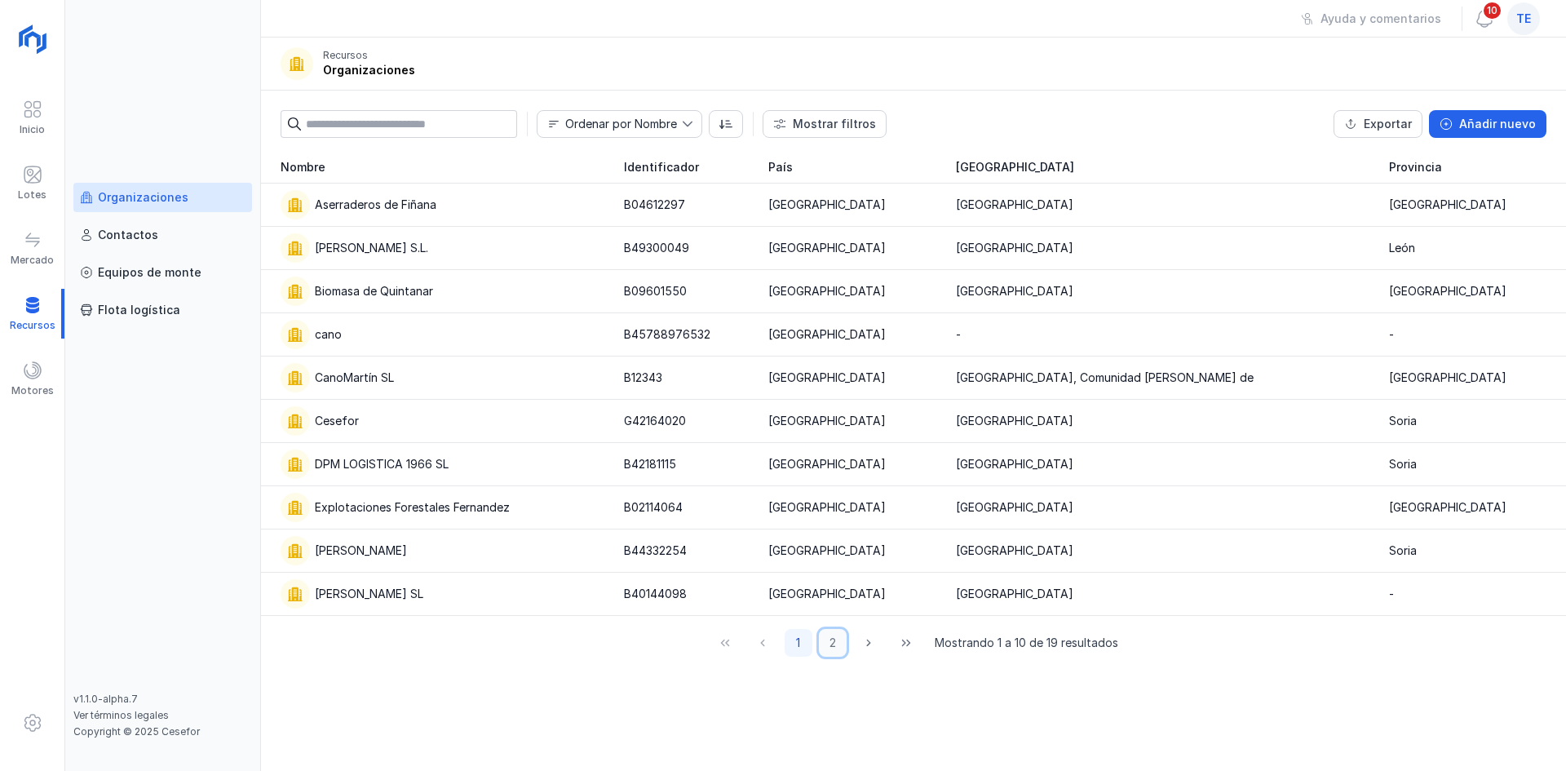
click at [829, 648] on button "2" at bounding box center [833, 643] width 28 height 28
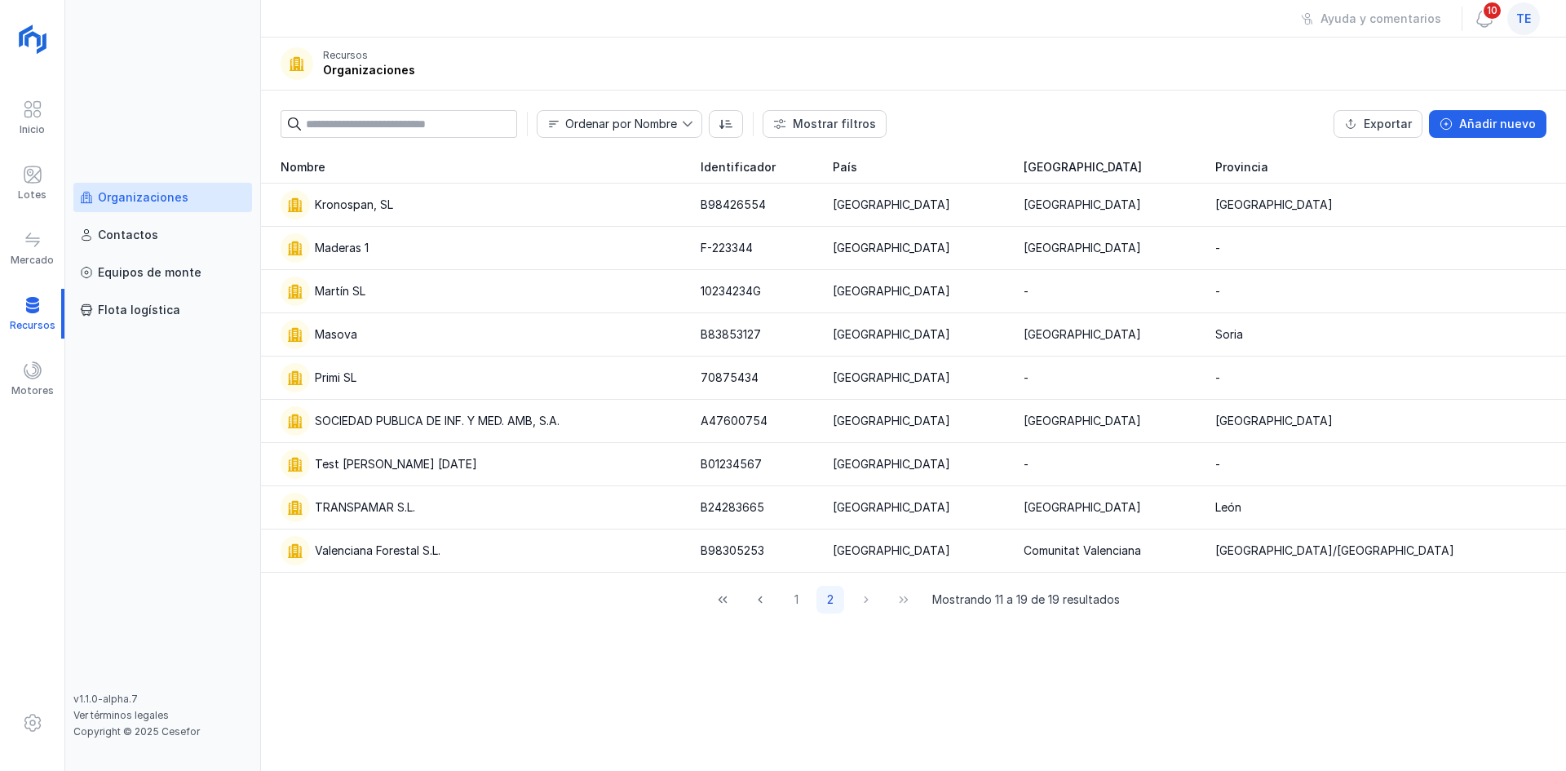
click at [409, 130] on input "text" at bounding box center [411, 124] width 211 height 28
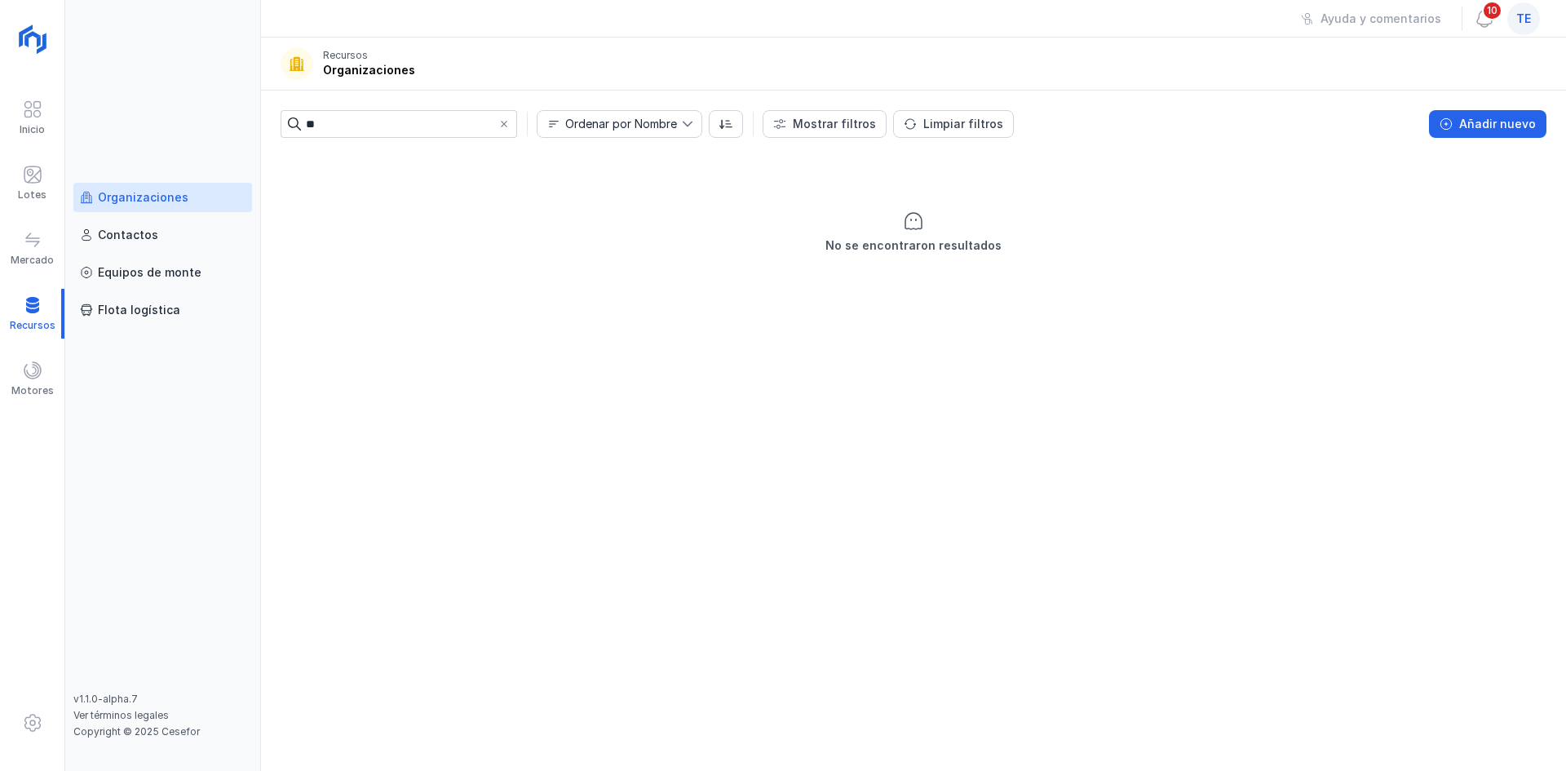
type input "*"
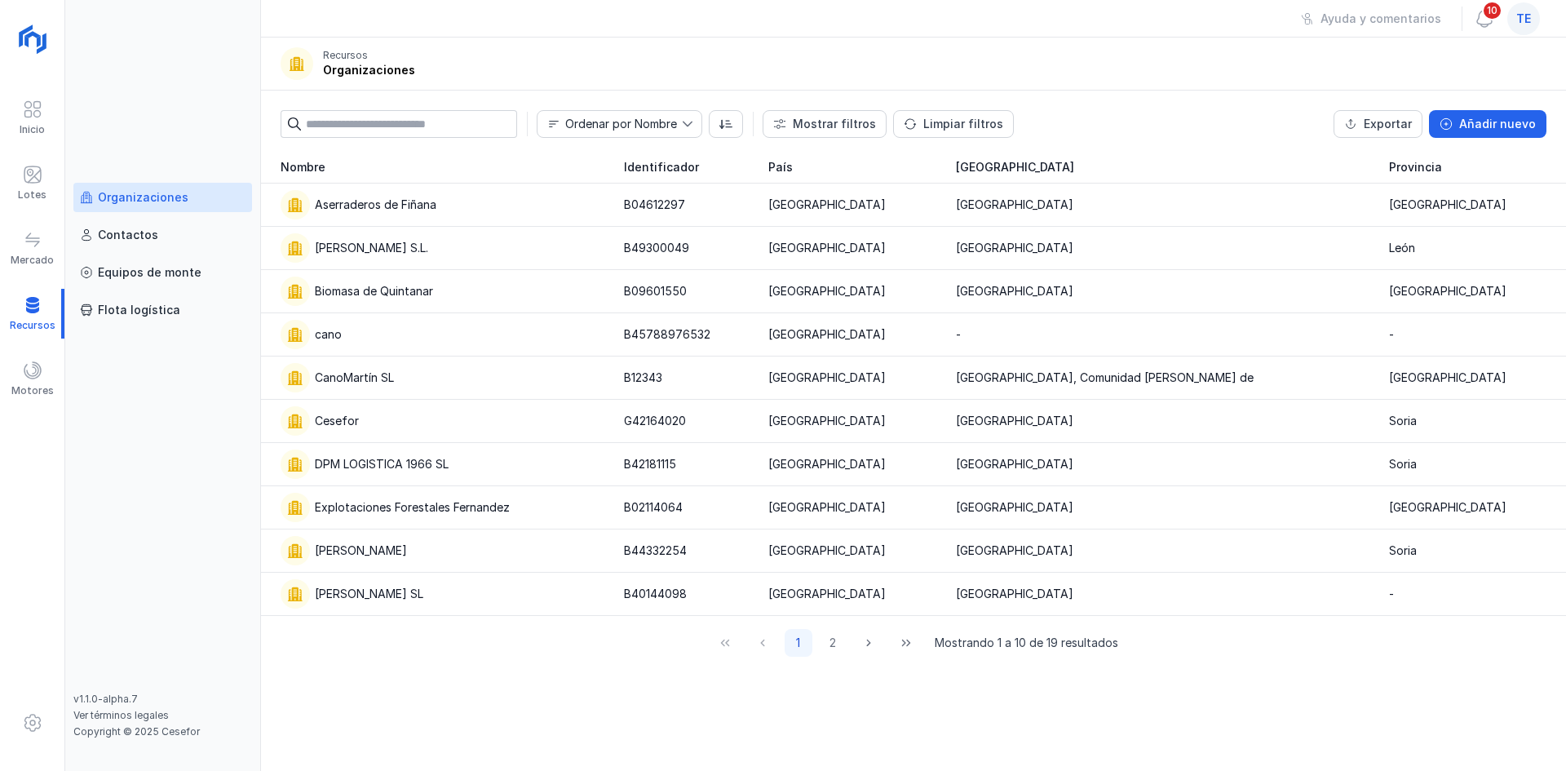
click at [450, 315] on td "cano" at bounding box center [437, 334] width 353 height 43
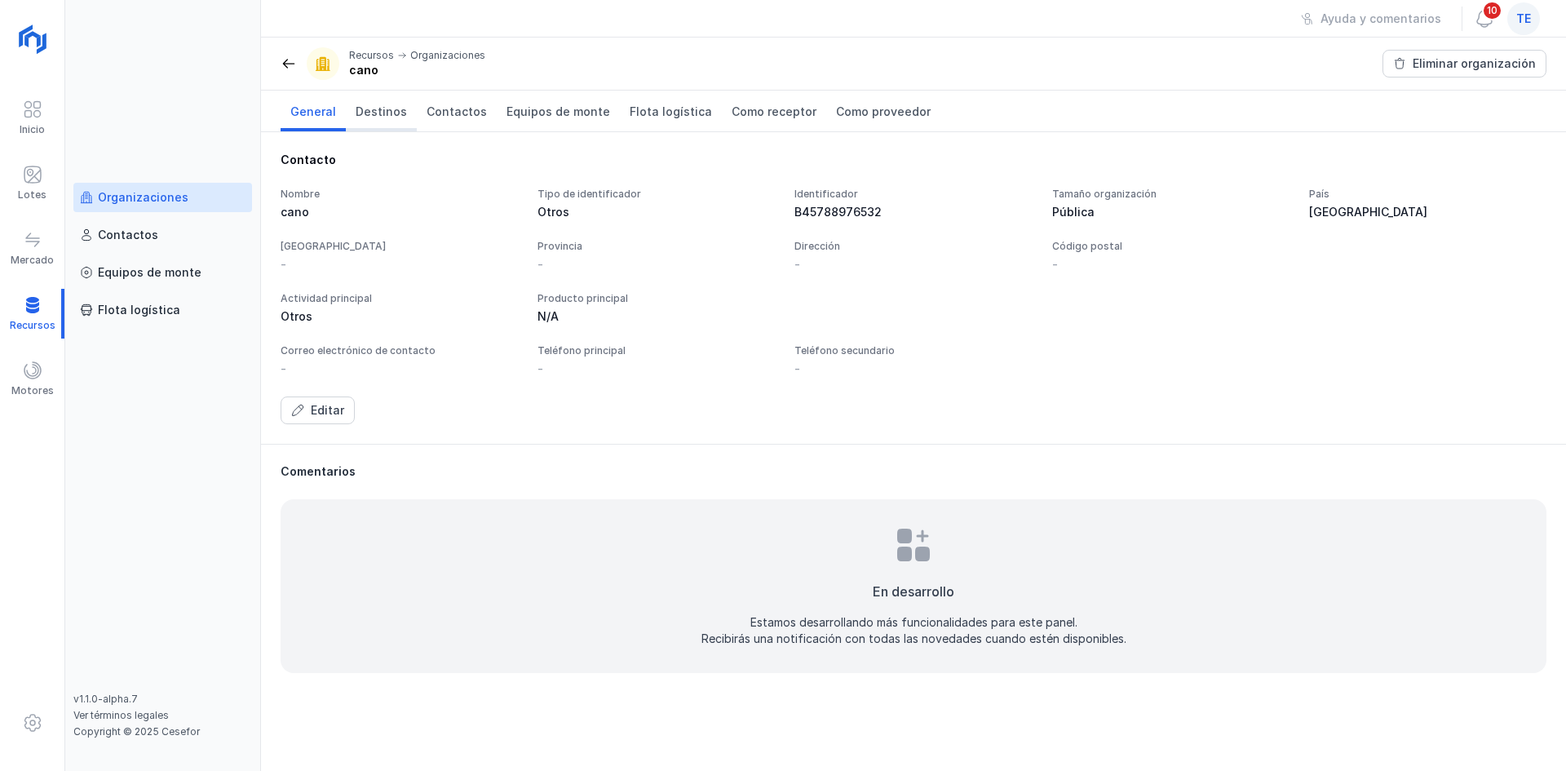
click at [365, 112] on span "Destinos" at bounding box center [381, 112] width 51 height 16
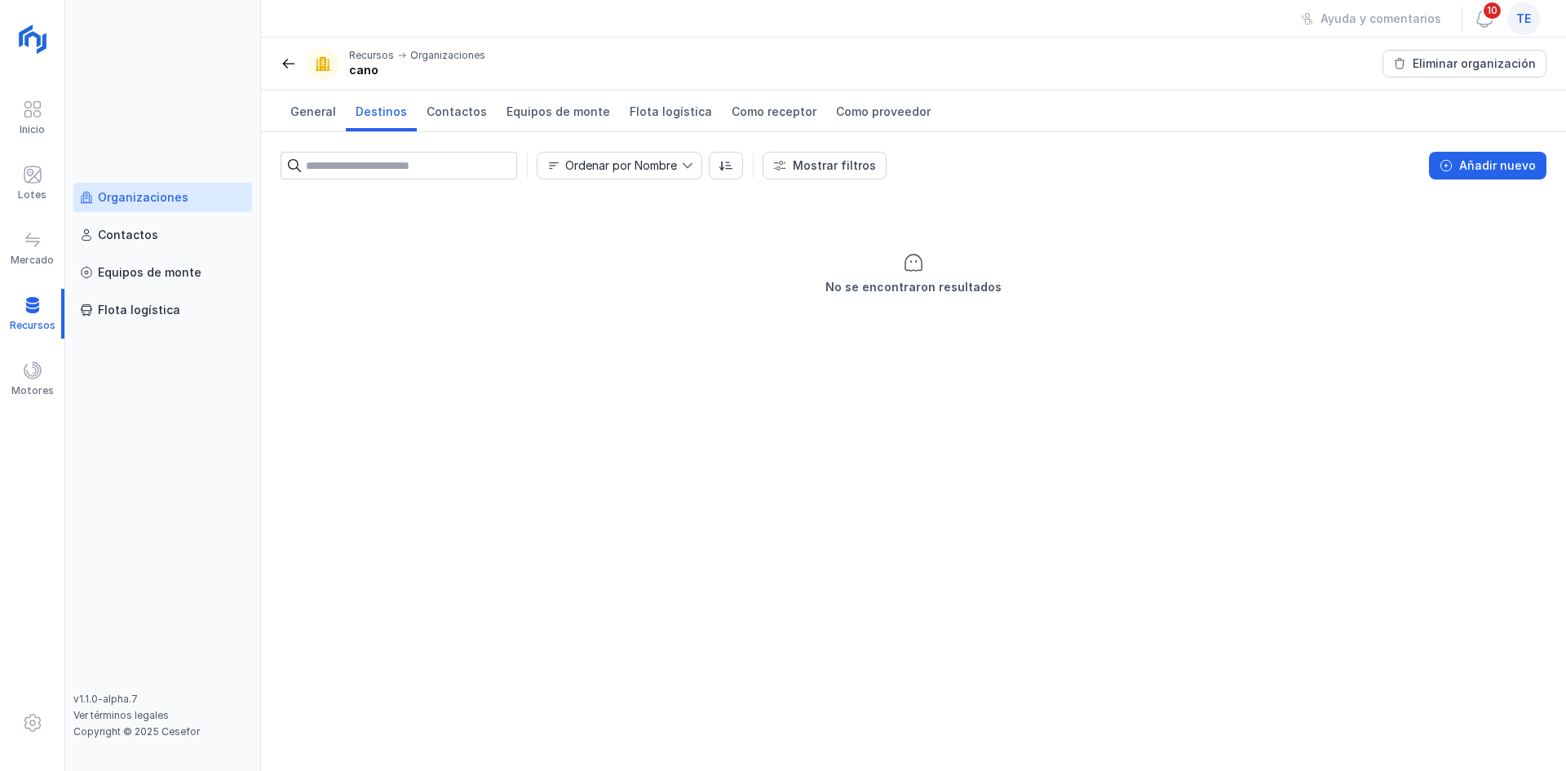
click at [285, 59] on span at bounding box center [289, 63] width 16 height 16
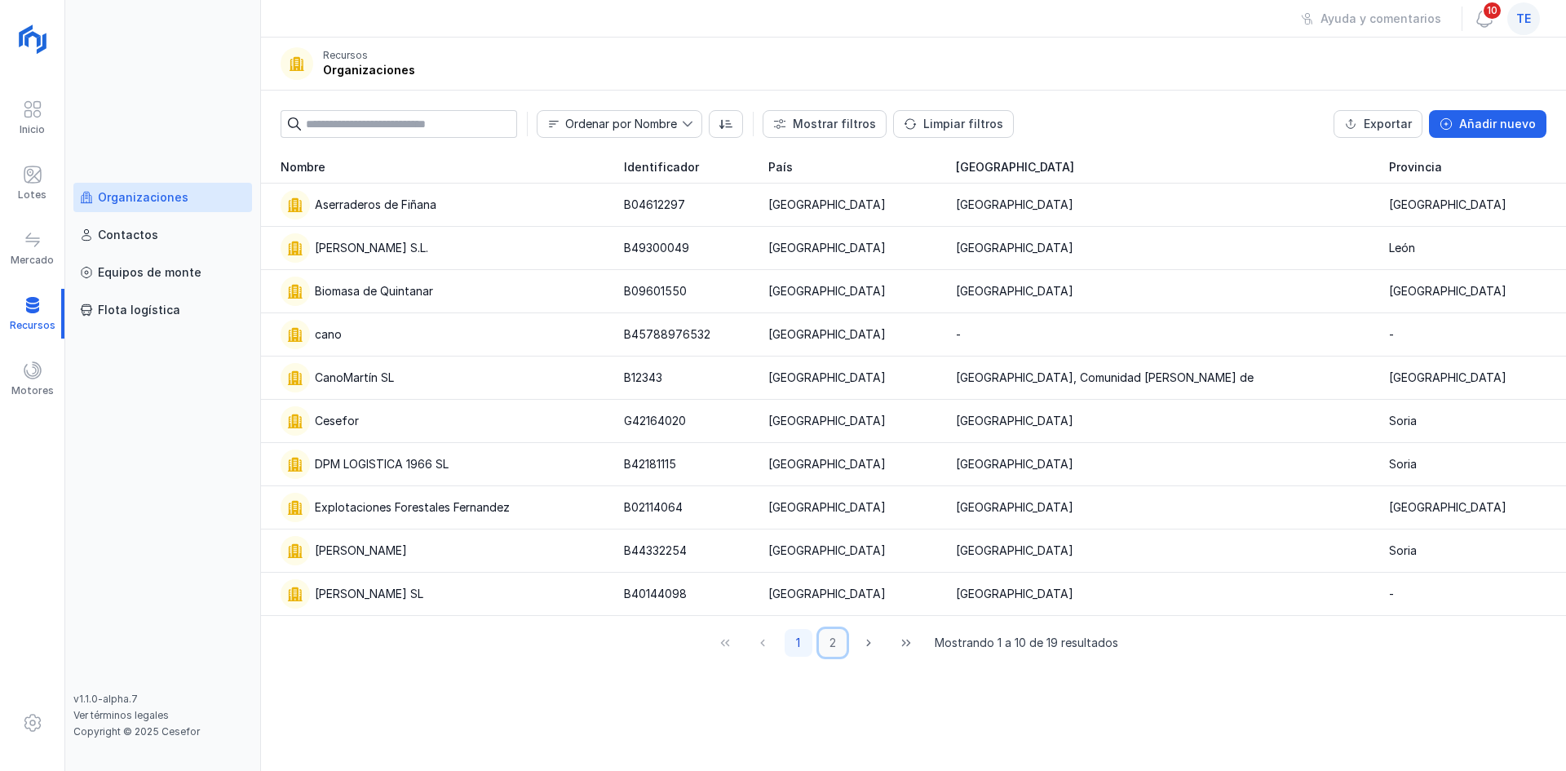
click at [837, 644] on button "2" at bounding box center [833, 643] width 28 height 28
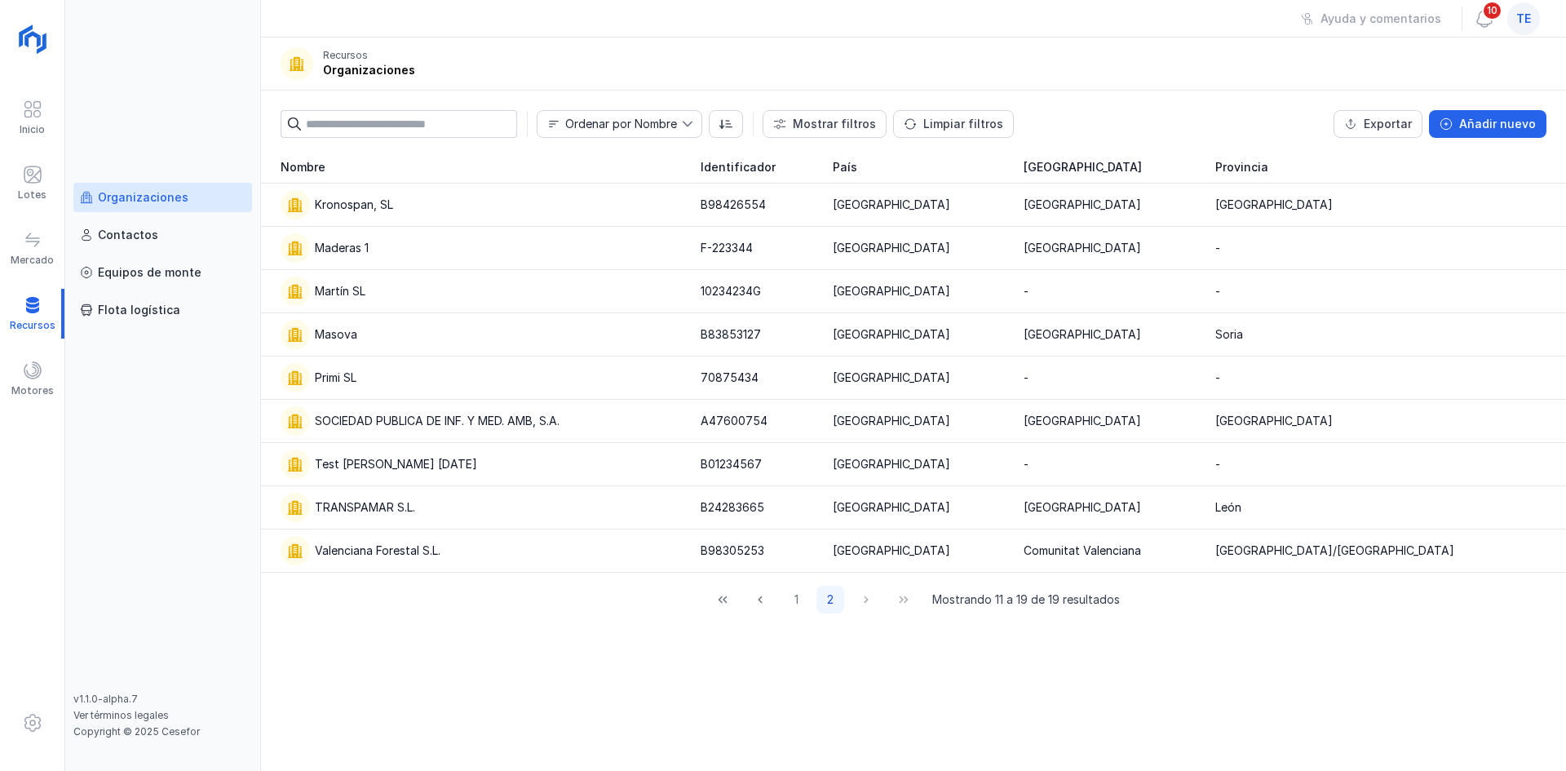
click at [397, 122] on input "text" at bounding box center [411, 124] width 211 height 28
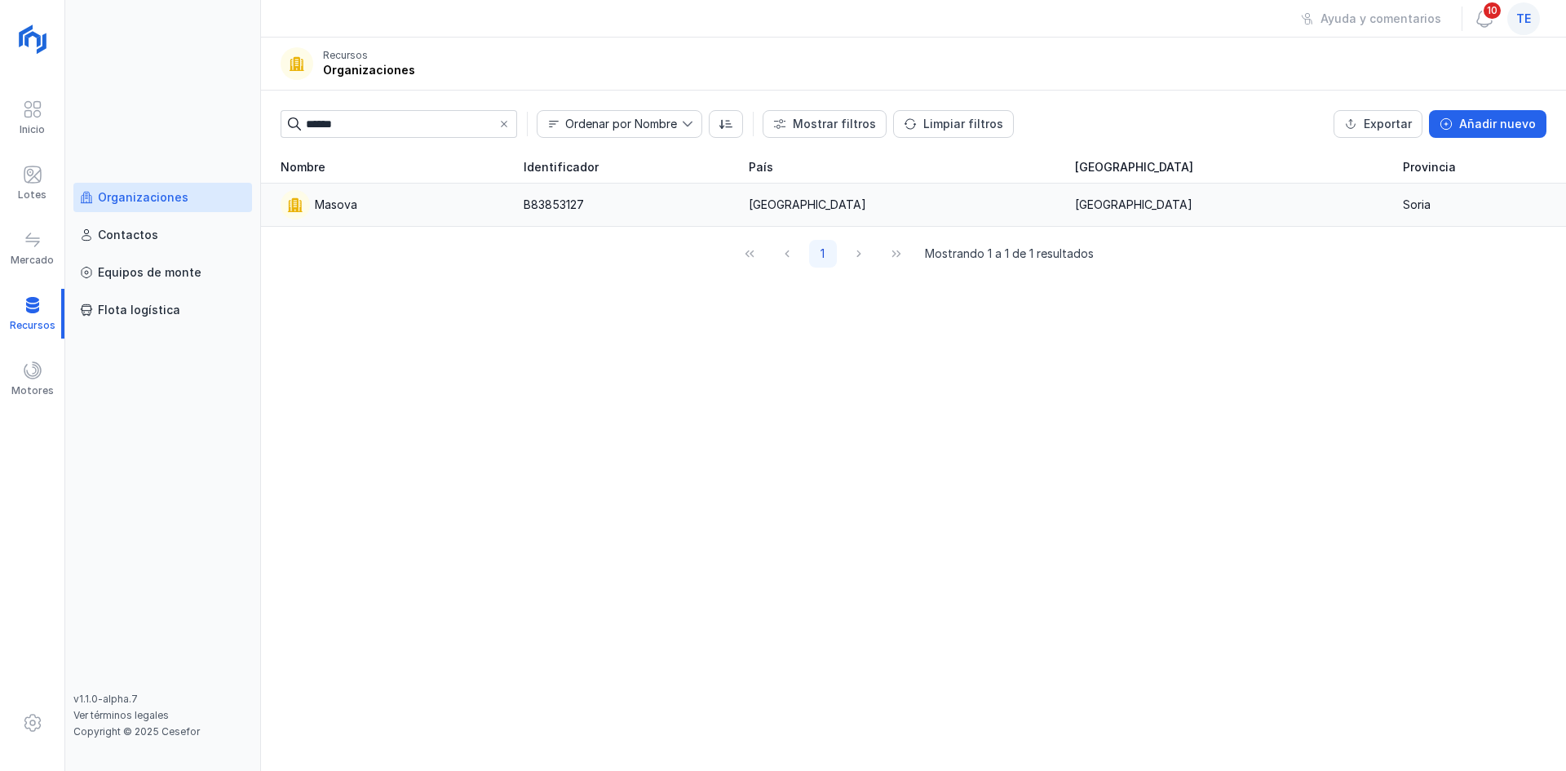
type input "******"
click at [445, 196] on div "Masova" at bounding box center [392, 204] width 223 height 29
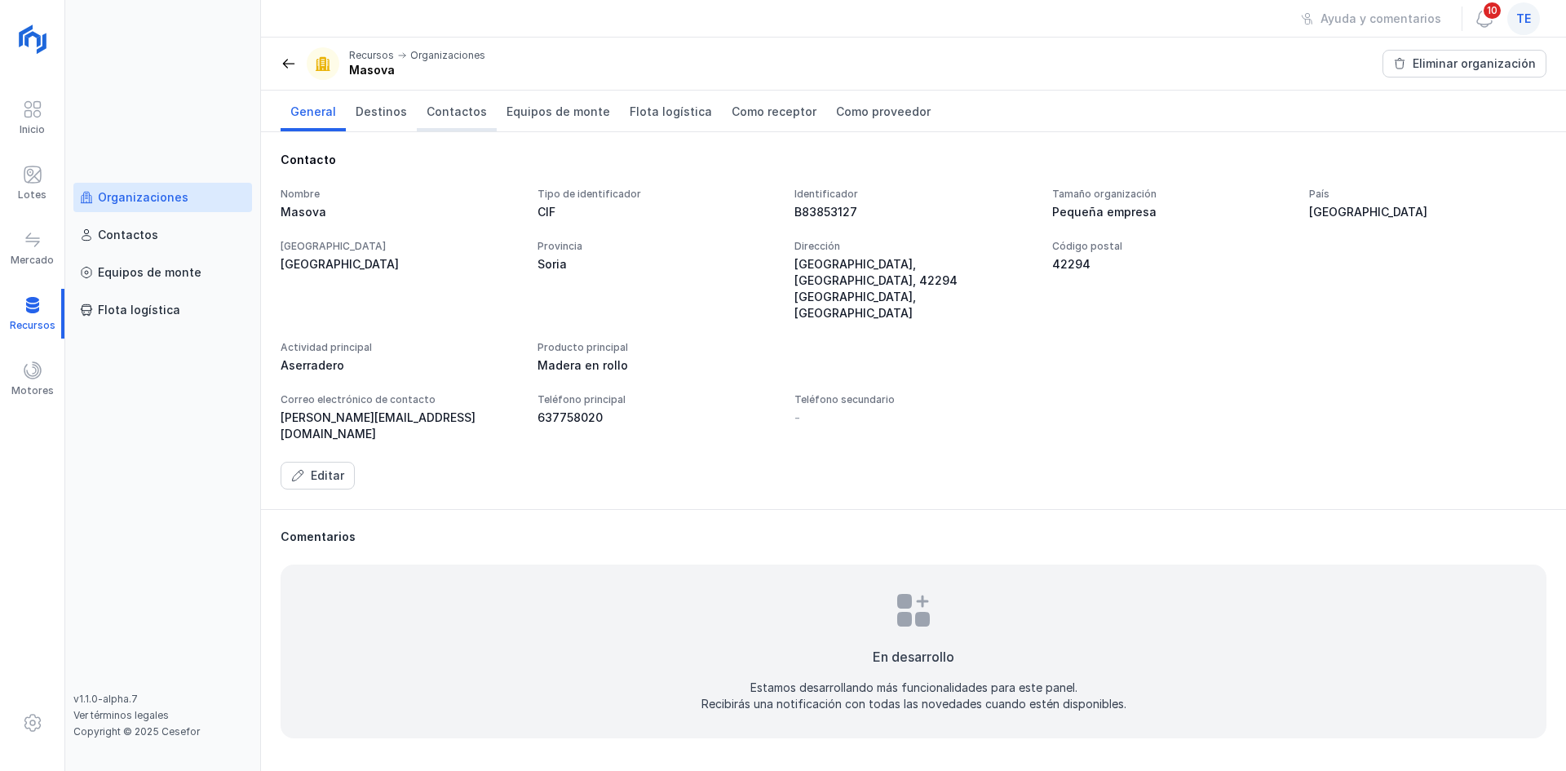
click at [453, 115] on span "Contactos" at bounding box center [457, 112] width 60 height 16
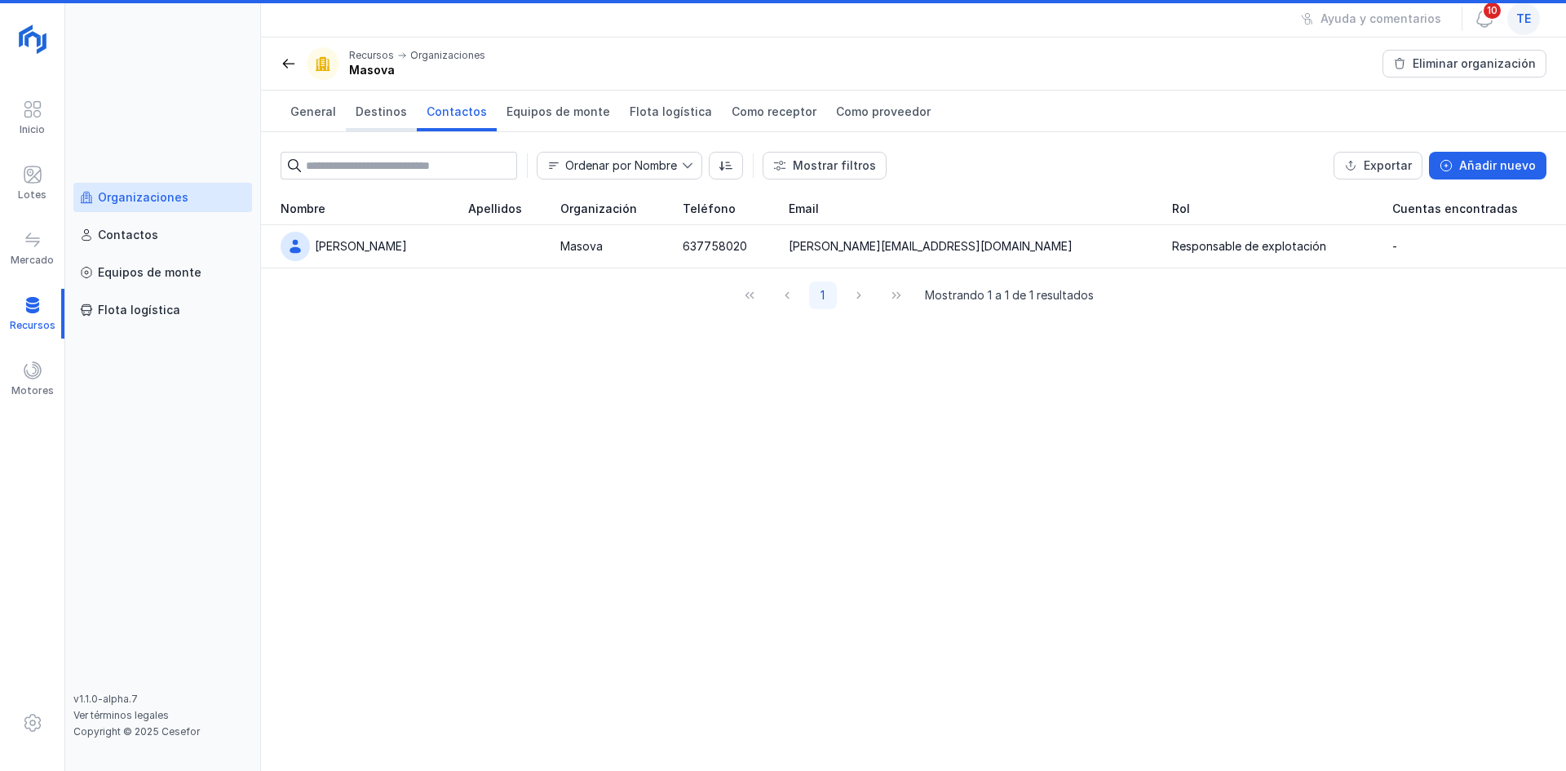
click at [358, 124] on link "Destinos" at bounding box center [381, 111] width 71 height 41
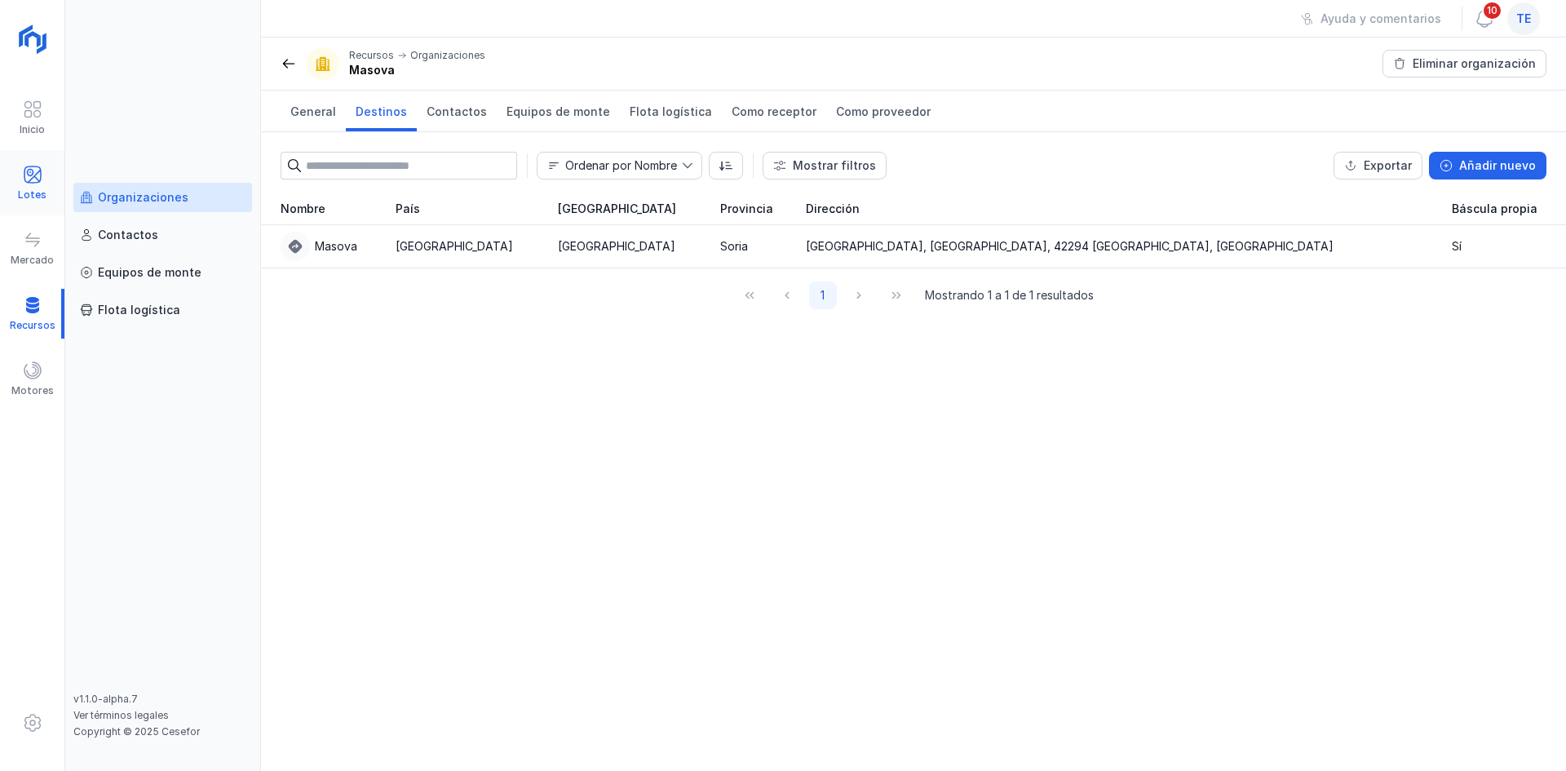
click at [29, 165] on span at bounding box center [33, 175] width 20 height 20
